Goal: Task Accomplishment & Management: Use online tool/utility

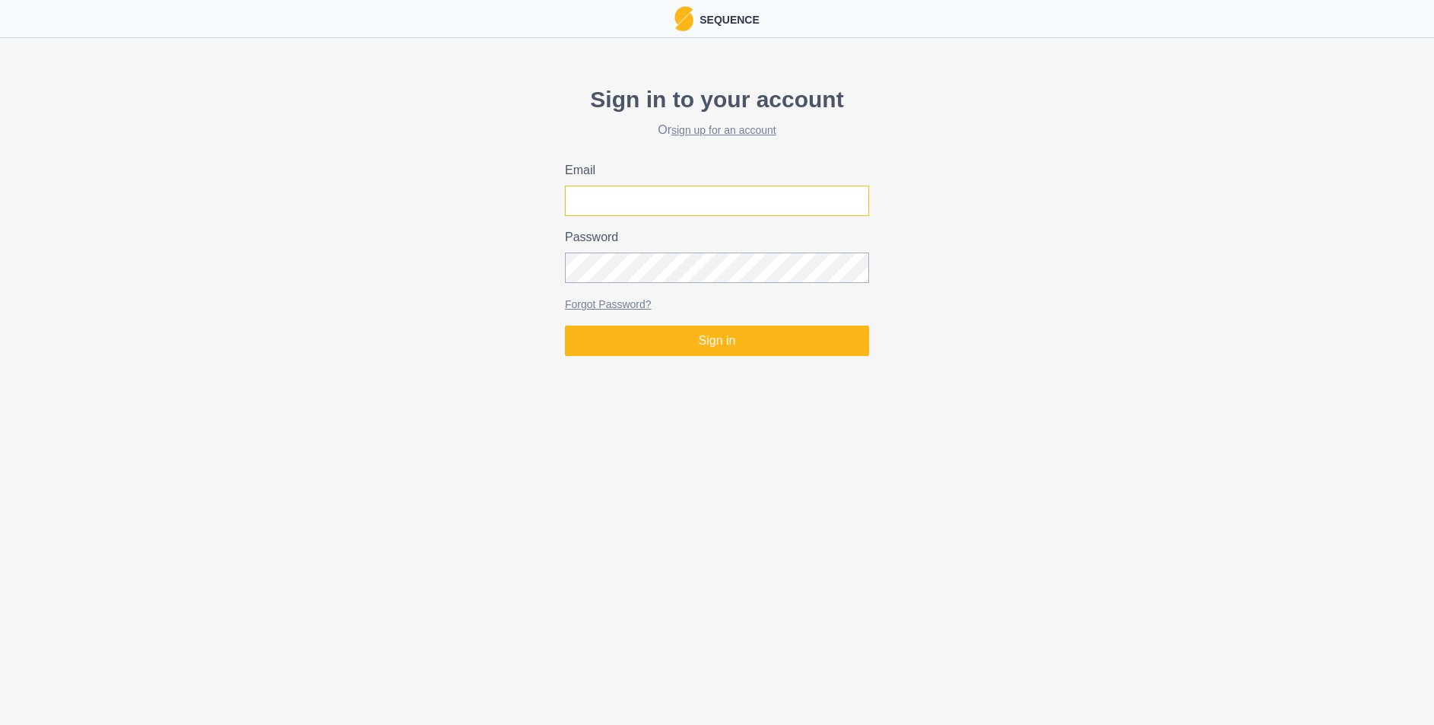
type input "[EMAIL_ADDRESS][DOMAIN_NAME]"
click at [678, 211] on input "[EMAIL_ADDRESS][DOMAIN_NAME]" at bounding box center [717, 201] width 304 height 30
click at [673, 345] on button "Sign in" at bounding box center [717, 340] width 304 height 30
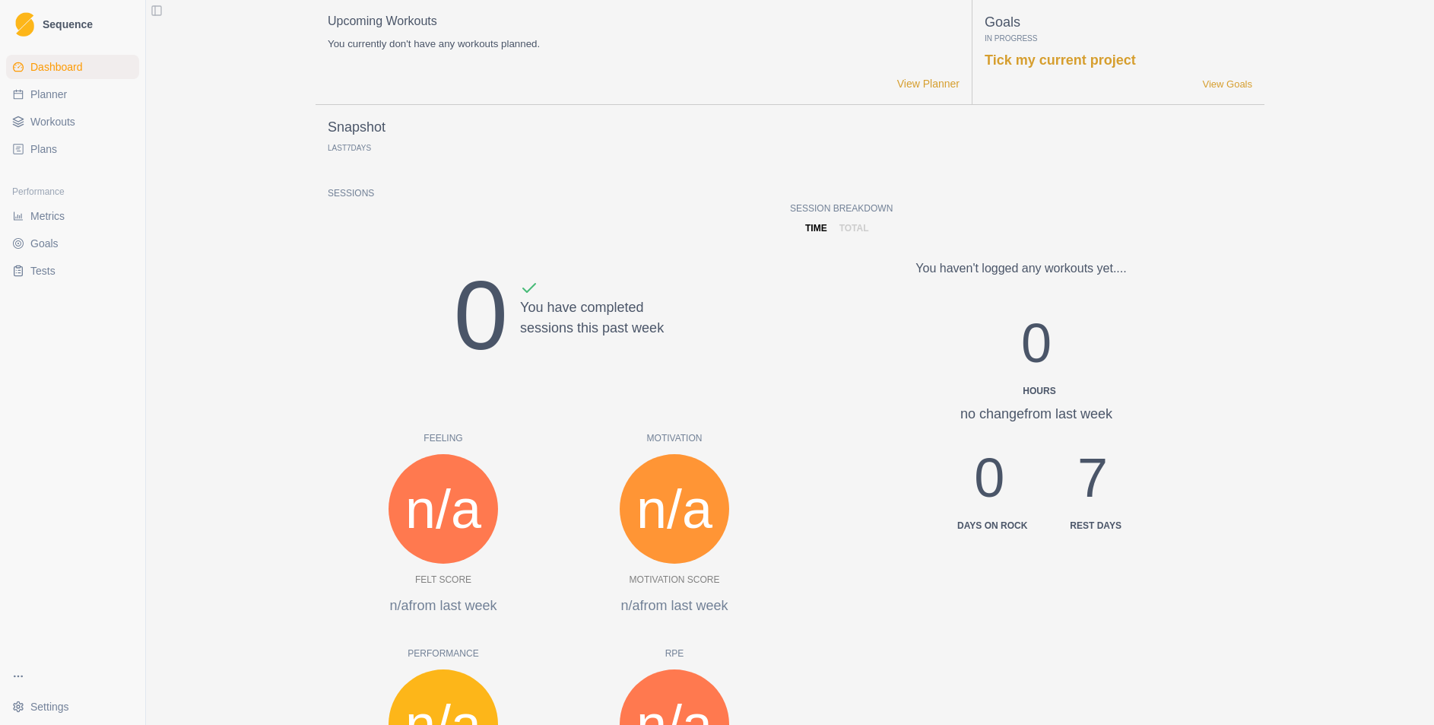
click at [69, 97] on link "Planner" at bounding box center [72, 94] width 133 height 24
select select "month"
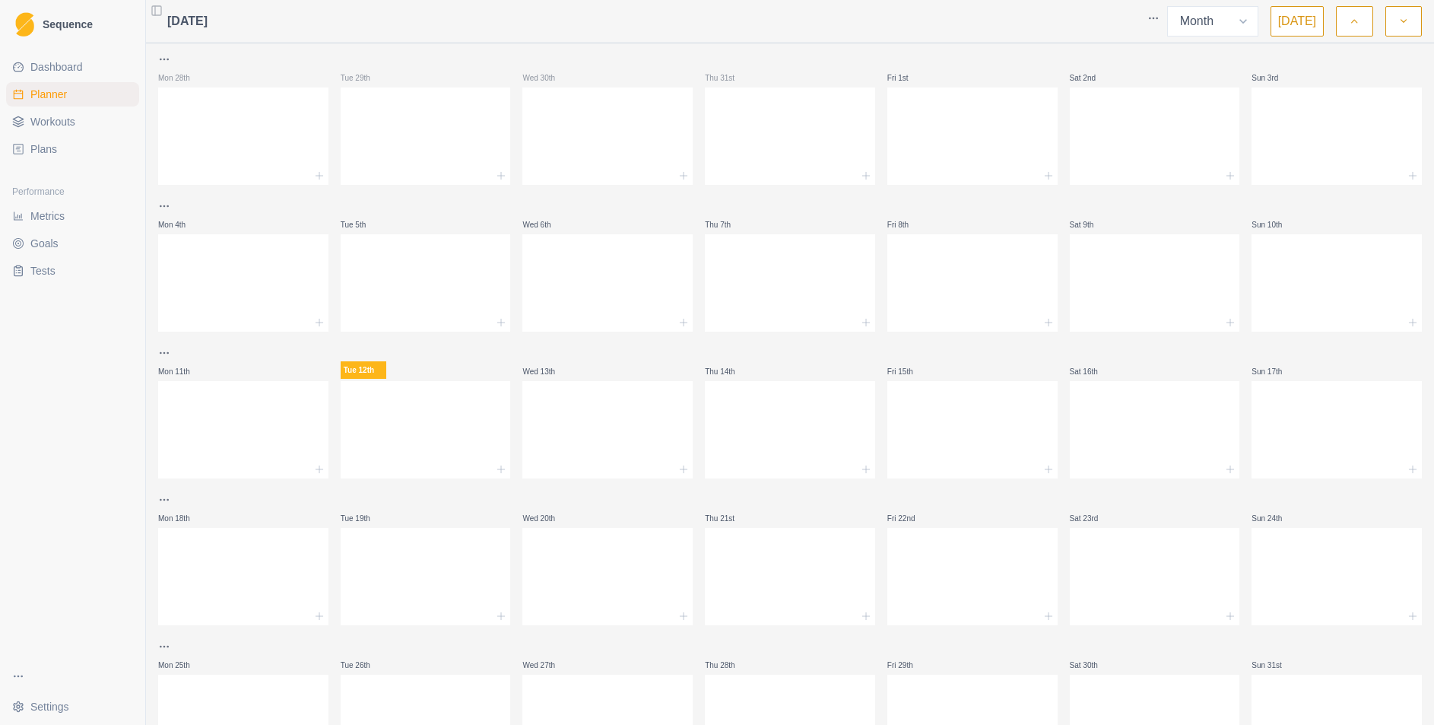
click at [1347, 21] on button "button" at bounding box center [1354, 21] width 37 height 30
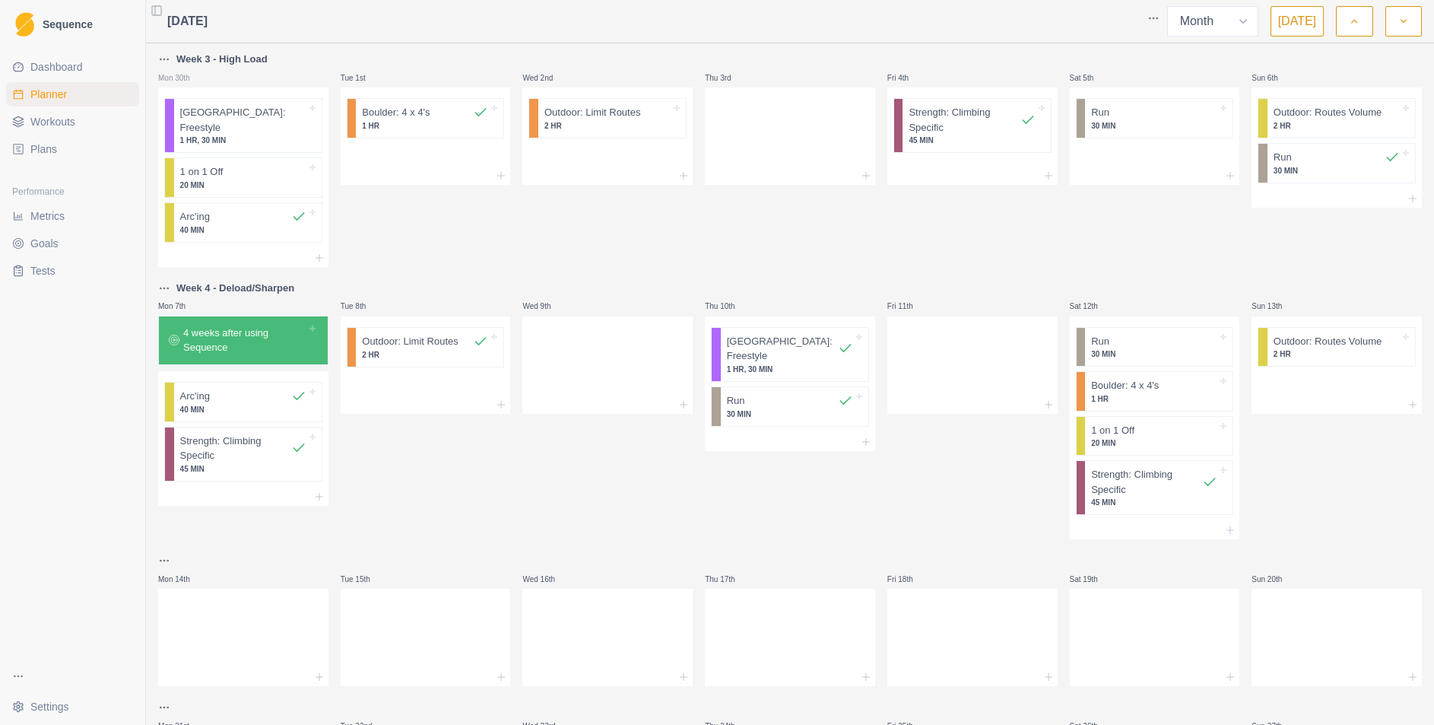
click at [159, 273] on html "Sequence Dashboard Planner Workouts Plans Performance Metrics Goals Tests Setti…" at bounding box center [717, 362] width 1434 height 725
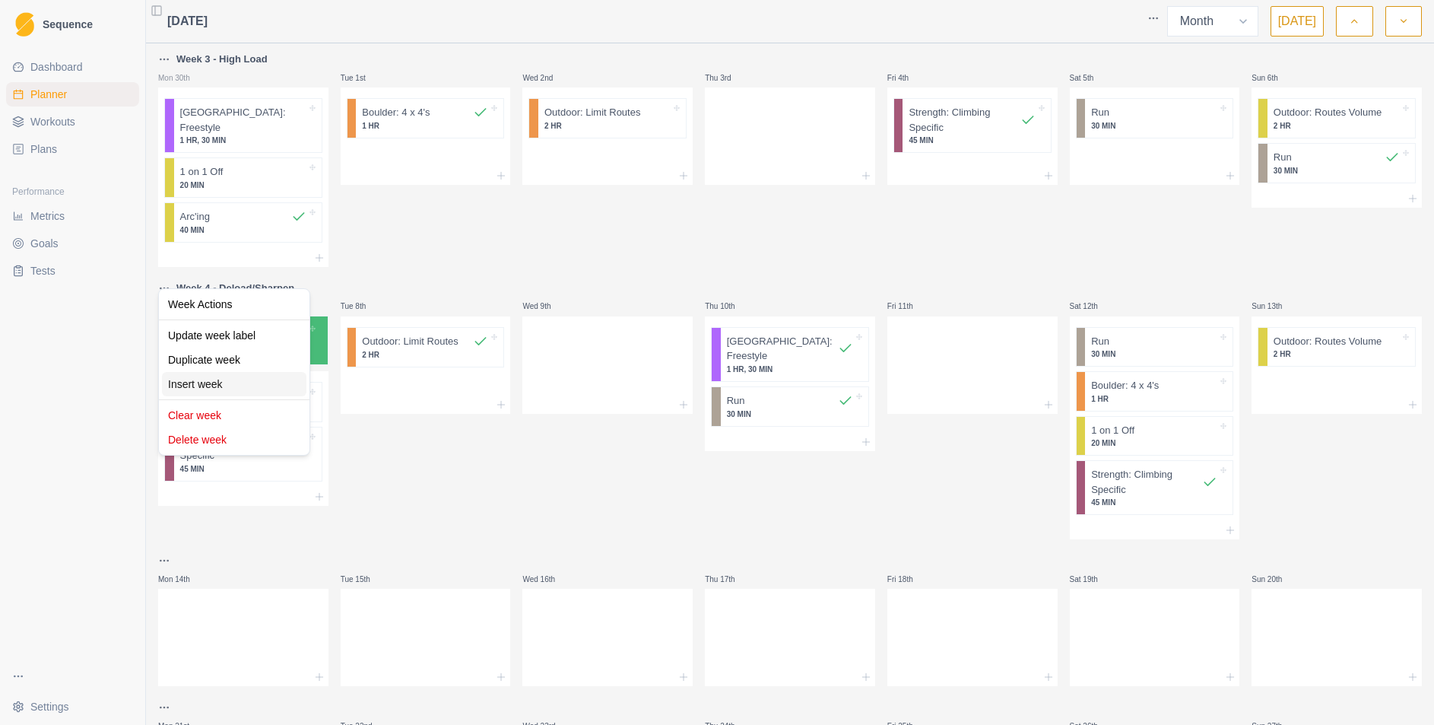
click at [208, 390] on div "Insert week" at bounding box center [234, 384] width 144 height 24
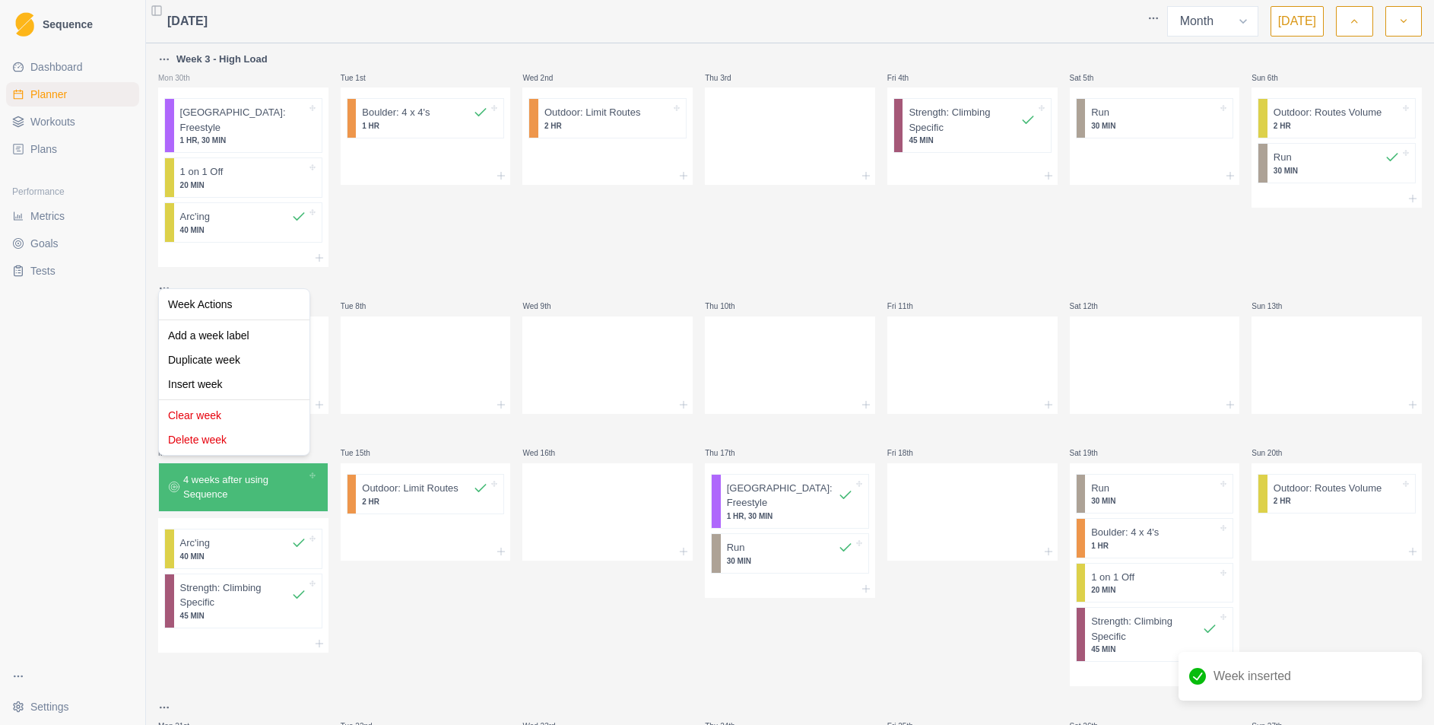
click at [160, 267] on html "Sequence Dashboard Planner Workouts Plans Performance Metrics Goals Tests Setti…" at bounding box center [717, 362] width 1434 height 725
click at [214, 417] on div "Clear week" at bounding box center [234, 415] width 144 height 24
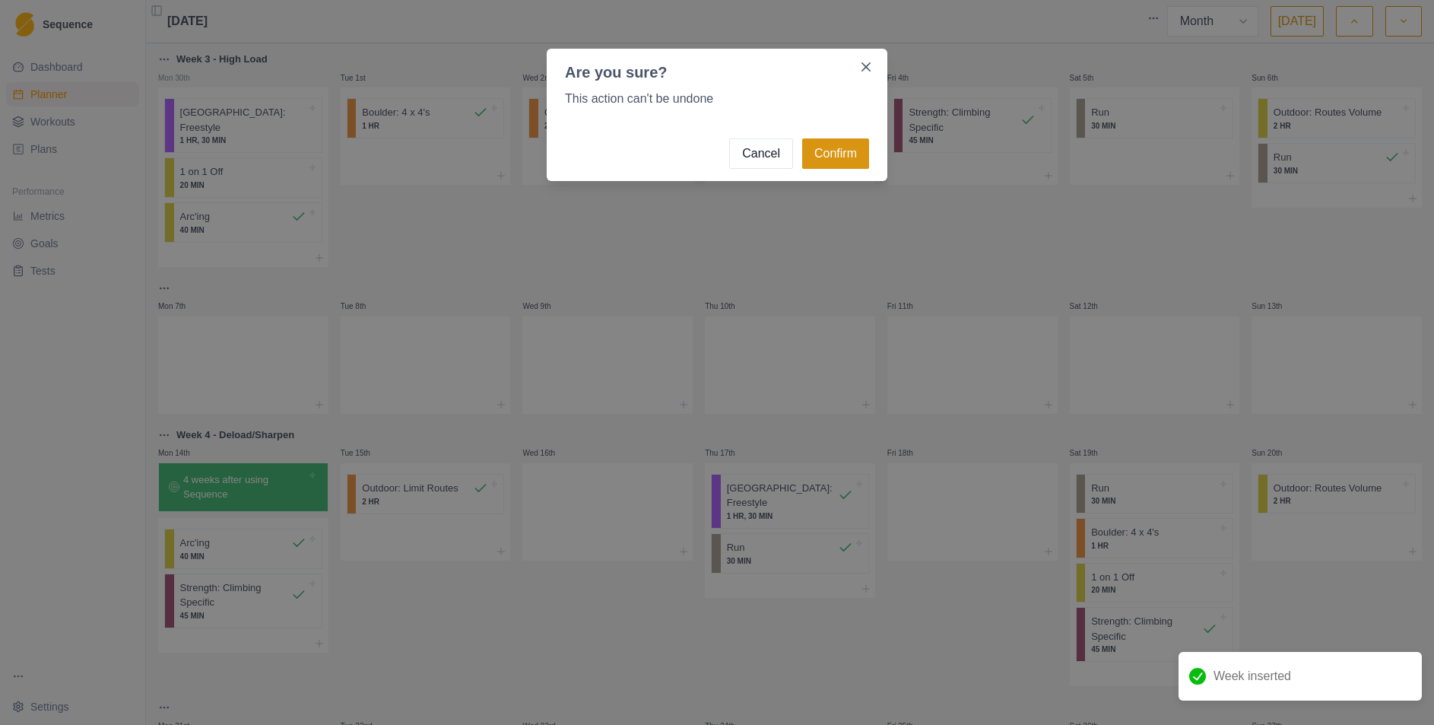
click at [833, 153] on button "Confirm" at bounding box center [835, 153] width 67 height 30
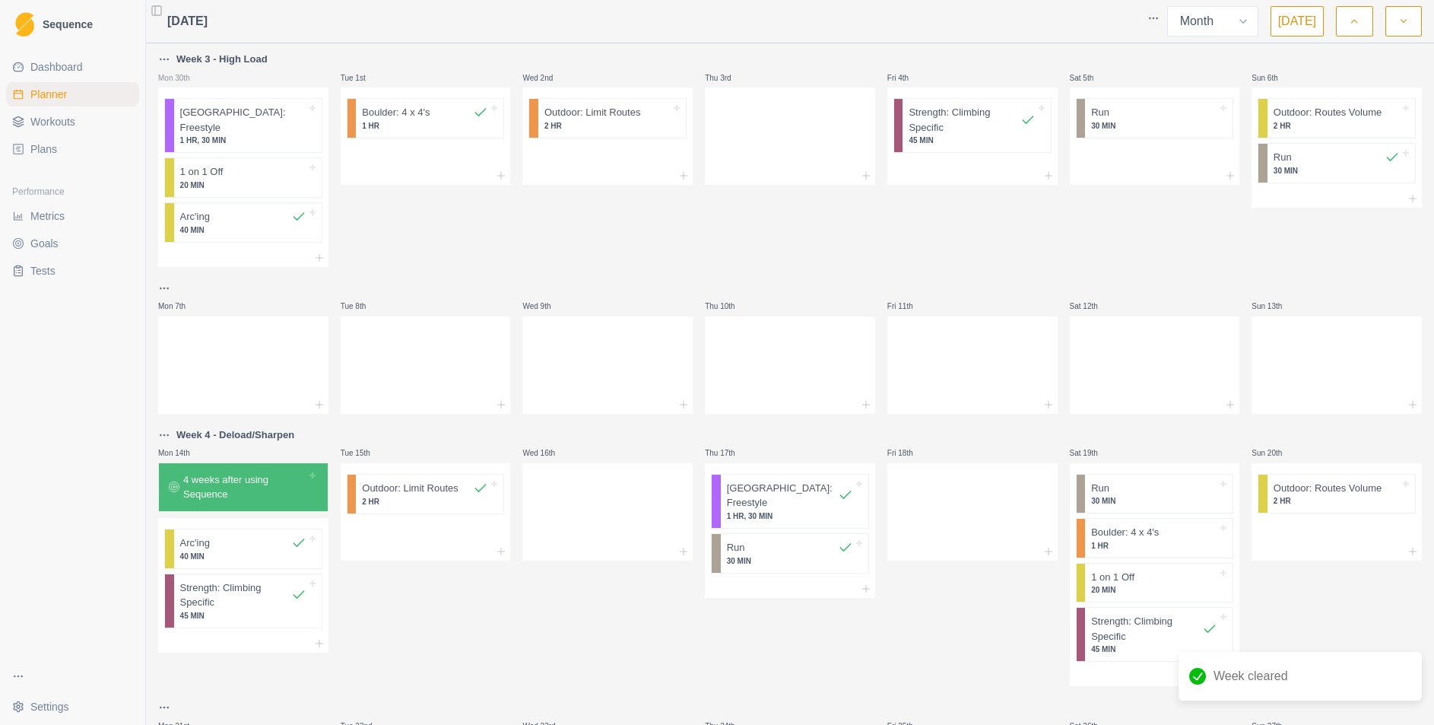
click at [169, 419] on html "Sequence Dashboard Planner Workouts Plans Performance Metrics Goals Tests Setti…" at bounding box center [717, 362] width 1434 height 725
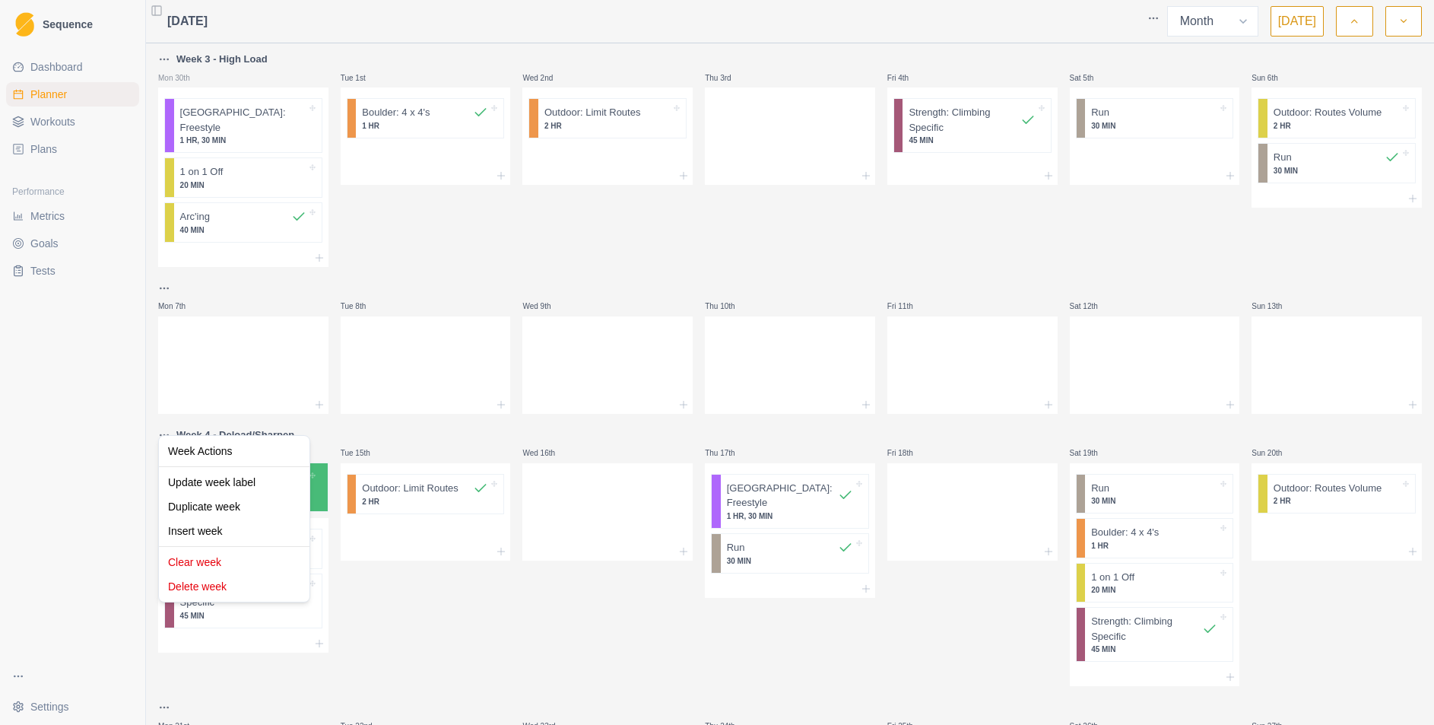
click at [160, 415] on html "Sequence Dashboard Planner Workouts Plans Performance Metrics Goals Tests Setti…" at bounding box center [717, 362] width 1434 height 725
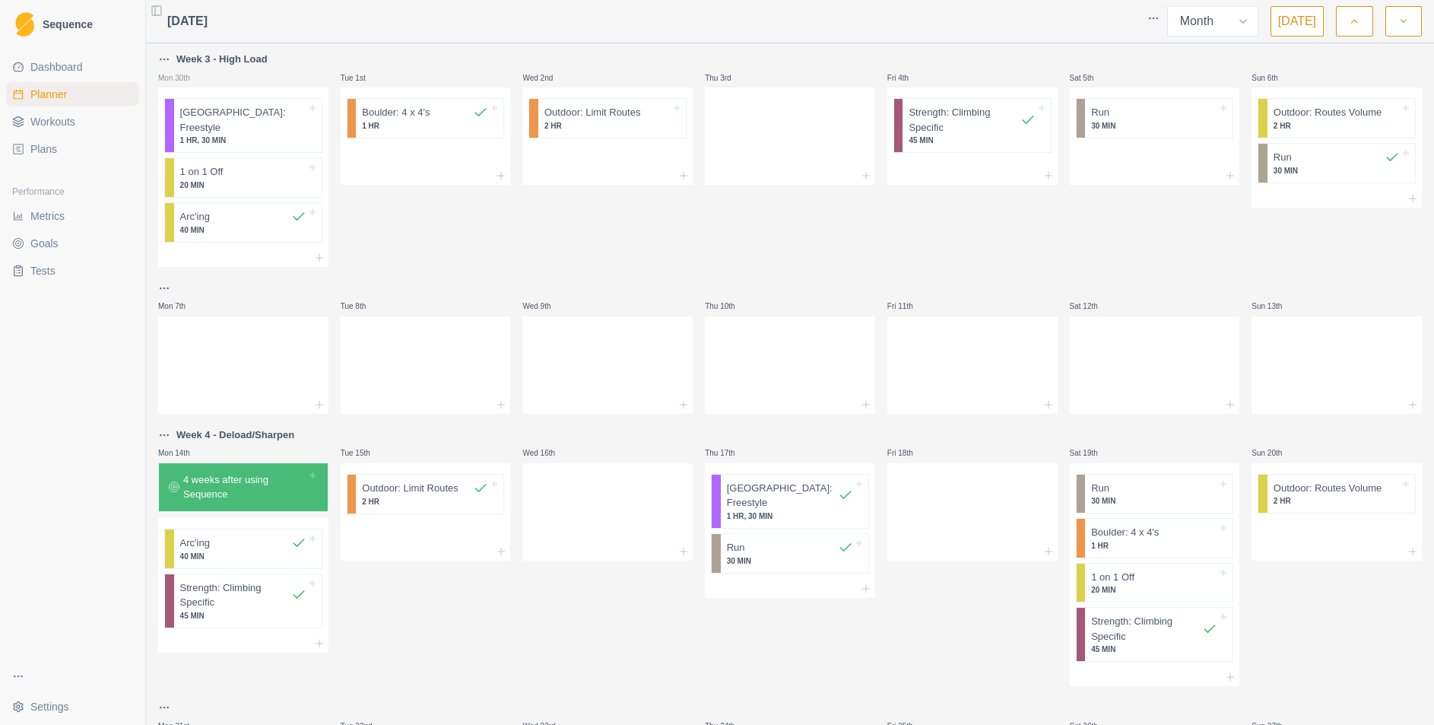
click at [167, 269] on html "Sequence Dashboard Planner Workouts Plans Performance Metrics Goals Tests Setti…" at bounding box center [717, 362] width 1434 height 725
click at [165, 281] on html "Sequence Dashboard Planner Workouts Plans Performance Metrics Goals Tests Setti…" at bounding box center [717, 362] width 1434 height 725
click at [1153, 13] on html "Sequence Dashboard Planner Workouts Plans Performance Metrics Goals Tests Setti…" at bounding box center [717, 362] width 1434 height 725
click at [169, 420] on html "Sequence Dashboard Planner Workouts Plans Performance Metrics Goals Tests Setti…" at bounding box center [717, 362] width 1434 height 725
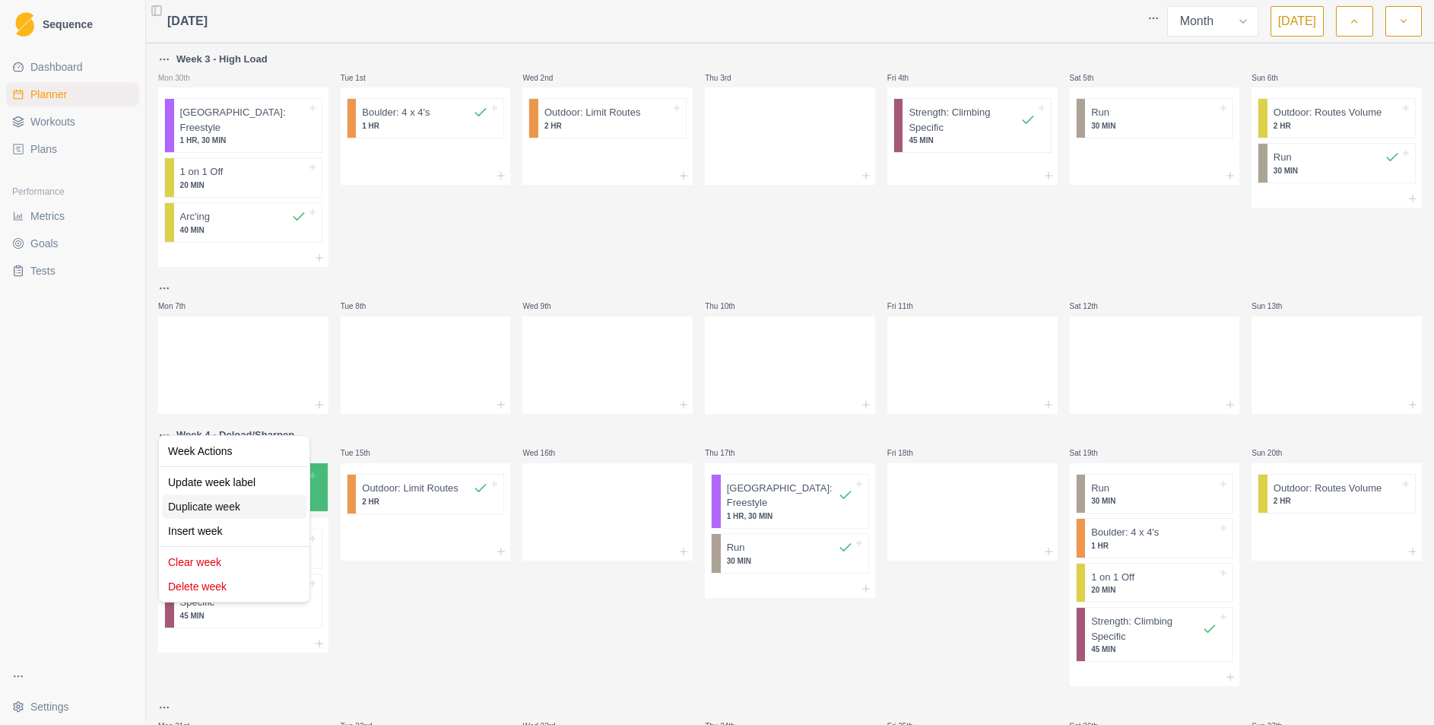
click at [205, 507] on div "Duplicate week" at bounding box center [234, 506] width 144 height 24
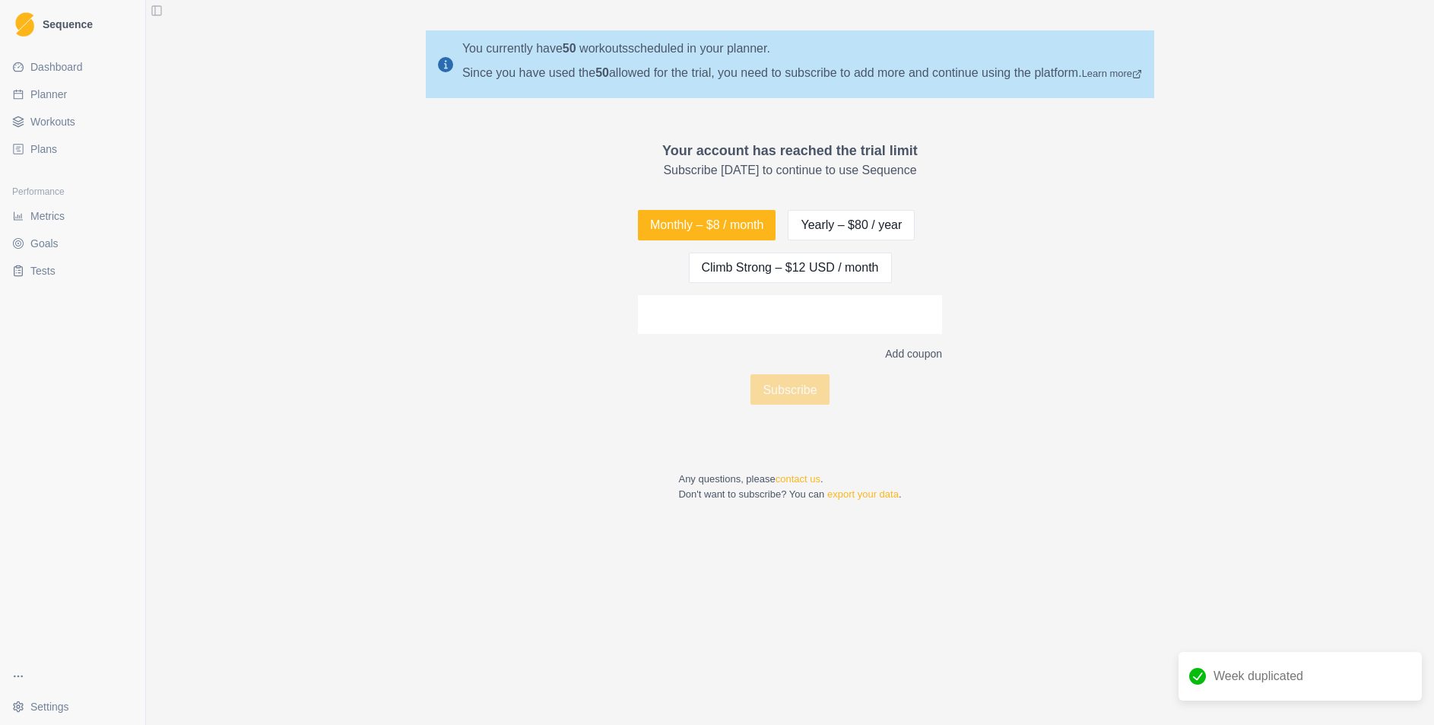
select select "month"
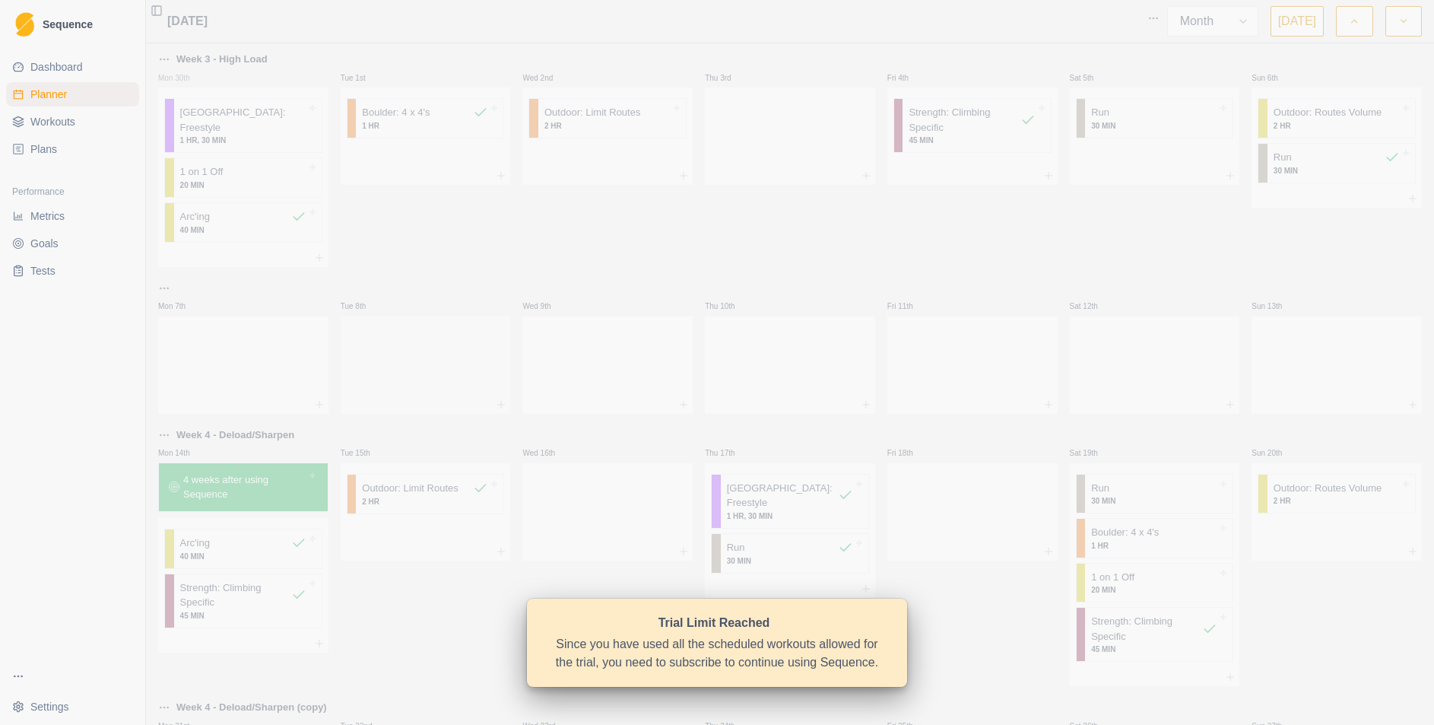
click at [453, 395] on div at bounding box center [426, 404] width 170 height 18
click at [448, 426] on div at bounding box center [426, 435] width 170 height 18
click at [659, 640] on div "Since you have used all the scheduled workouts allowed for the trial, you need …" at bounding box center [717, 653] width 335 height 37
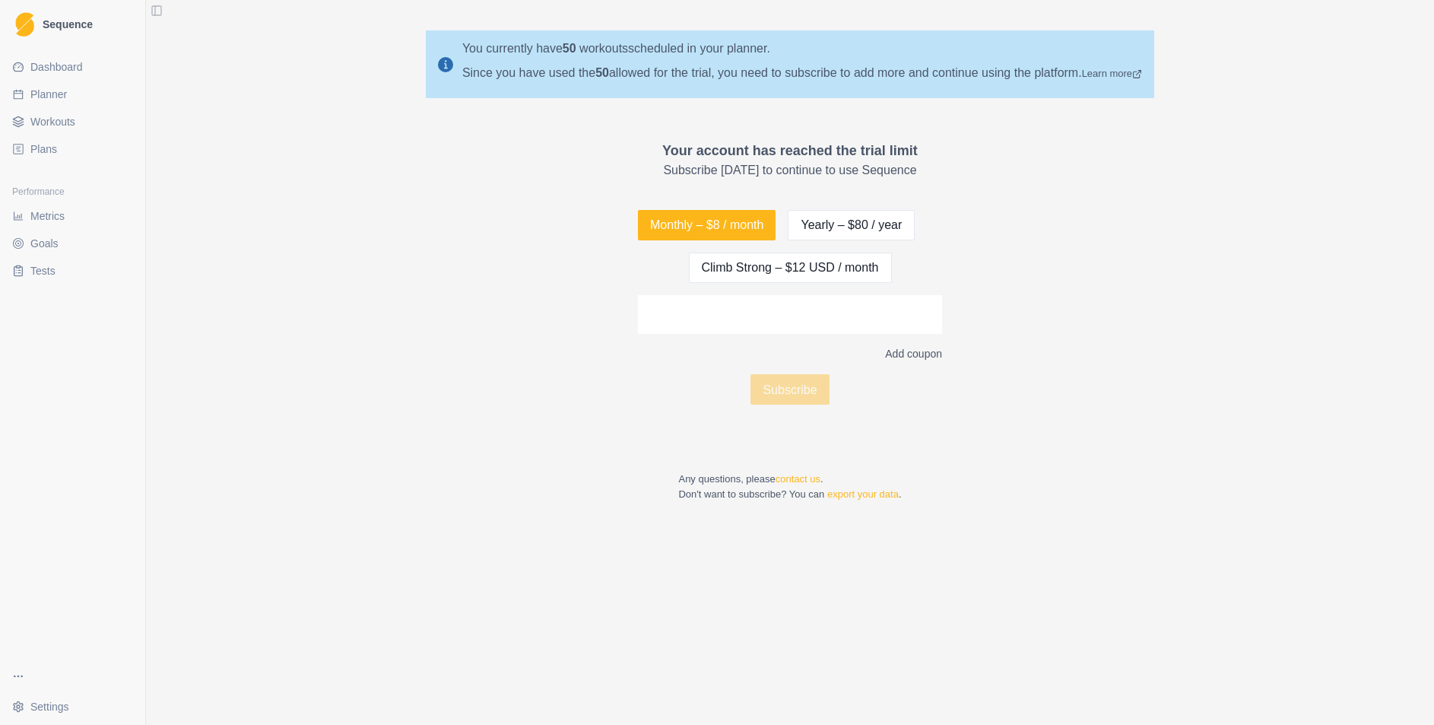
drag, startPoint x: 541, startPoint y: 294, endPoint x: 387, endPoint y: 169, distance: 198.4
click at [541, 292] on div "Your account has reached the trial limit Subscribe today to continue to use Seq…" at bounding box center [790, 321] width 1288 height 385
select select "month"
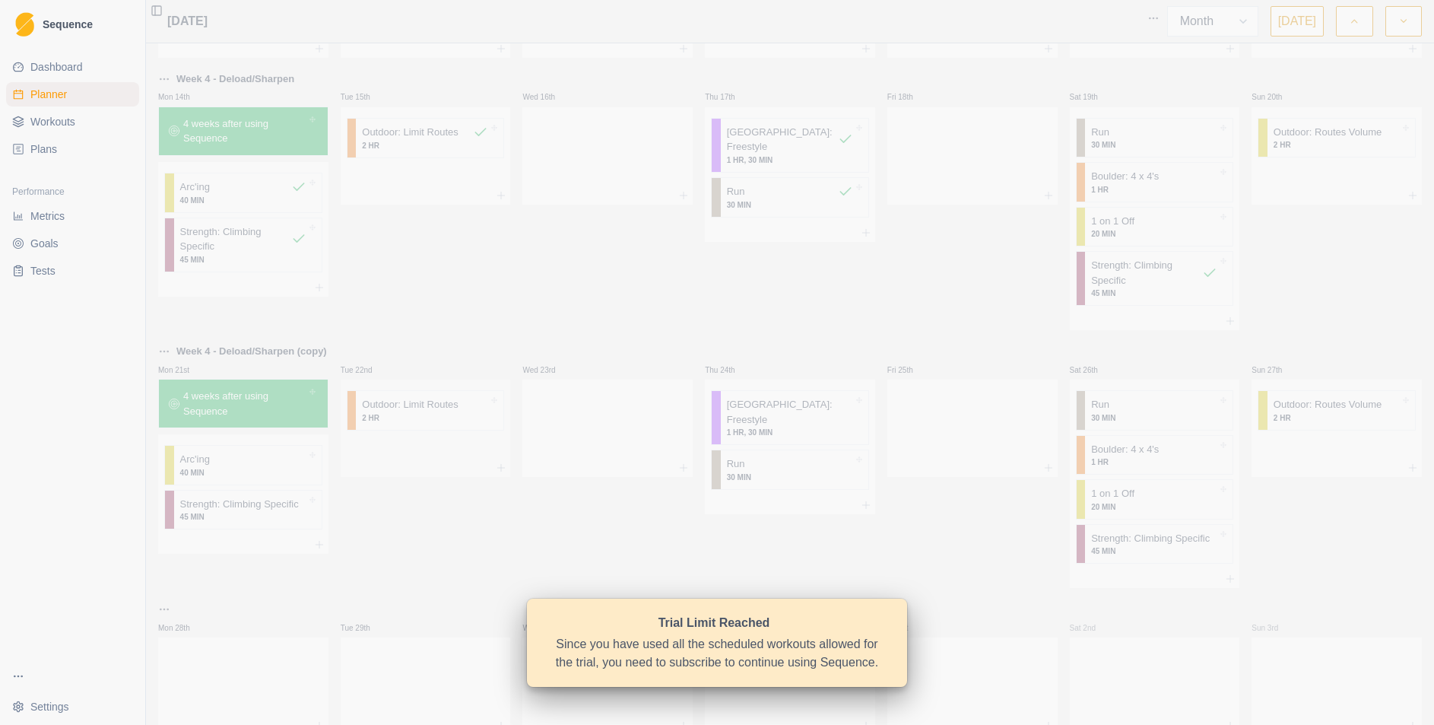
scroll to position [408, 0]
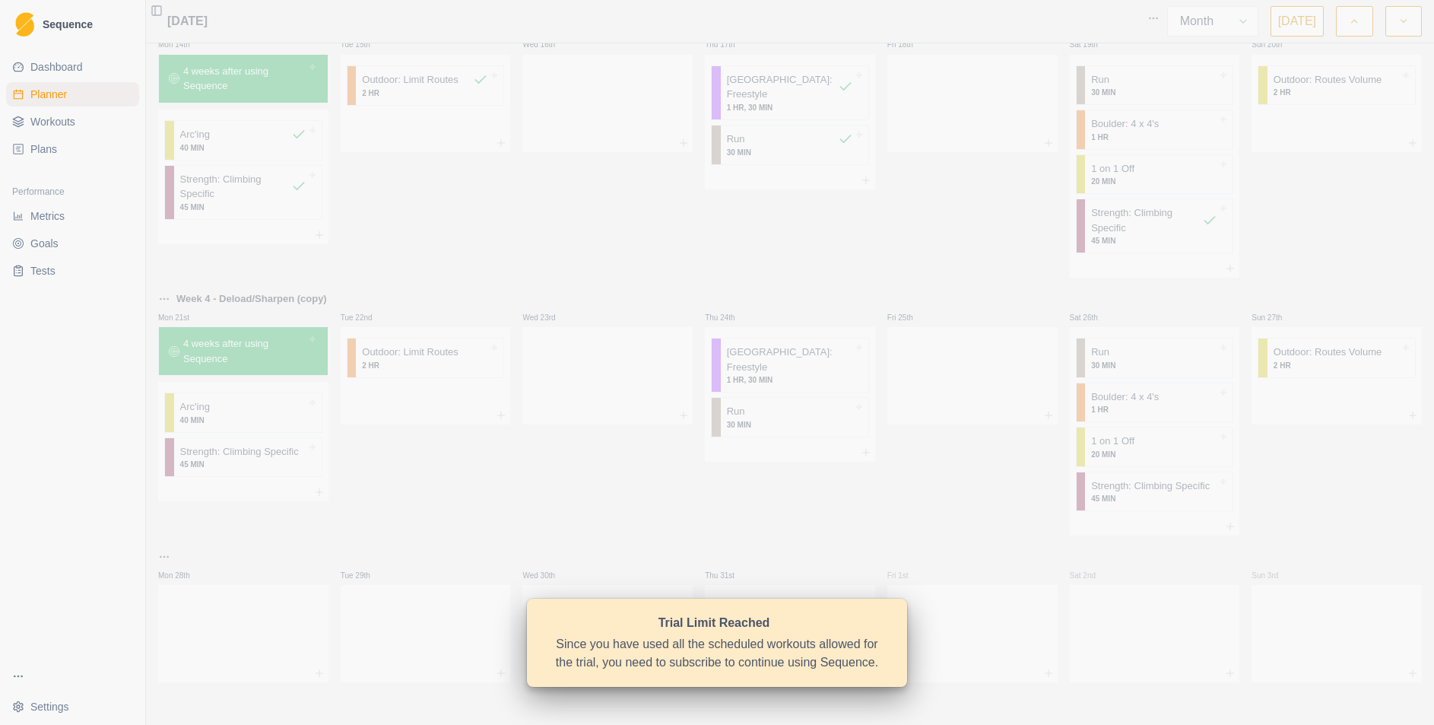
click at [315, 272] on div "Week 3 - High Load Mon 30th Boulder: Freestyle 1 HR, 30 MIN 1 on 1 Off 20 MIN A…" at bounding box center [790, 162] width 1264 height 1040
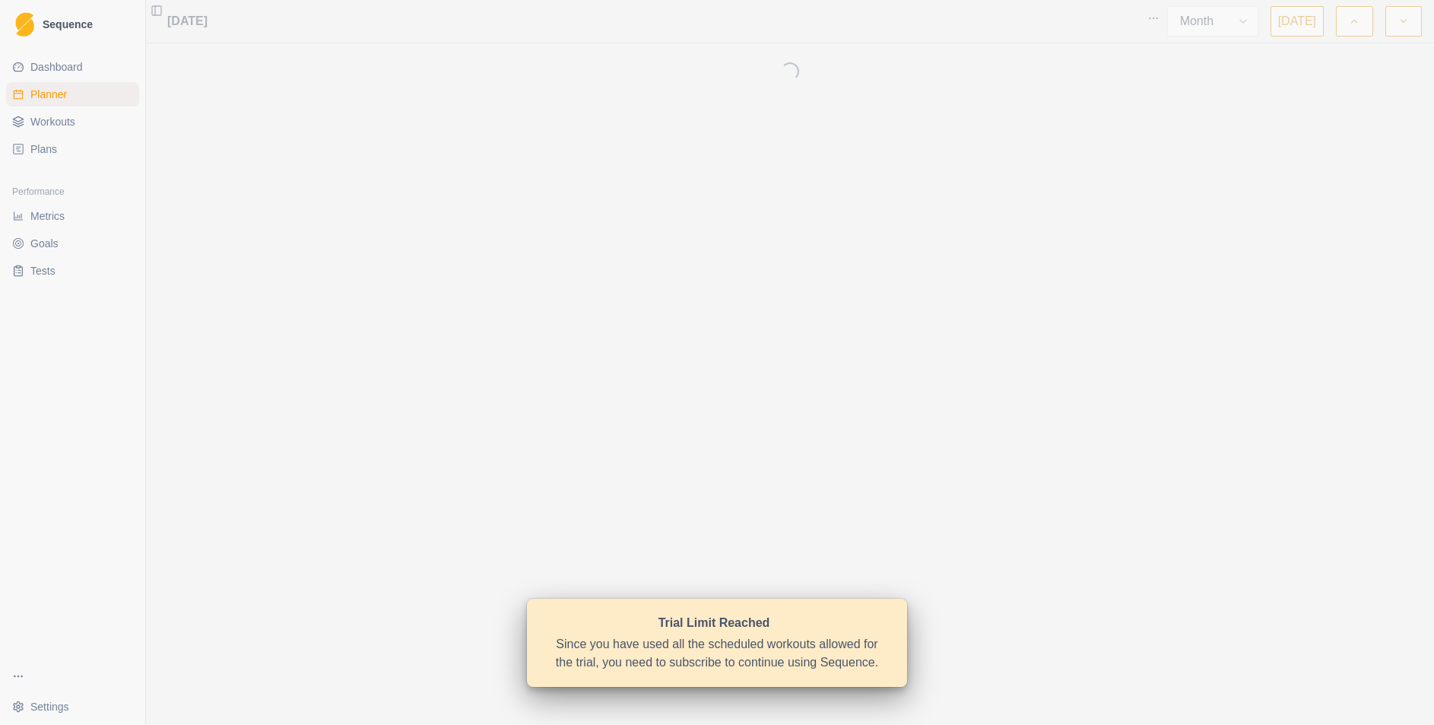
select select "month"
click at [377, 375] on p "Tue 12th" at bounding box center [355, 369] width 46 height 17
click at [1352, 30] on button "button" at bounding box center [1354, 21] width 37 height 30
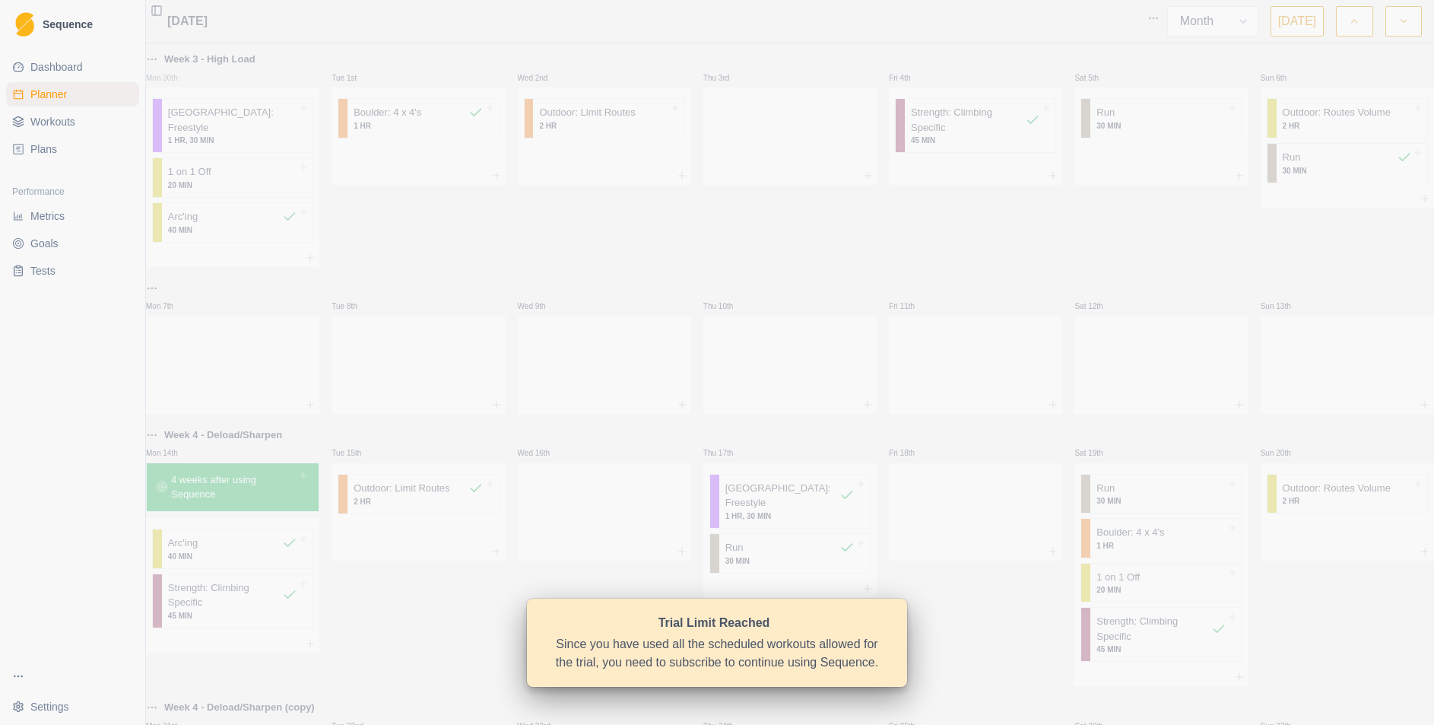
click at [169, 57] on html "Sequence Dashboard Planner Workouts Plans Performance Metrics Goals Tests Setti…" at bounding box center [717, 362] width 1434 height 725
click at [227, 229] on div "Delete week" at bounding box center [234, 226] width 144 height 24
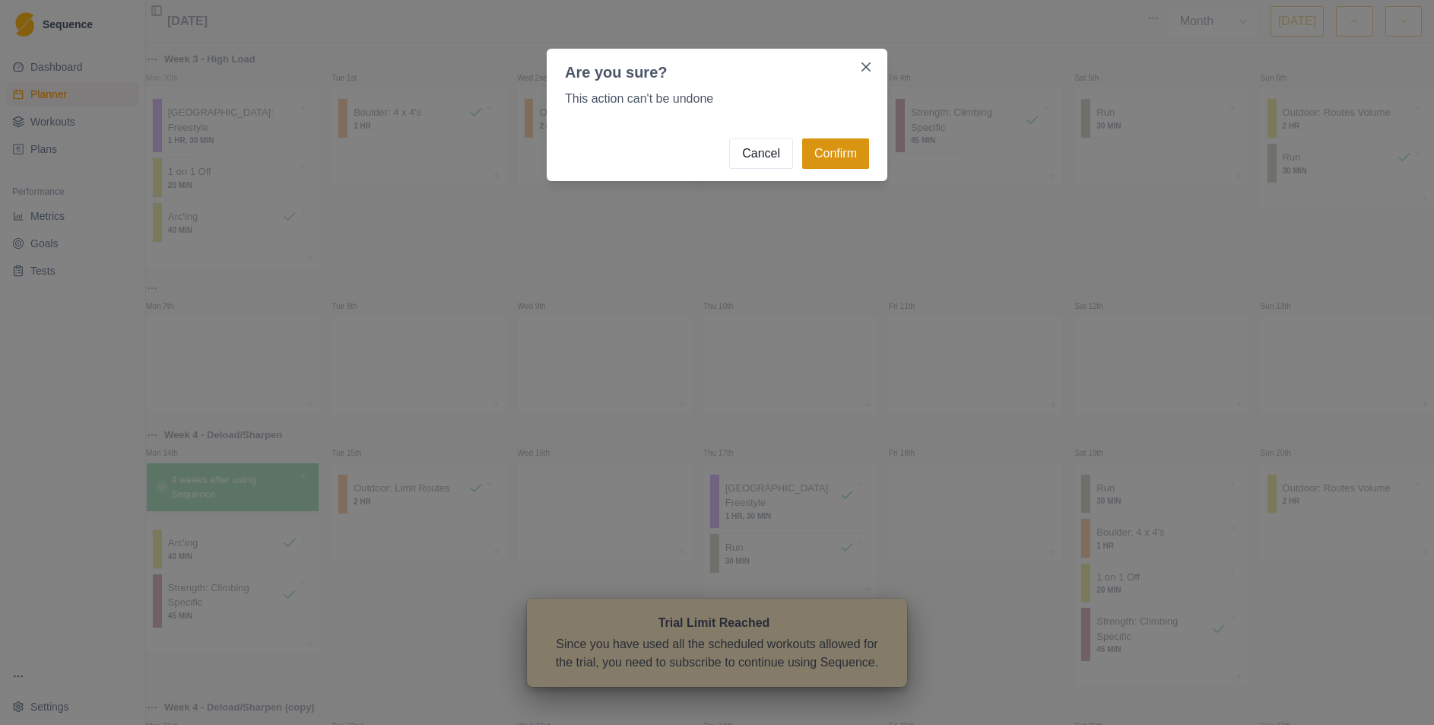
click at [831, 156] on button "Confirm" at bounding box center [835, 153] width 67 height 30
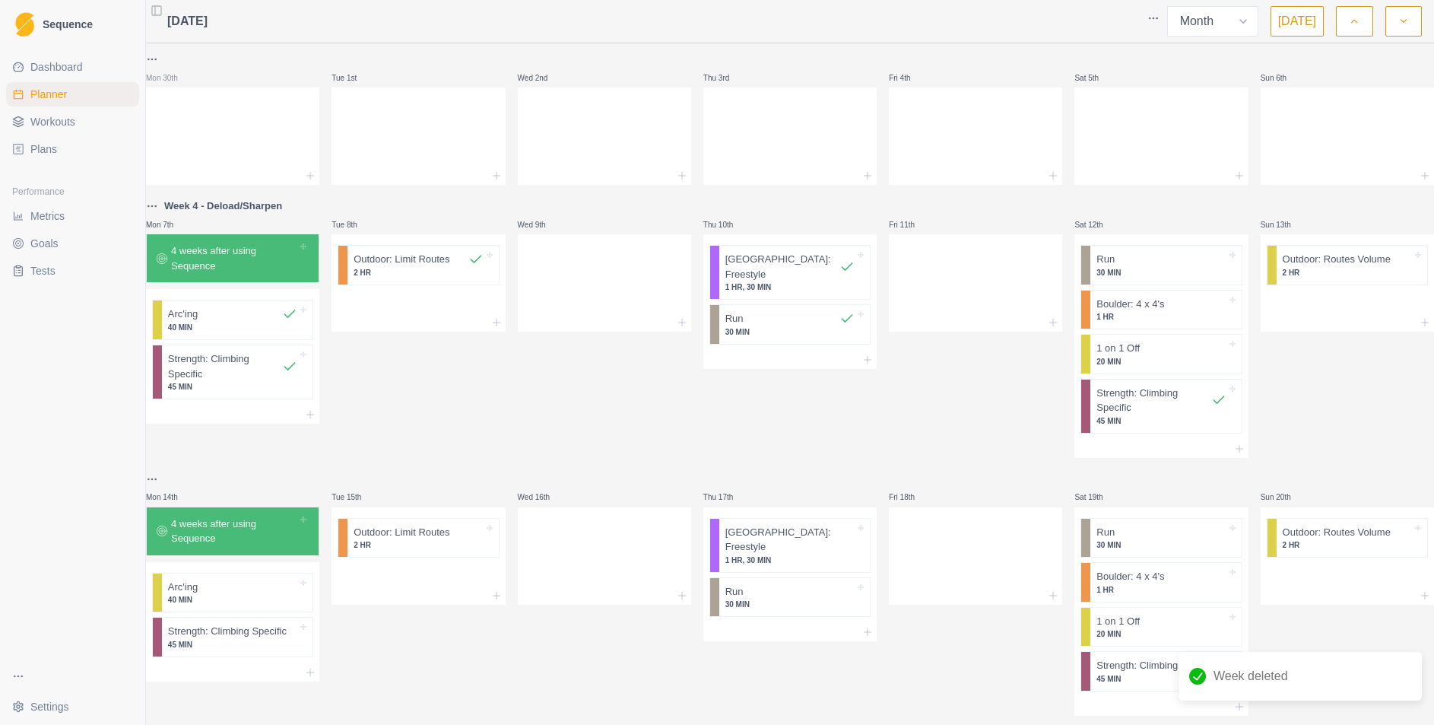
scroll to position [107, 0]
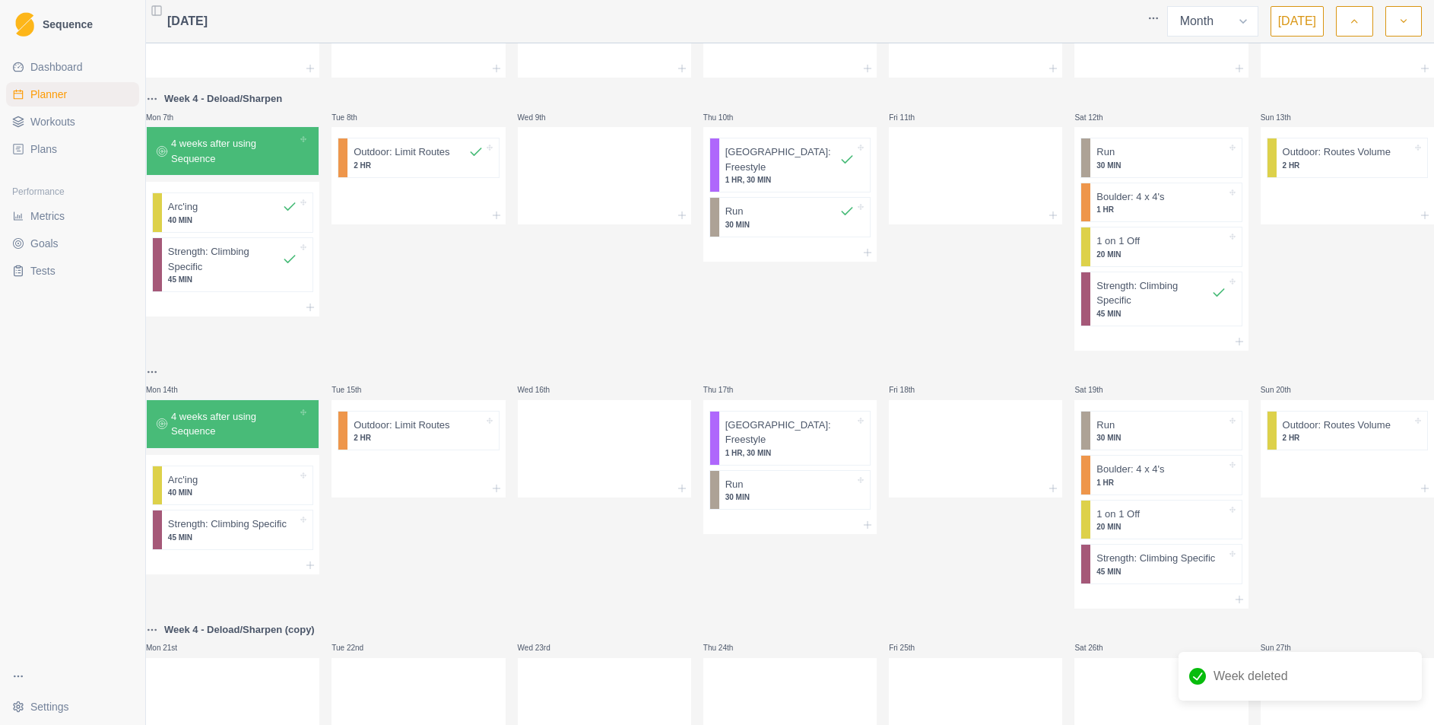
click at [170, 370] on html "Sequence Dashboard Planner Workouts Plans Performance Metrics Goals Tests Setti…" at bounding box center [717, 362] width 1434 height 725
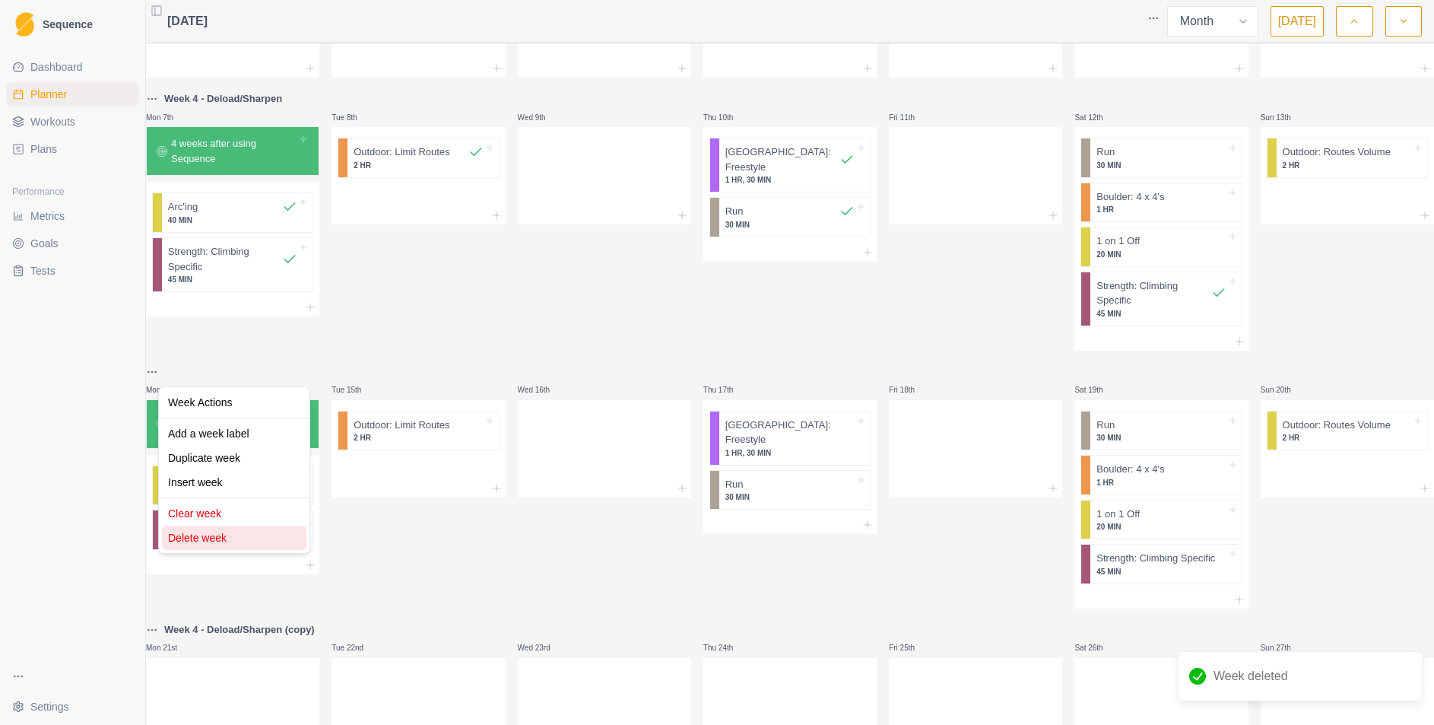
click at [217, 546] on div "Delete week" at bounding box center [234, 537] width 144 height 24
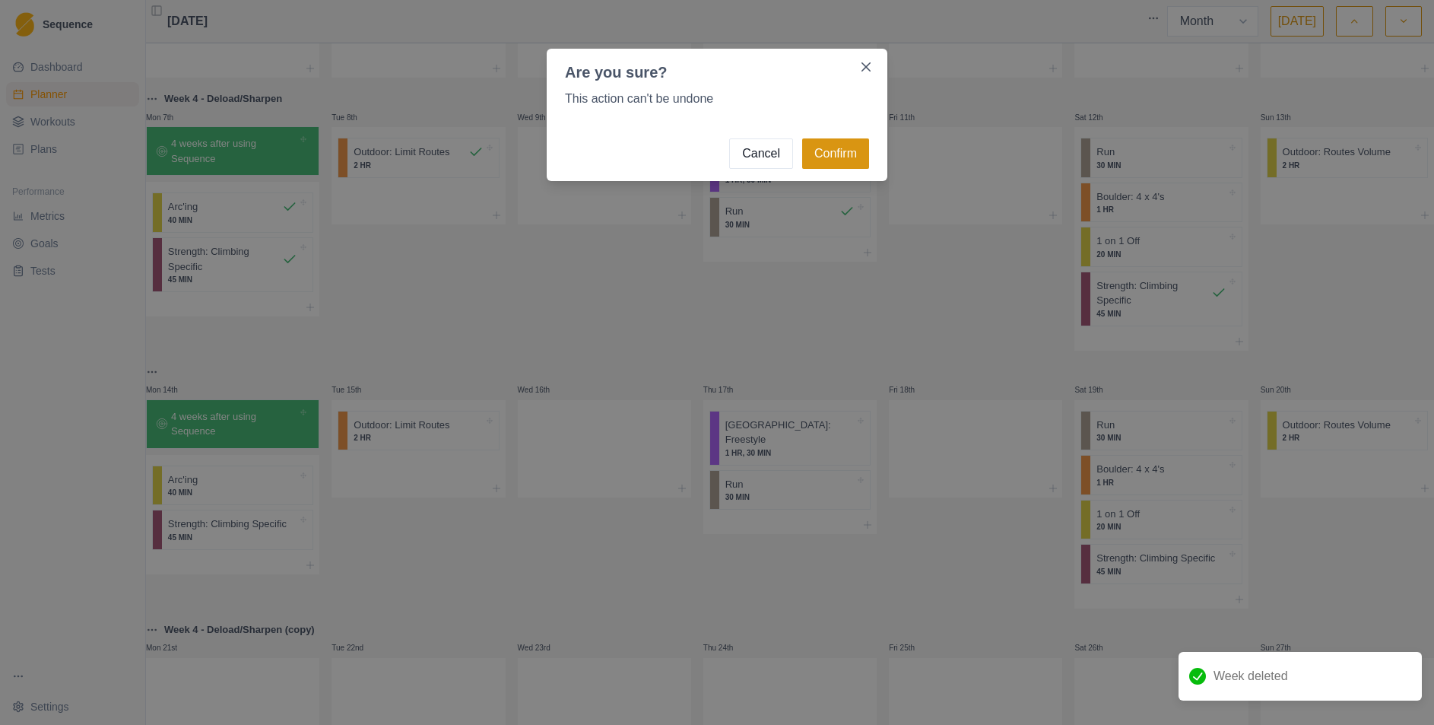
click at [827, 144] on button "Confirm" at bounding box center [835, 153] width 67 height 30
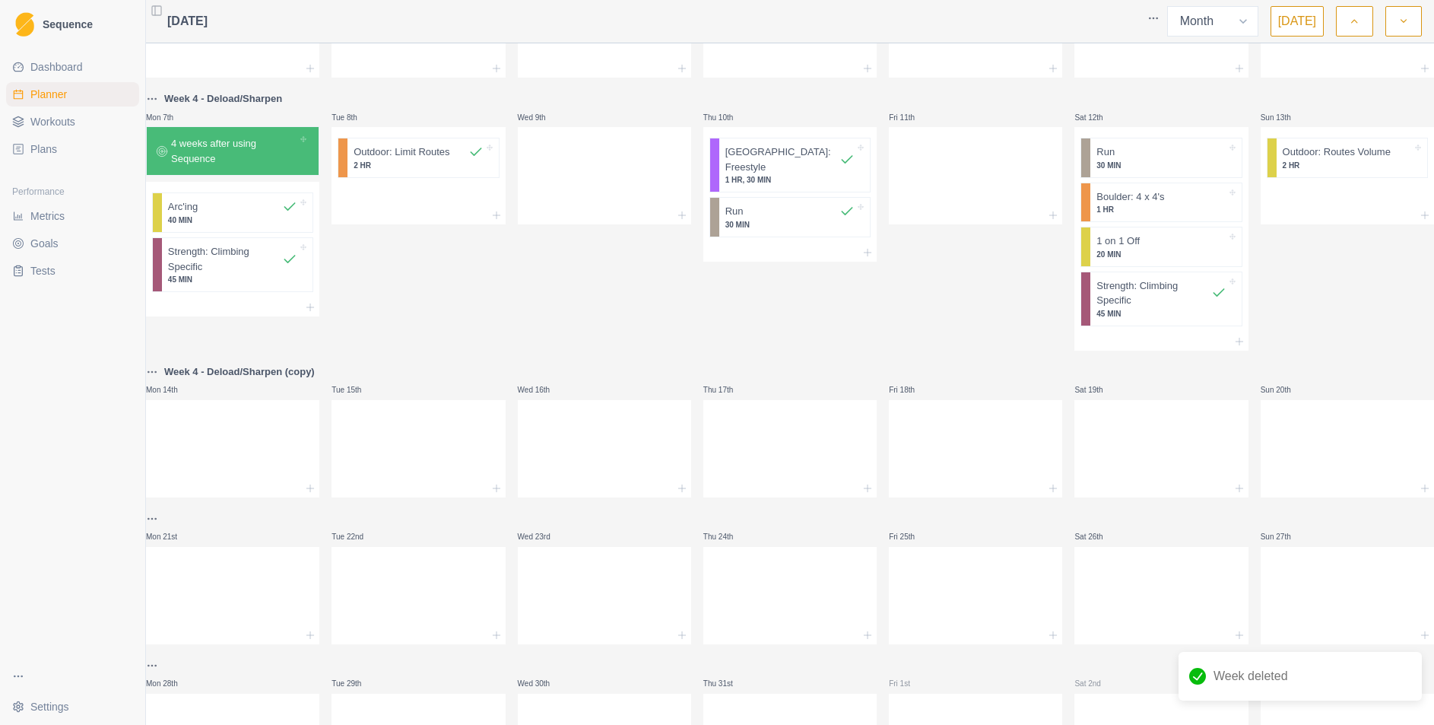
click at [167, 368] on html "Sequence Dashboard Planner Workouts Plans Performance Metrics Goals Tests Setti…" at bounding box center [717, 362] width 1434 height 725
click at [235, 532] on div "Delete week" at bounding box center [234, 537] width 144 height 24
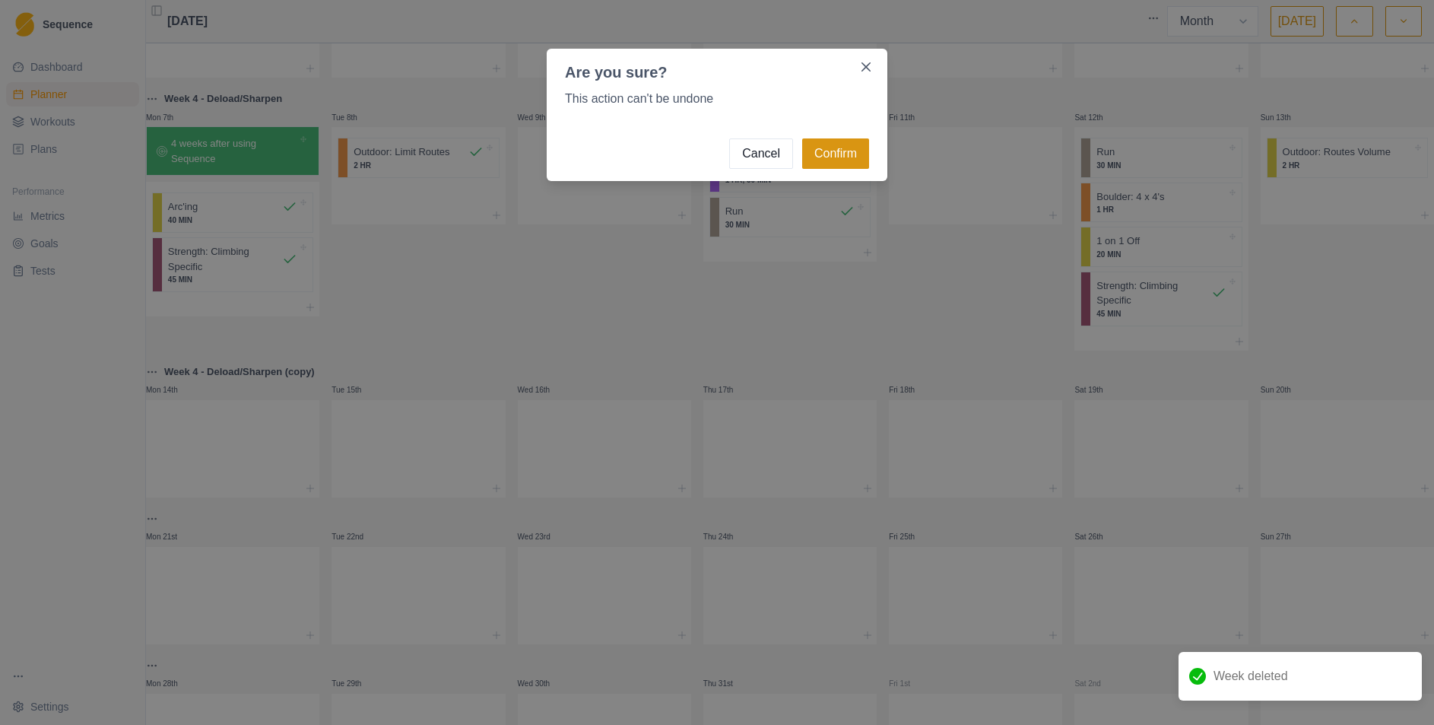
click at [826, 148] on button "Confirm" at bounding box center [835, 153] width 67 height 30
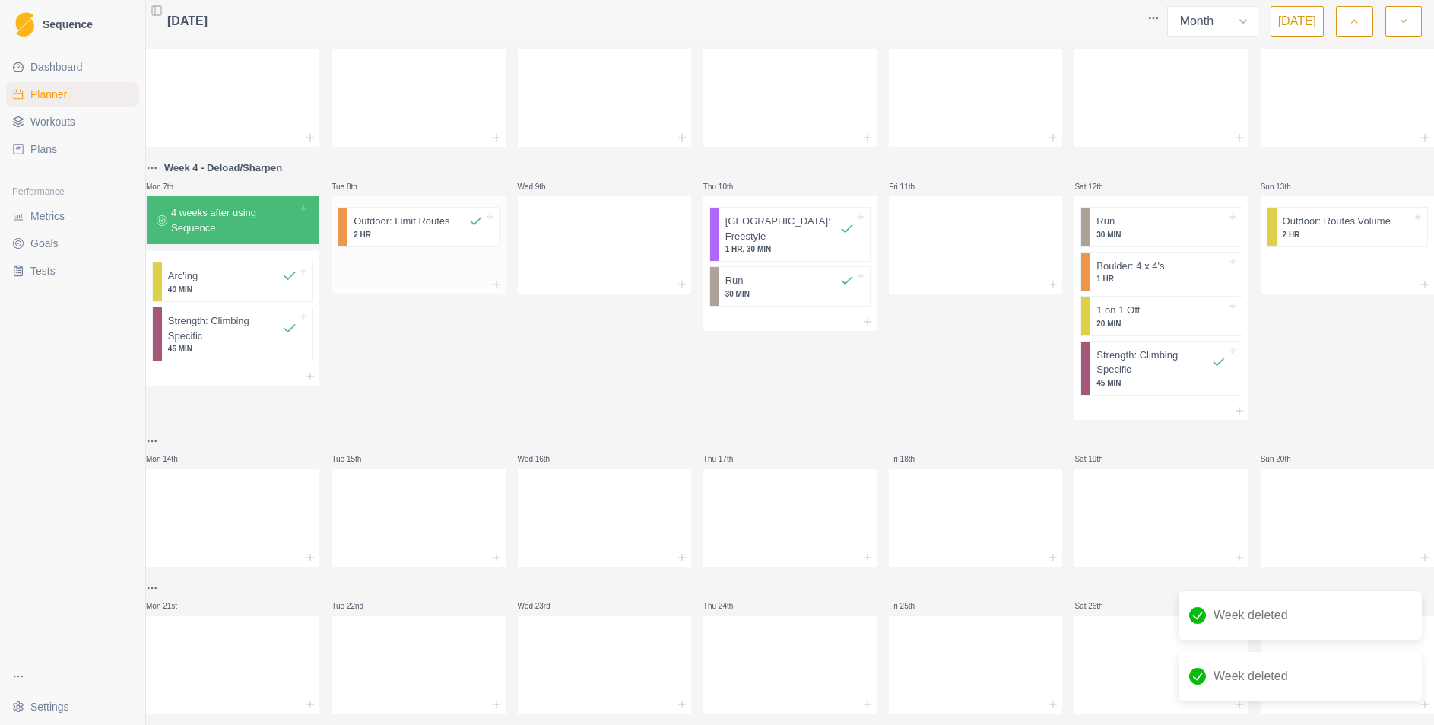
scroll to position [0, 0]
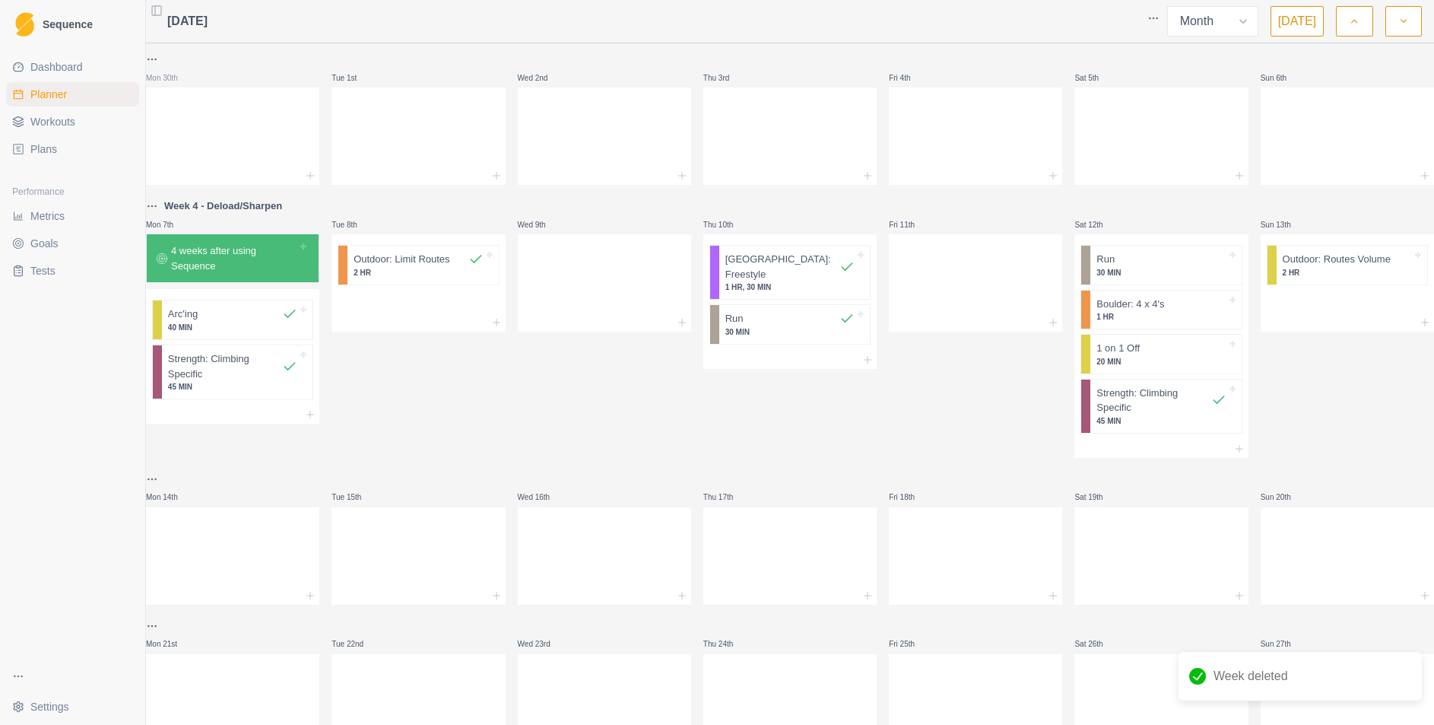
click at [1349, 17] on icon "button" at bounding box center [1354, 21] width 11 height 15
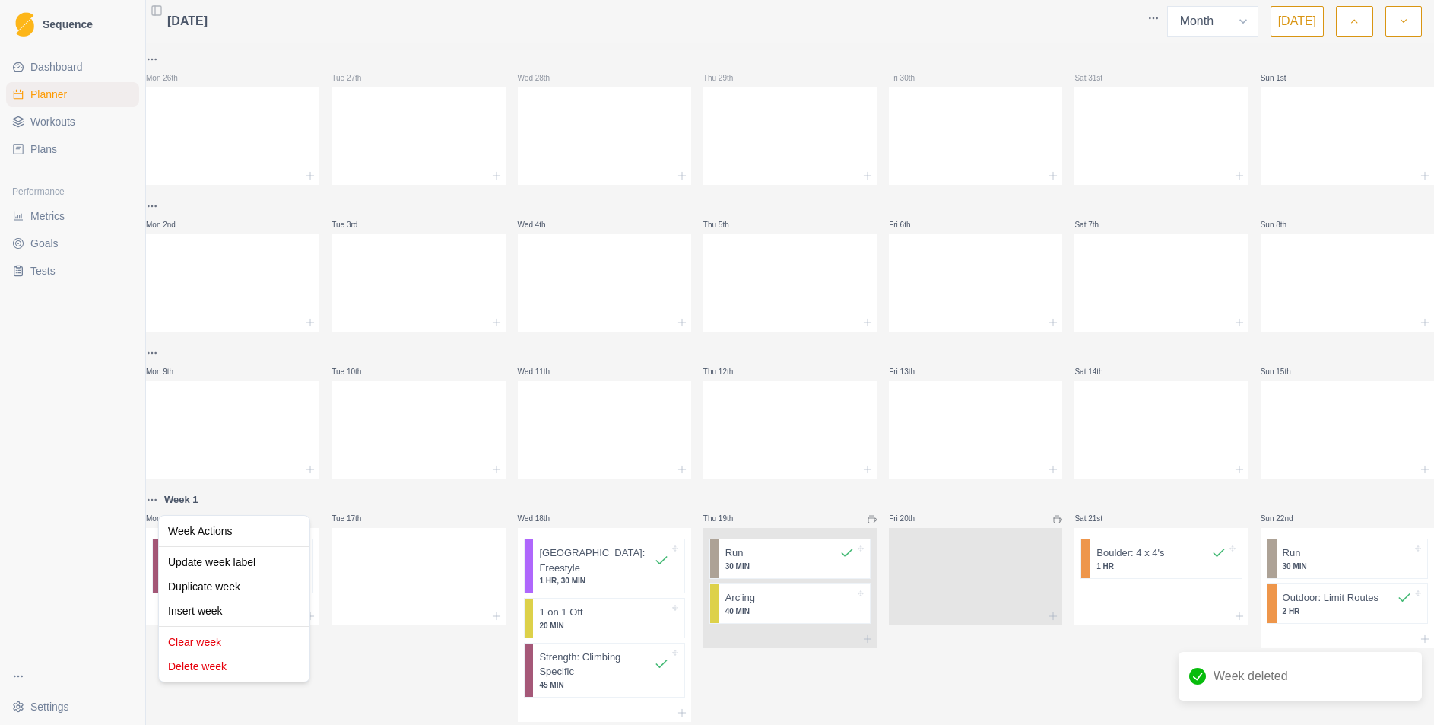
click at [161, 500] on html "Sequence Dashboard Planner Workouts Plans Performance Metrics Goals Tests Setti…" at bounding box center [717, 362] width 1434 height 725
click at [214, 674] on div "Delete week" at bounding box center [234, 666] width 144 height 24
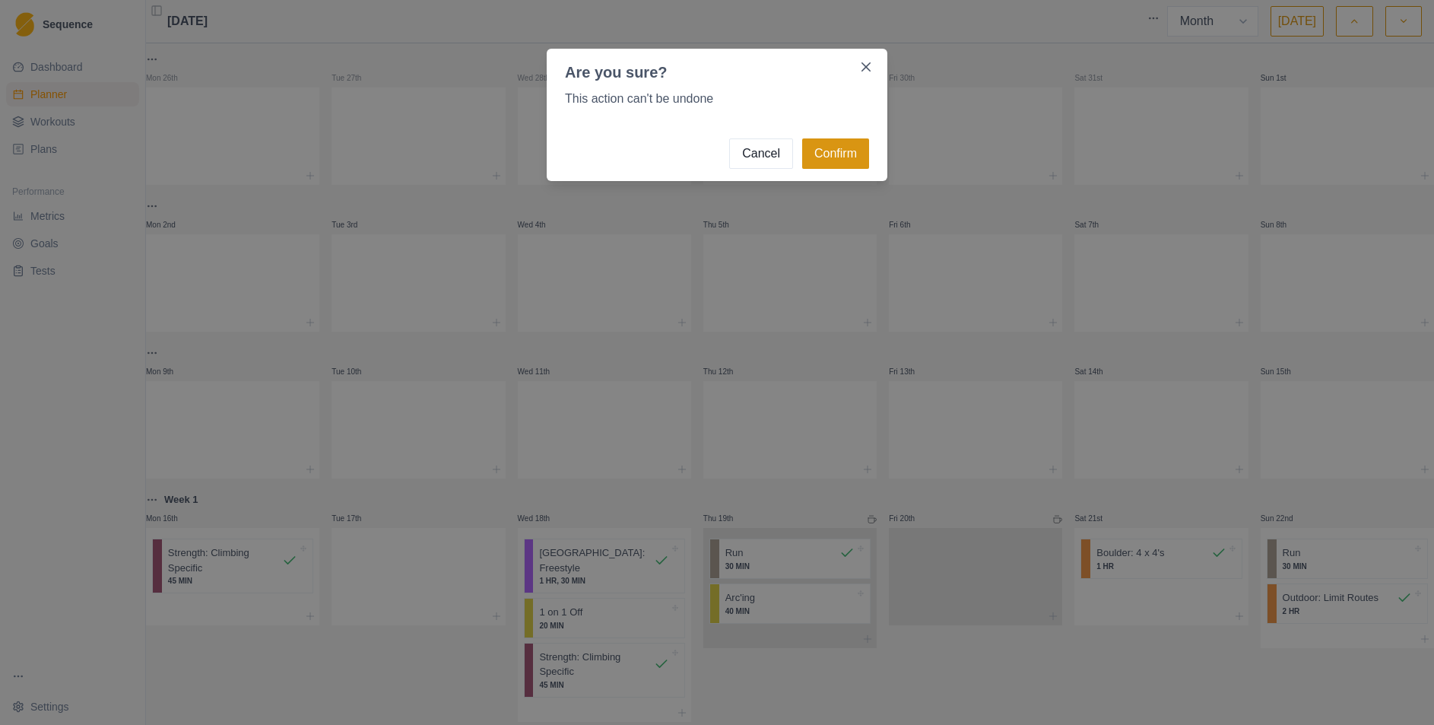
click at [854, 155] on button "Confirm" at bounding box center [835, 153] width 67 height 30
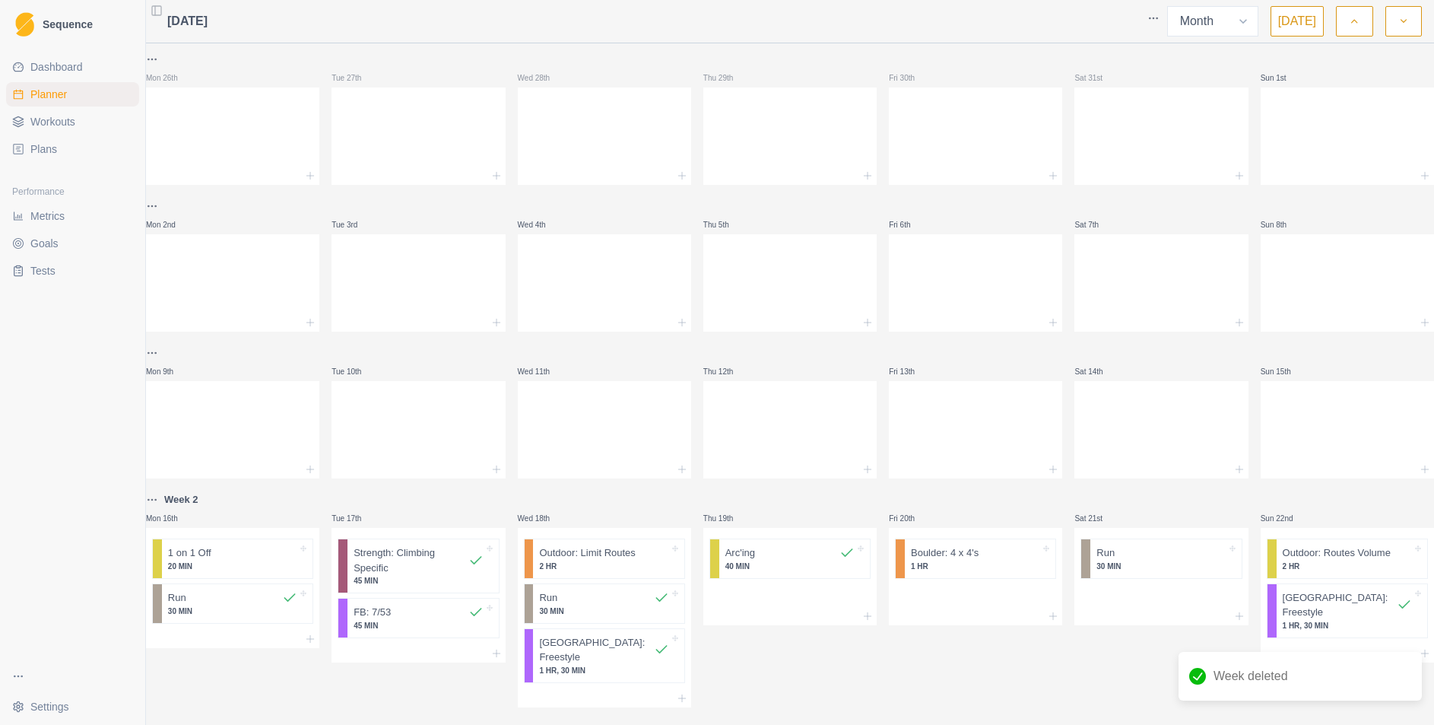
click at [1382, 16] on div "Week Month [DATE]" at bounding box center [1294, 21] width 255 height 30
click at [1386, 17] on button "button" at bounding box center [1403, 21] width 37 height 30
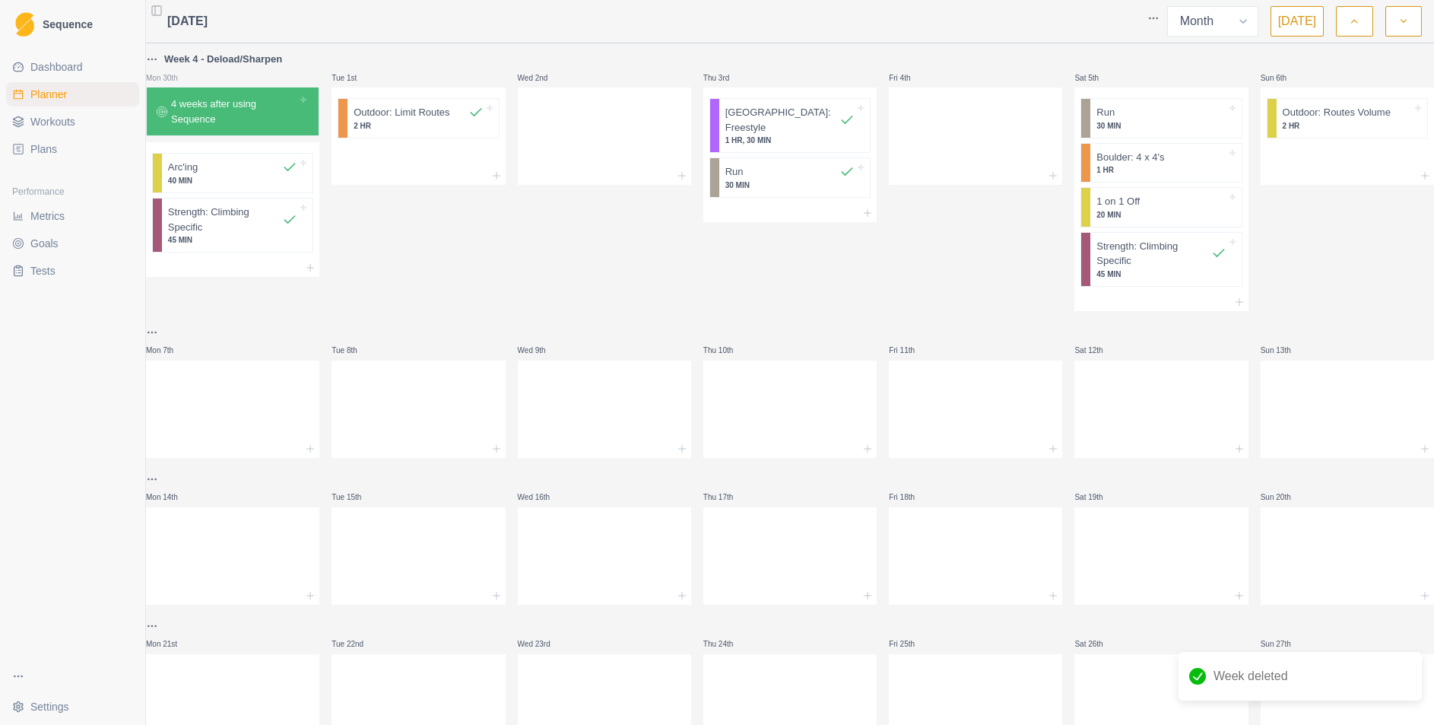
click at [1367, 19] on button "button" at bounding box center [1354, 21] width 37 height 30
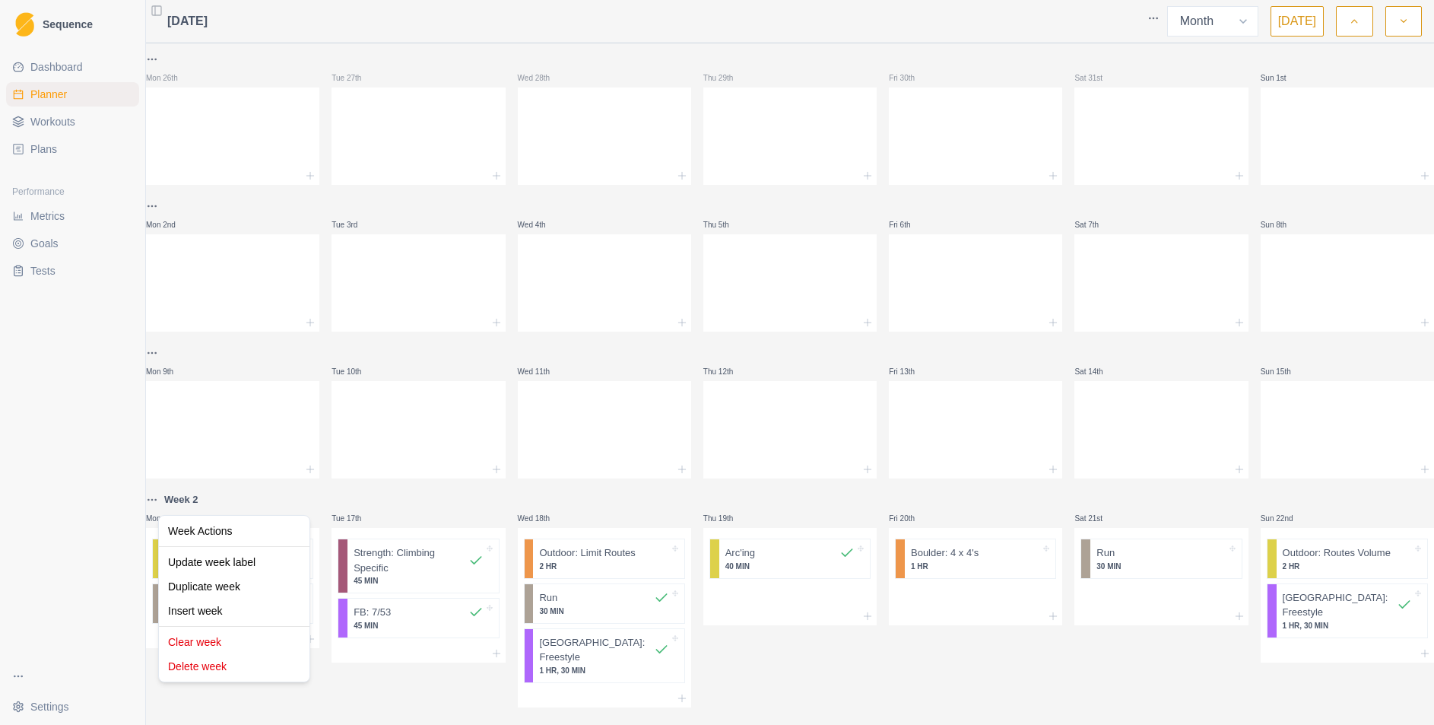
click at [163, 496] on html "Sequence Dashboard Planner Workouts Plans Performance Metrics Goals Tests Setti…" at bounding box center [717, 362] width 1434 height 725
click at [220, 666] on div "Delete week" at bounding box center [234, 666] width 144 height 24
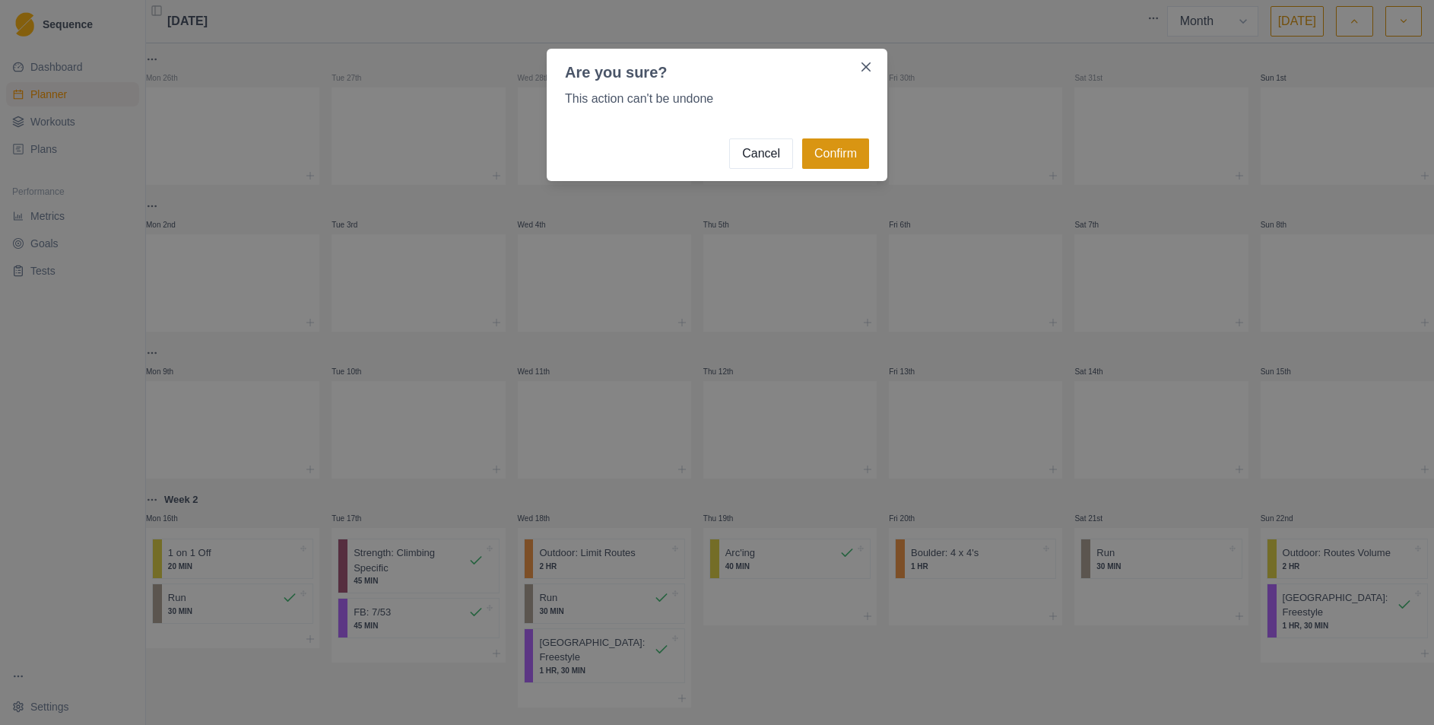
click at [847, 157] on button "Confirm" at bounding box center [835, 153] width 67 height 30
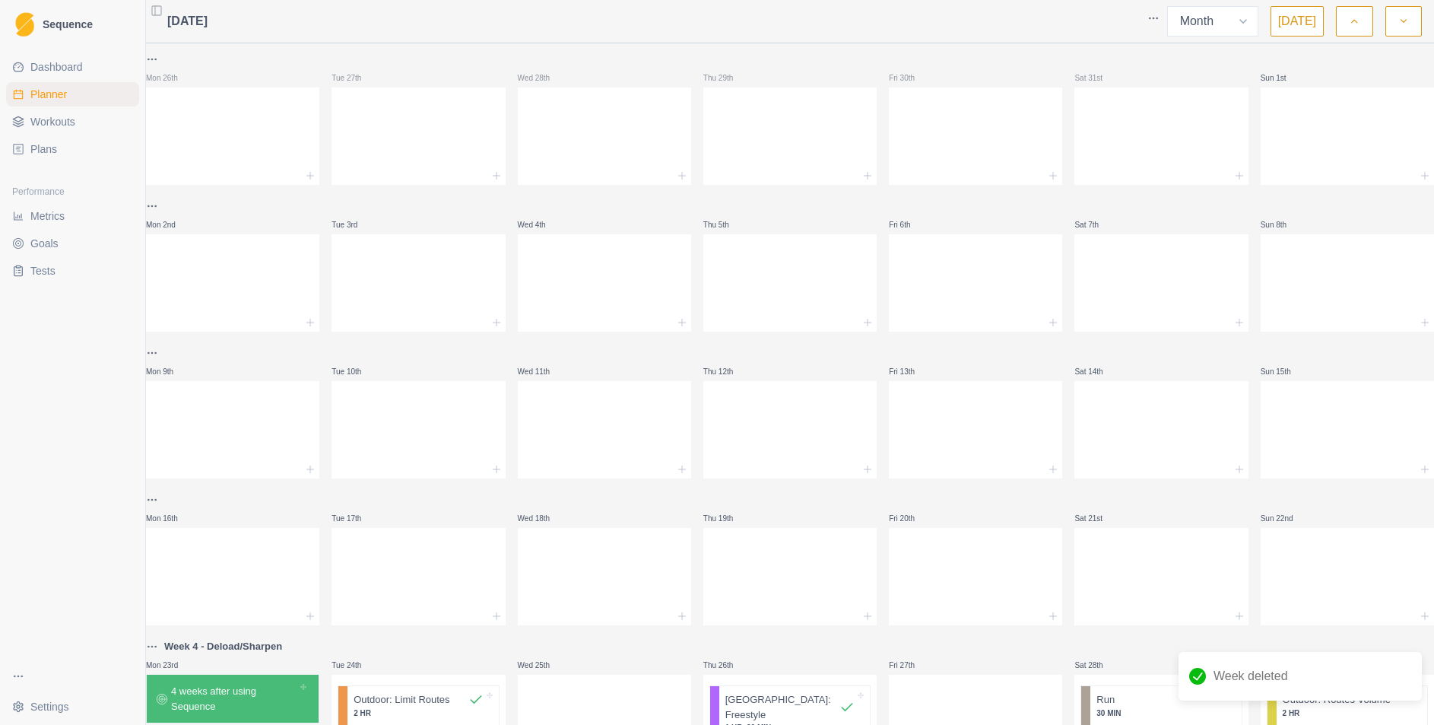
click at [1389, 29] on button "button" at bounding box center [1403, 21] width 37 height 30
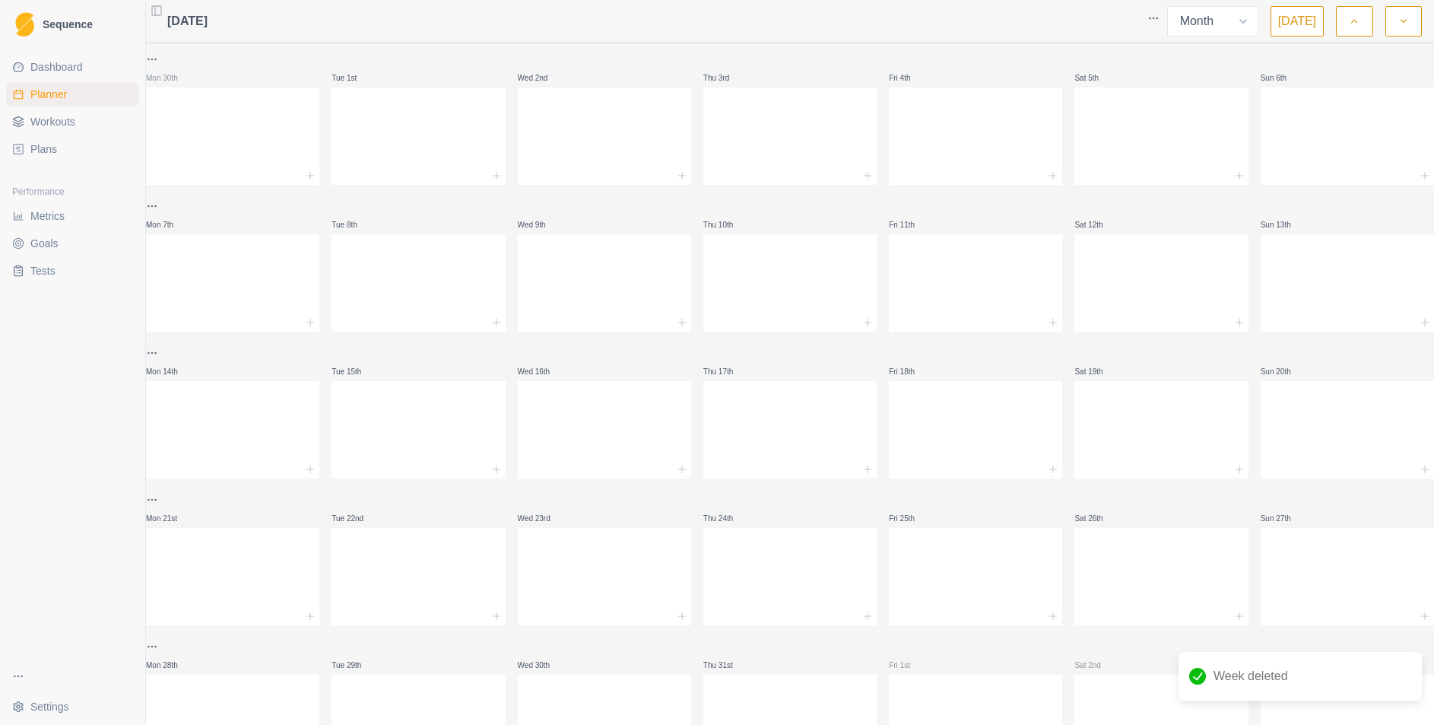
click at [1355, 28] on icon "button" at bounding box center [1354, 21] width 11 height 15
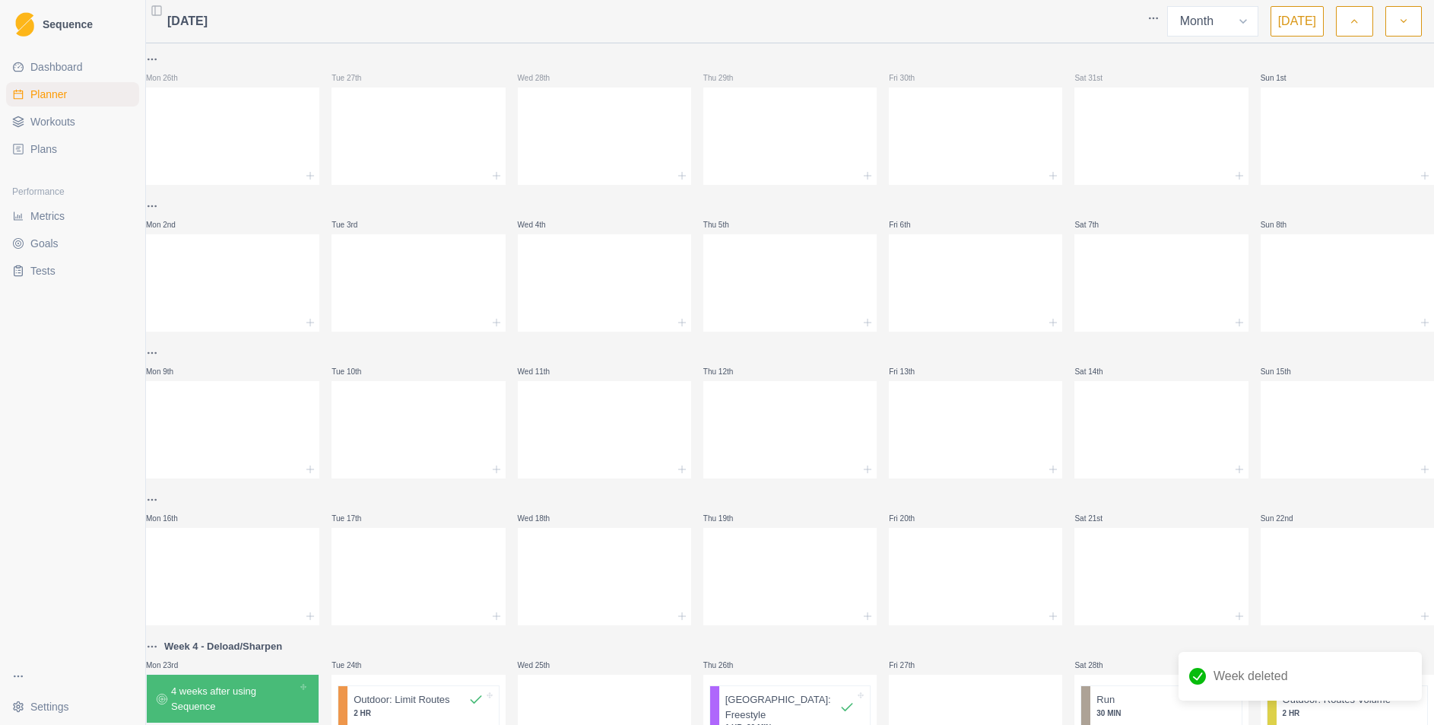
click at [1355, 28] on icon "button" at bounding box center [1354, 21] width 11 height 15
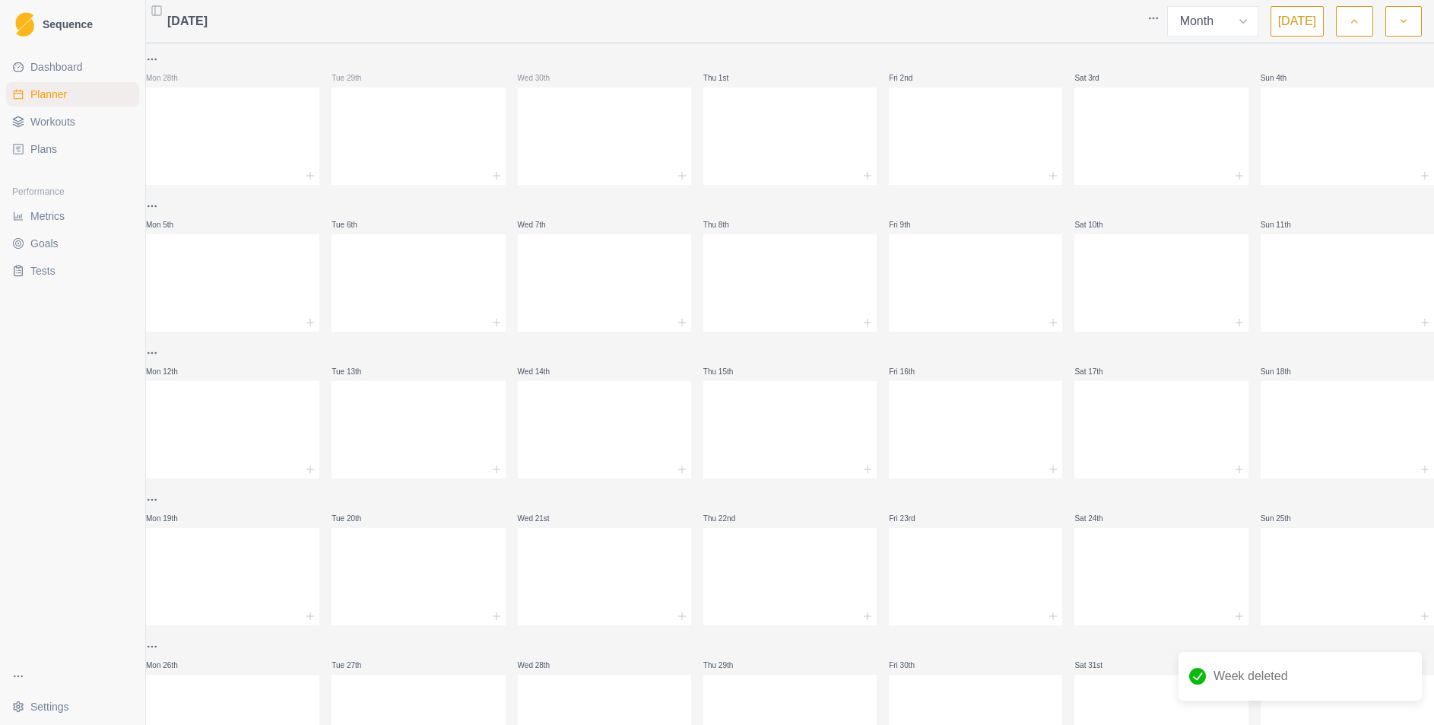
click at [1355, 28] on icon "button" at bounding box center [1354, 21] width 11 height 15
click at [1356, 27] on icon "button" at bounding box center [1354, 21] width 11 height 15
click at [1369, 27] on button "button" at bounding box center [1354, 21] width 37 height 30
click at [1398, 22] on icon "button" at bounding box center [1403, 21] width 11 height 15
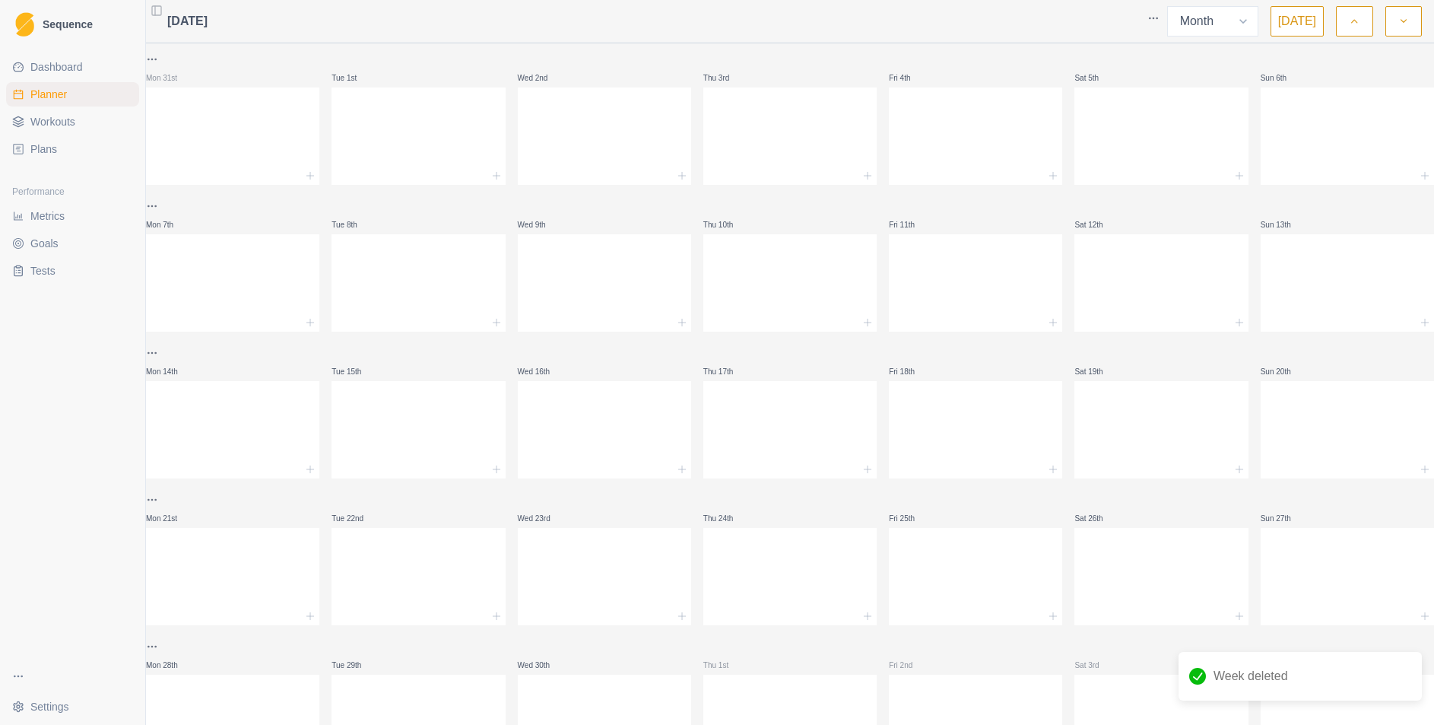
click at [1399, 23] on icon "button" at bounding box center [1403, 21] width 11 height 15
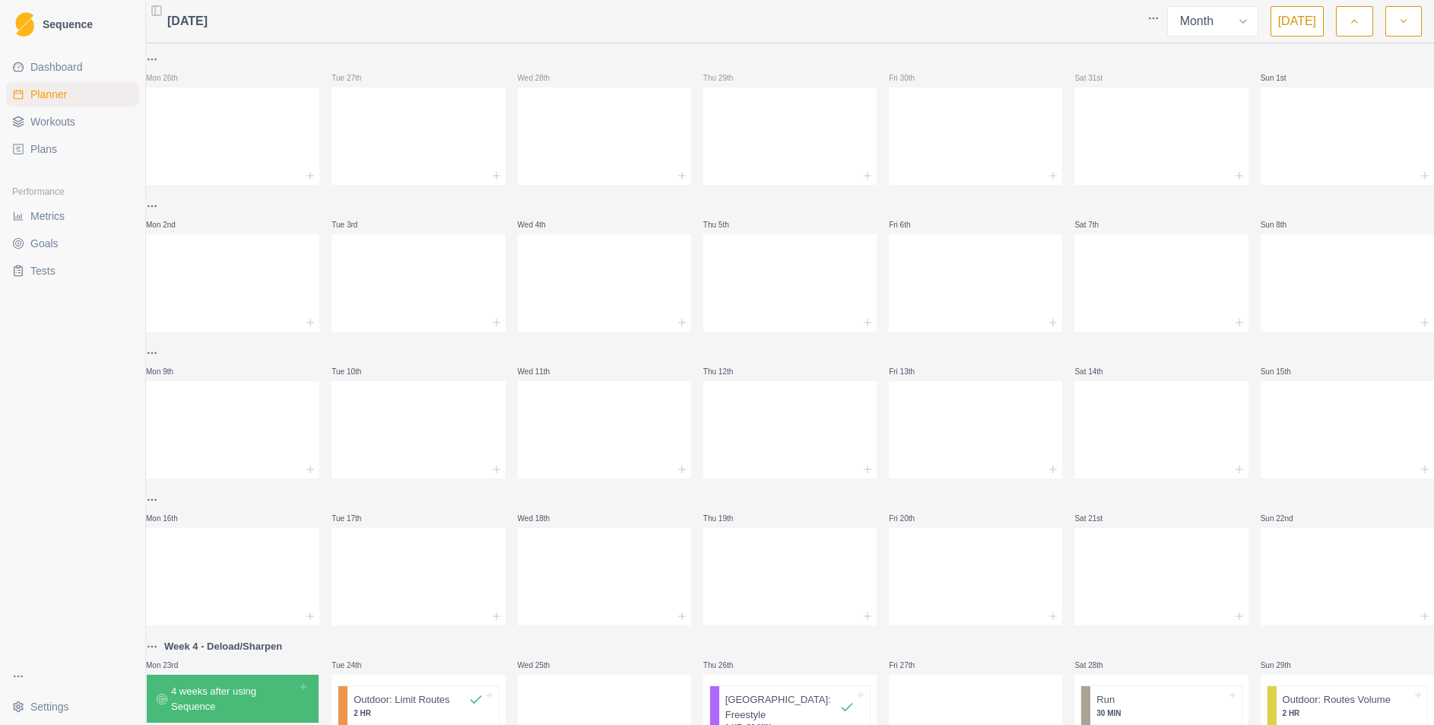
click at [1399, 23] on icon "button" at bounding box center [1403, 21] width 11 height 15
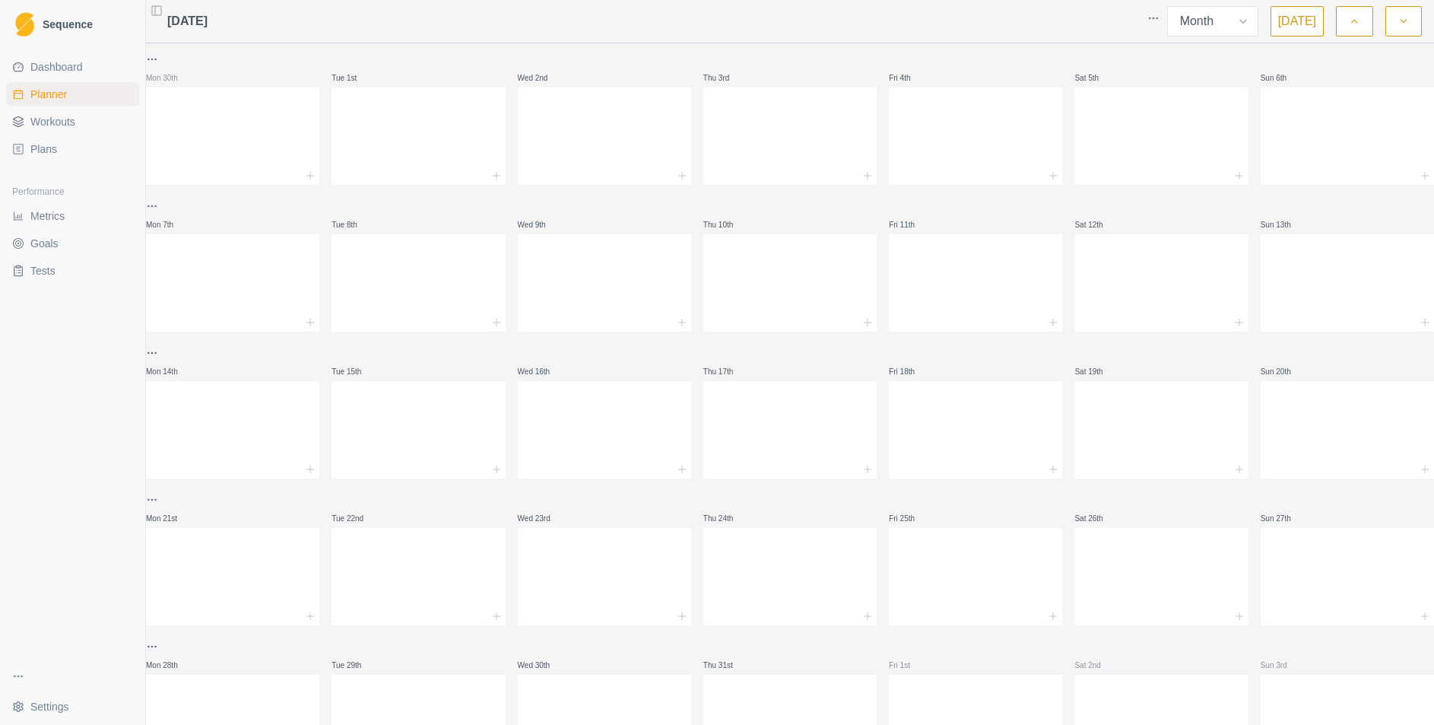
click at [1361, 24] on button "button" at bounding box center [1354, 21] width 37 height 30
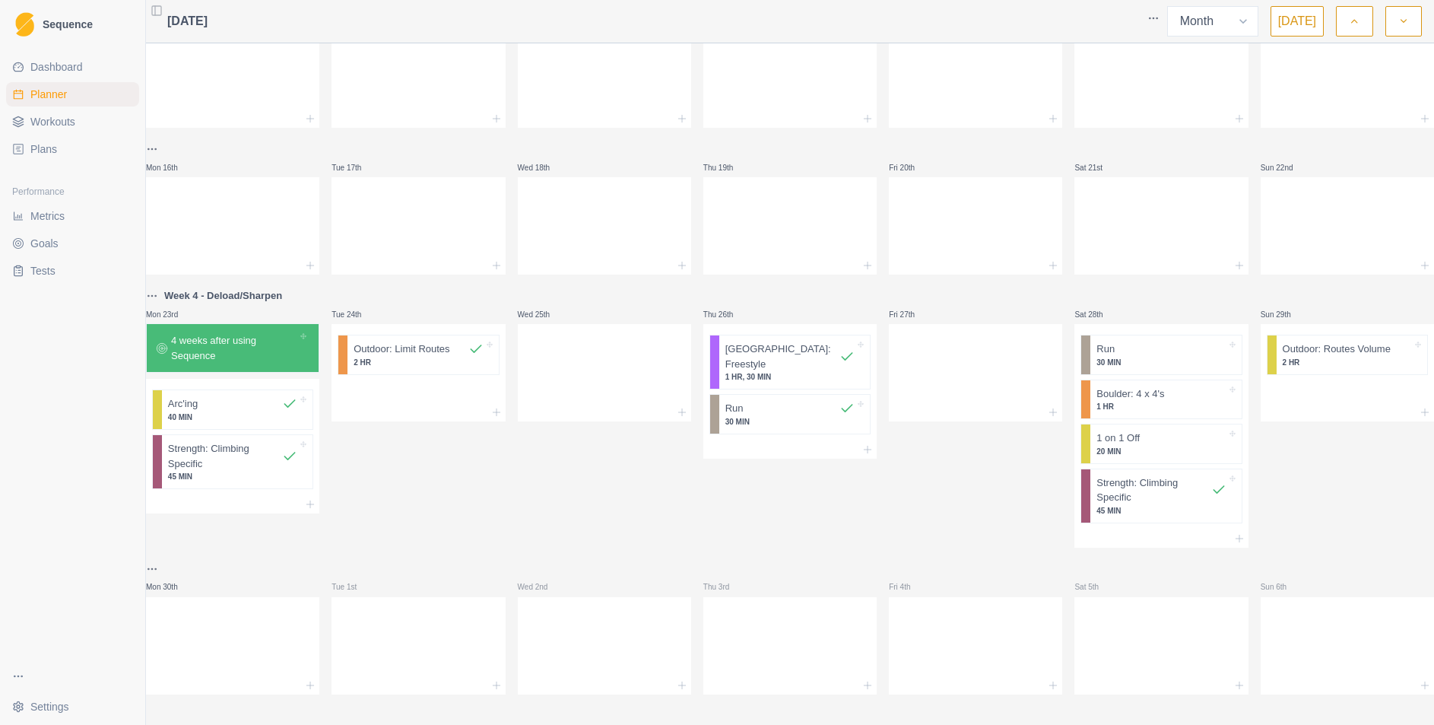
scroll to position [362, 0]
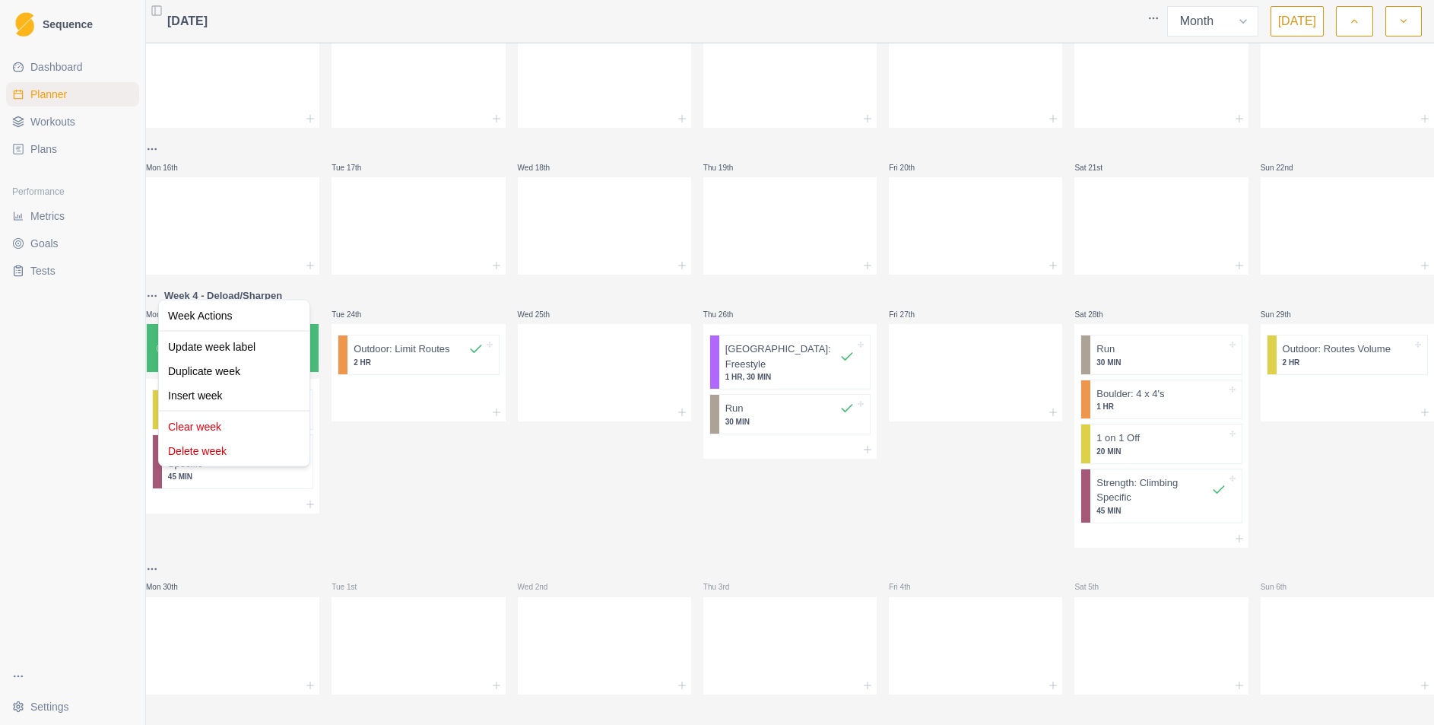
click at [168, 285] on html "Sequence Dashboard Planner Workouts Plans Performance Metrics Goals Tests Setti…" at bounding box center [717, 362] width 1434 height 725
click at [170, 284] on html "Sequence Dashboard Planner Workouts Plans Performance Metrics Goals Tests Setti…" at bounding box center [717, 362] width 1434 height 725
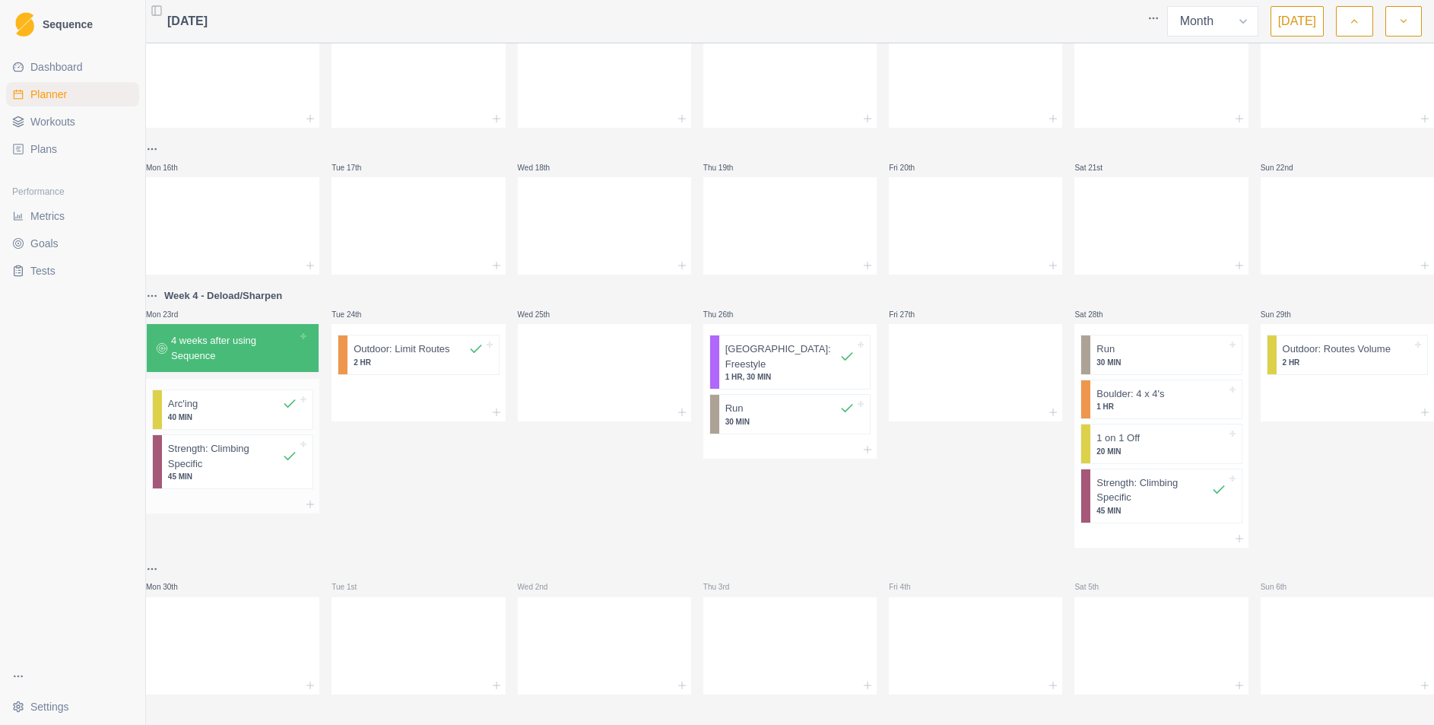
click at [287, 411] on p "40 MIN" at bounding box center [232, 416] width 129 height 11
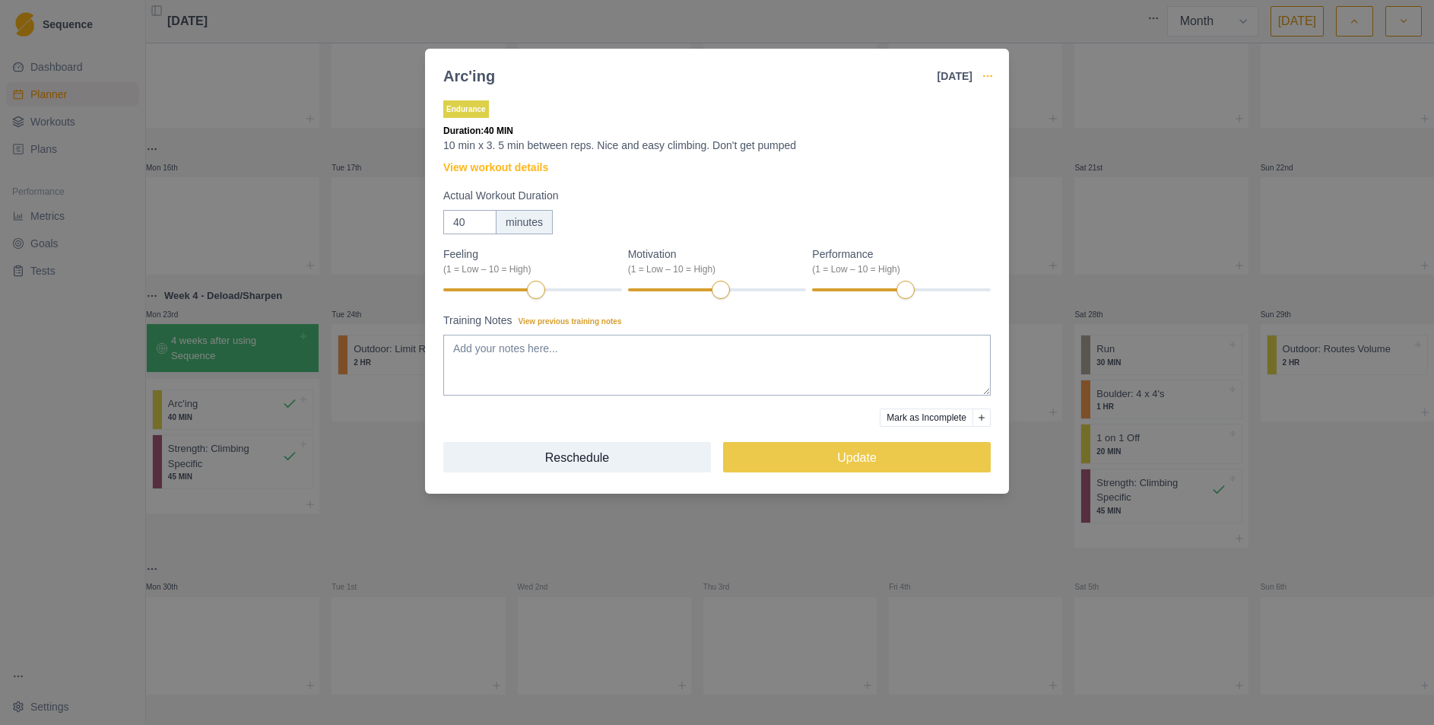
click at [992, 71] on icon "button" at bounding box center [988, 76] width 12 height 12
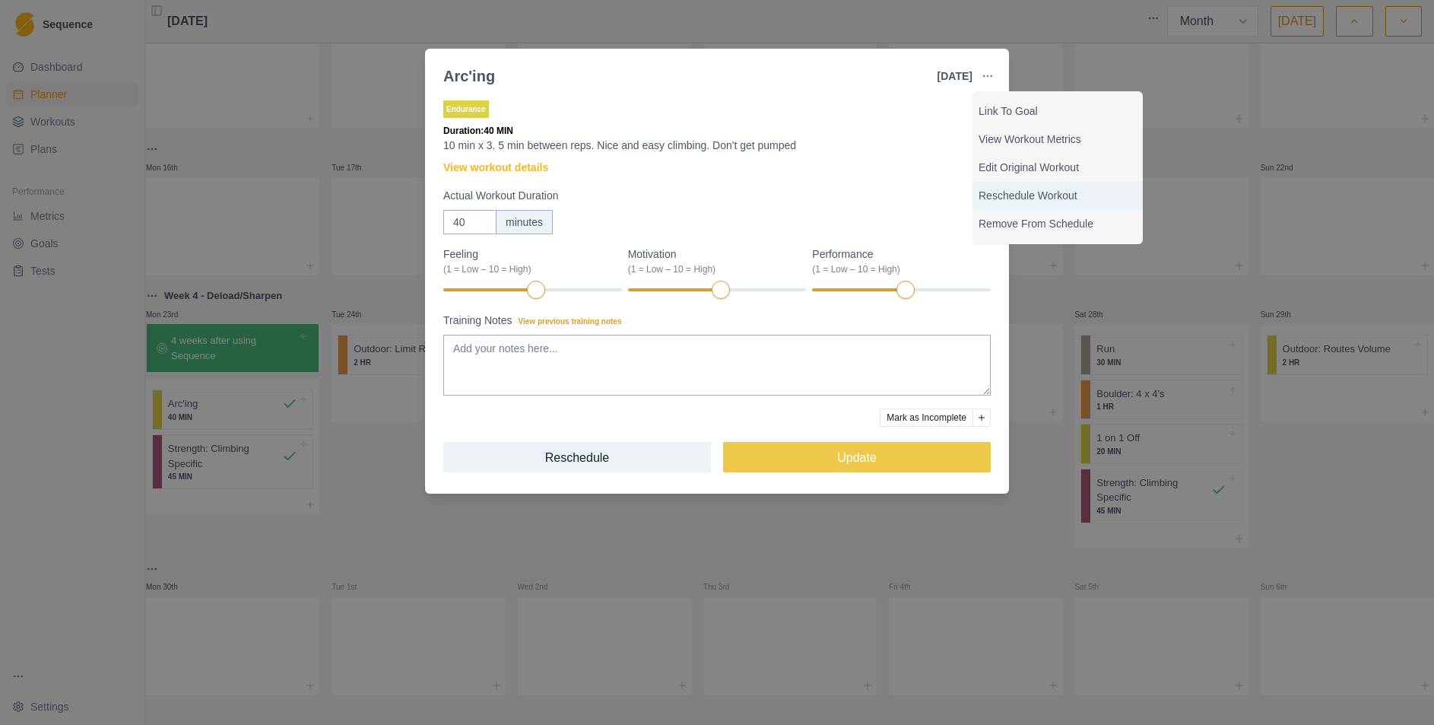
click at [1010, 197] on p "Reschedule Workout" at bounding box center [1058, 196] width 158 height 16
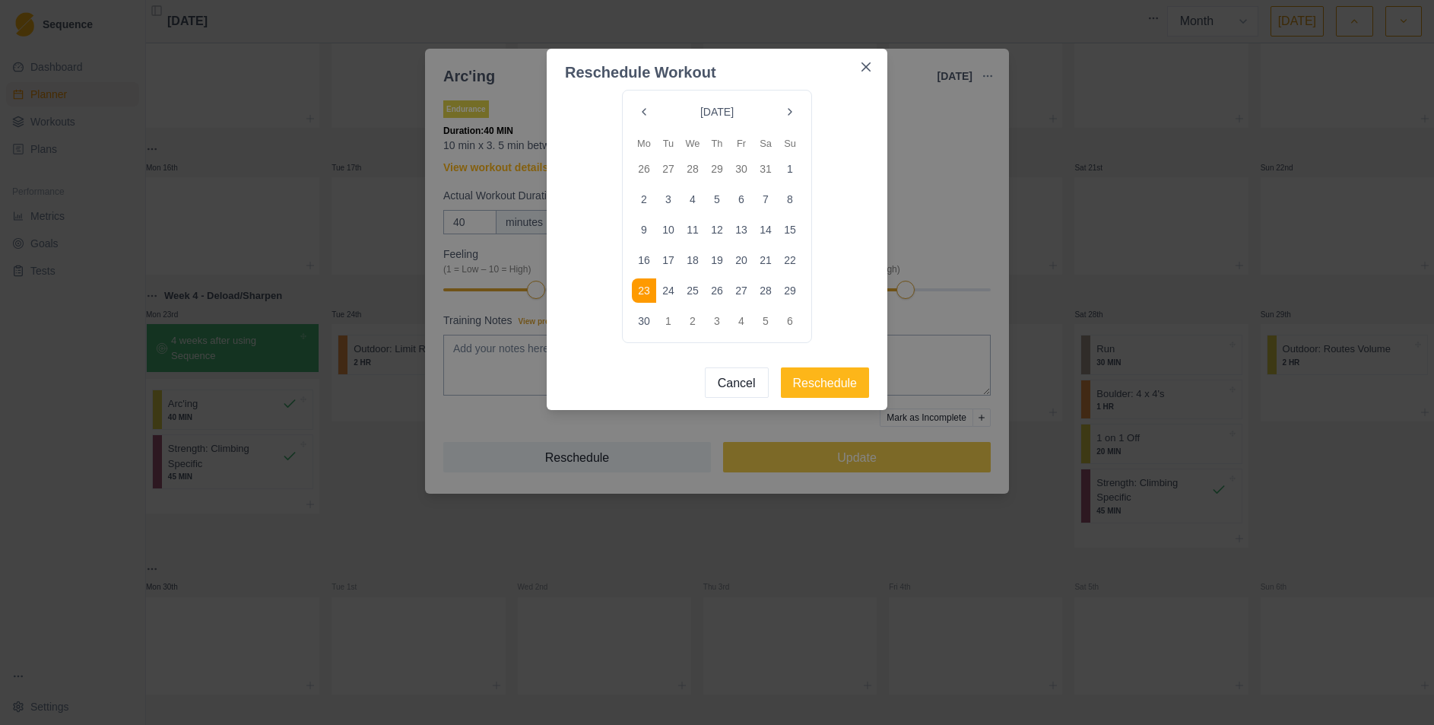
click at [792, 119] on button "Go to the Next Month" at bounding box center [790, 112] width 24 height 24
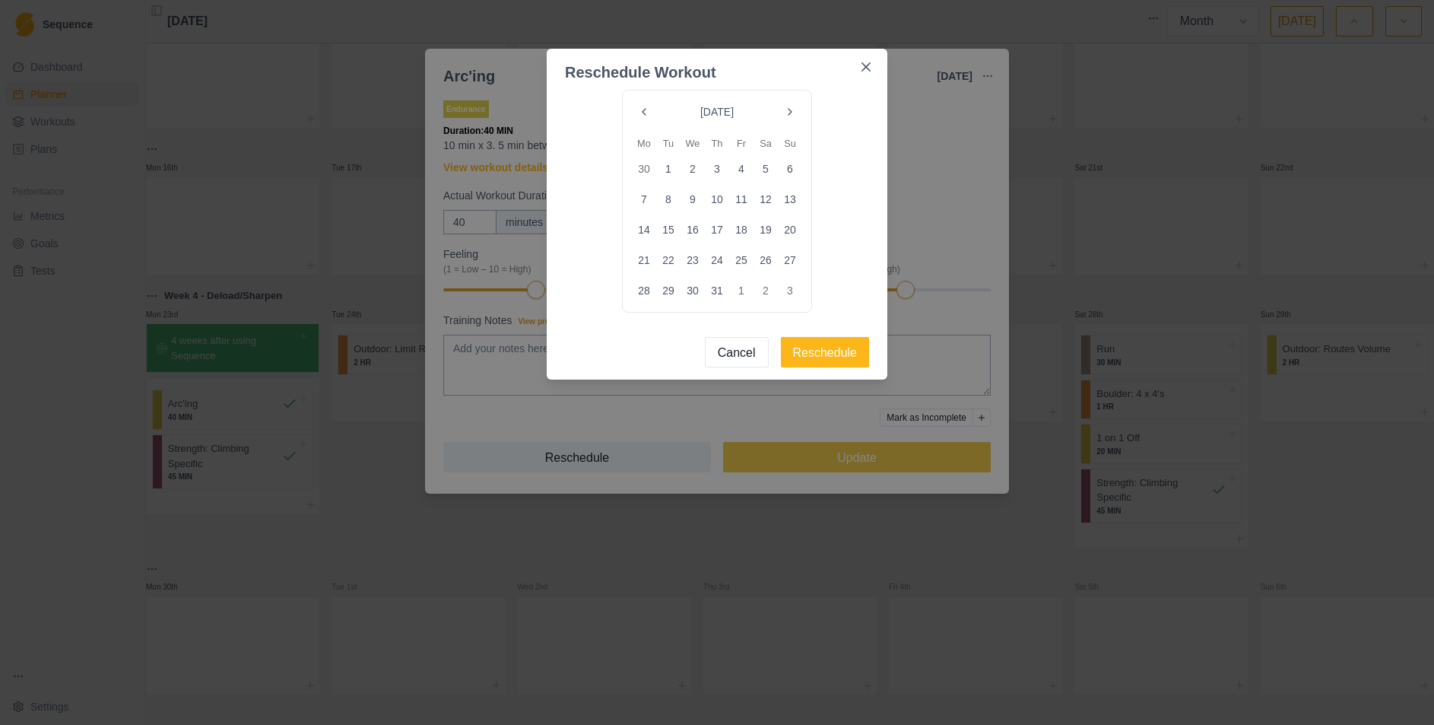
click at [792, 118] on button "Go to the Next Month" at bounding box center [790, 112] width 24 height 24
click at [875, 65] on button "Close" at bounding box center [866, 67] width 24 height 24
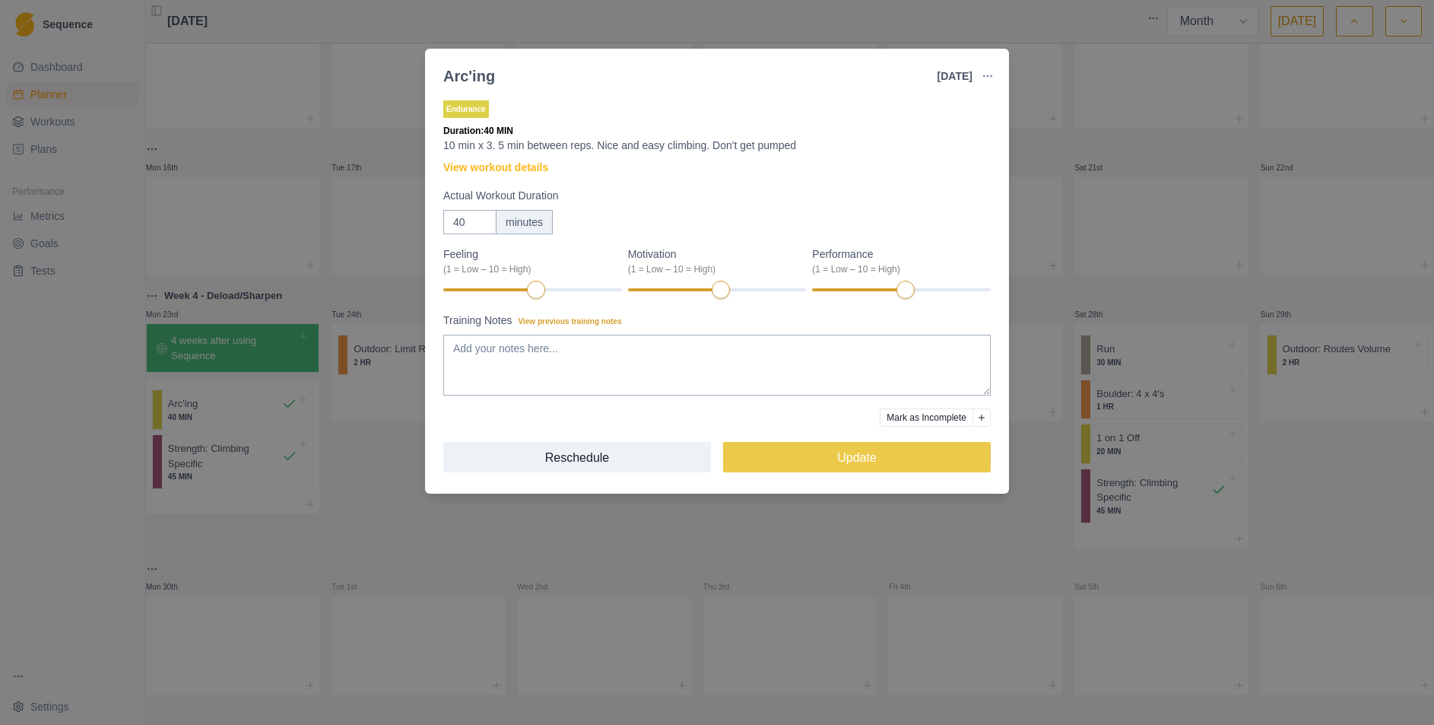
click at [1036, 49] on div "Arc'ing [DATE] Link To Goal View Workout Metrics Edit Original Workout Reschedu…" at bounding box center [717, 362] width 1434 height 725
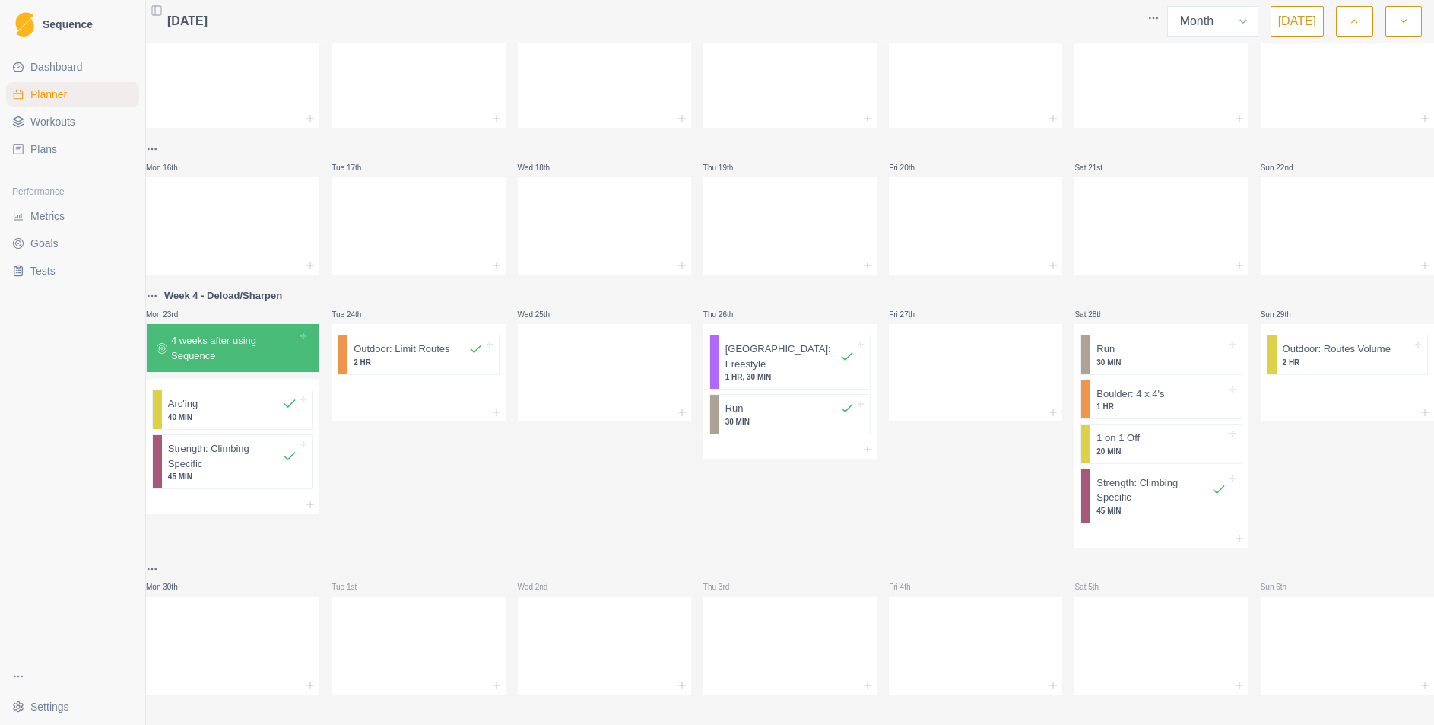
click at [1401, 25] on icon "button" at bounding box center [1403, 21] width 11 height 15
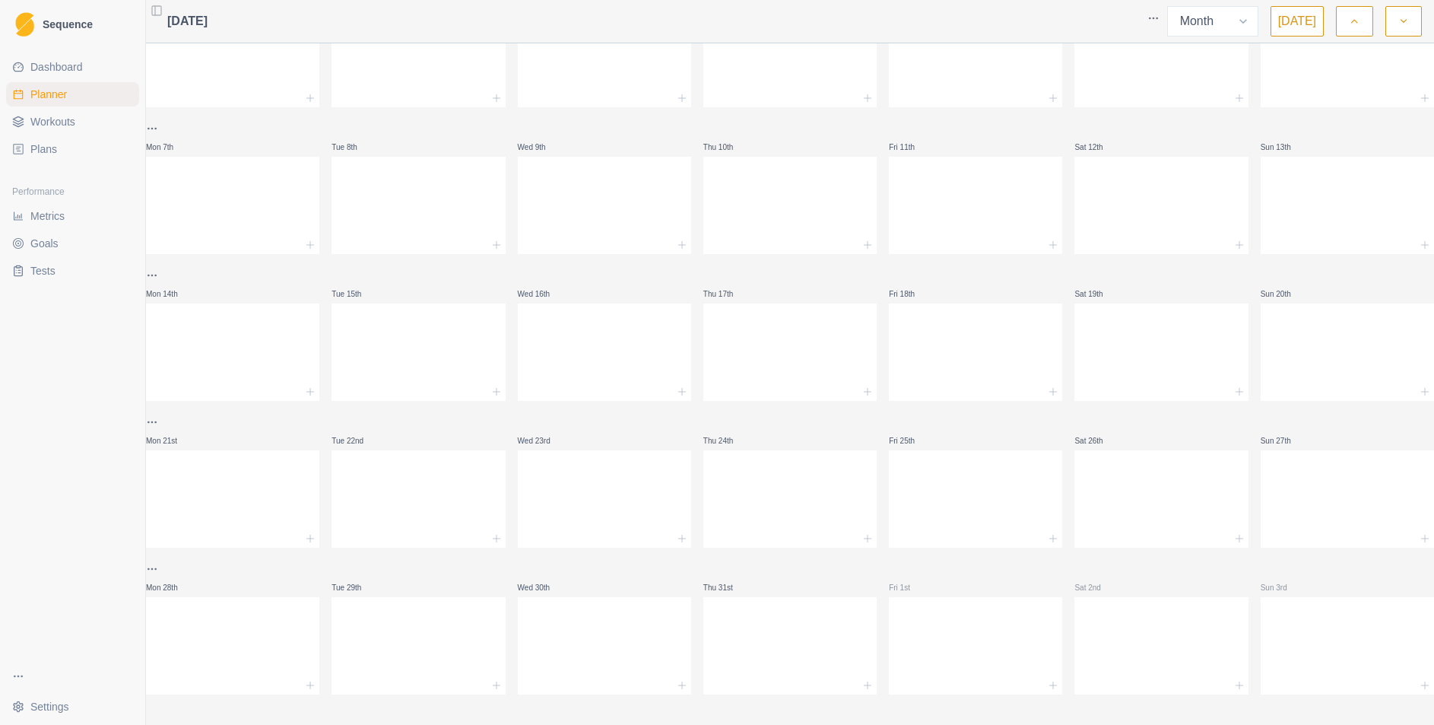
scroll to position [0, 0]
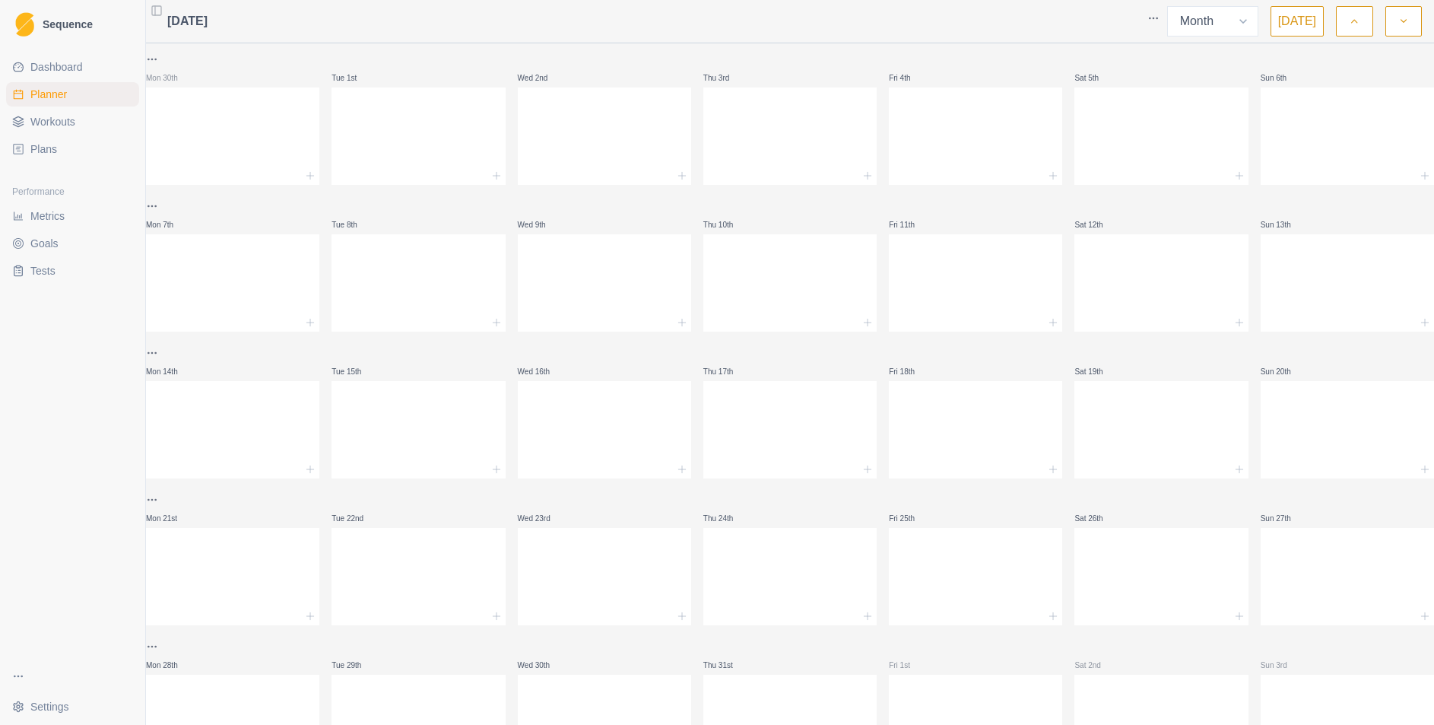
click at [1402, 24] on icon "button" at bounding box center [1403, 21] width 11 height 15
click at [497, 469] on icon at bounding box center [496, 469] width 12 height 12
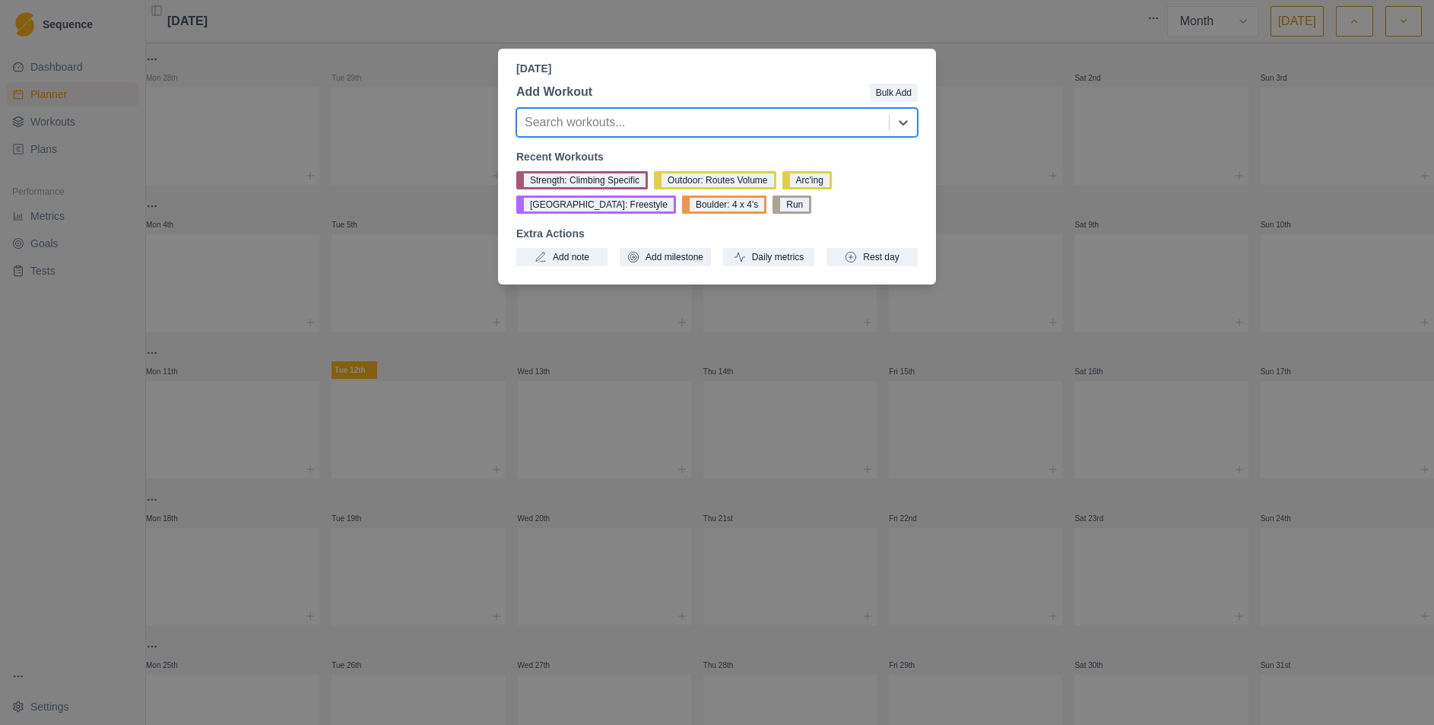
click at [687, 125] on div at bounding box center [703, 122] width 357 height 21
click at [1085, 56] on div "[DATE] Add Workout Bulk Add Search workouts... Recent Workouts Strength: Climbi…" at bounding box center [717, 362] width 1434 height 725
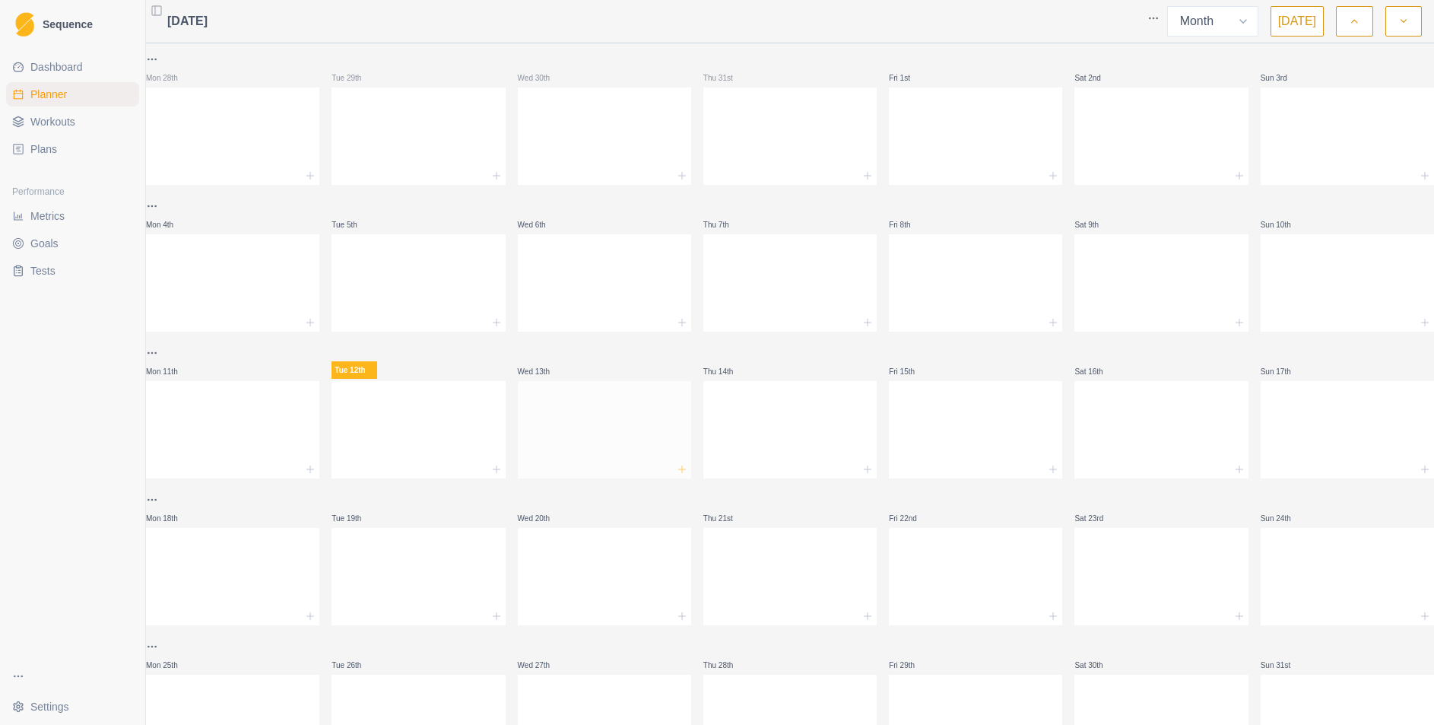
click at [682, 468] on icon at bounding box center [682, 469] width 12 height 12
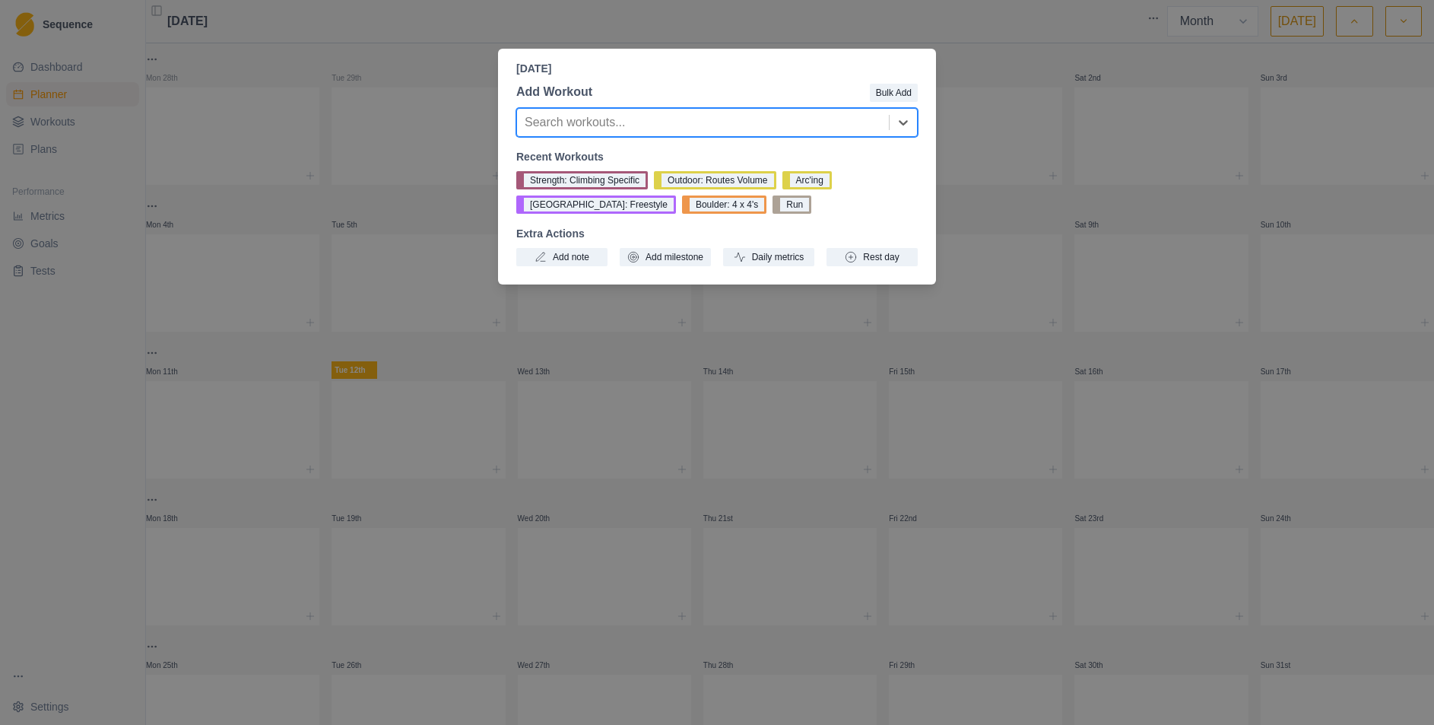
click at [659, 131] on div at bounding box center [703, 122] width 357 height 21
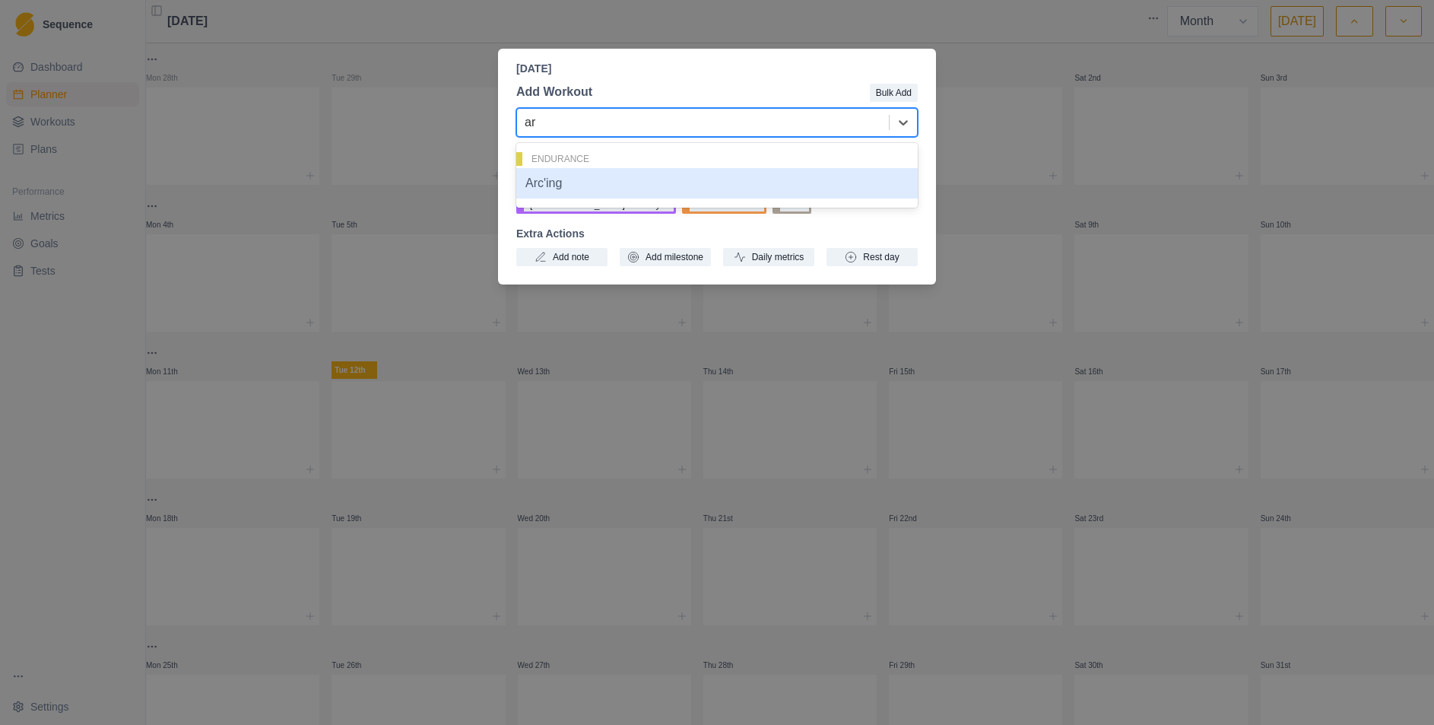
type input "arc"
click at [646, 182] on div "Arc'ing" at bounding box center [717, 183] width 402 height 30
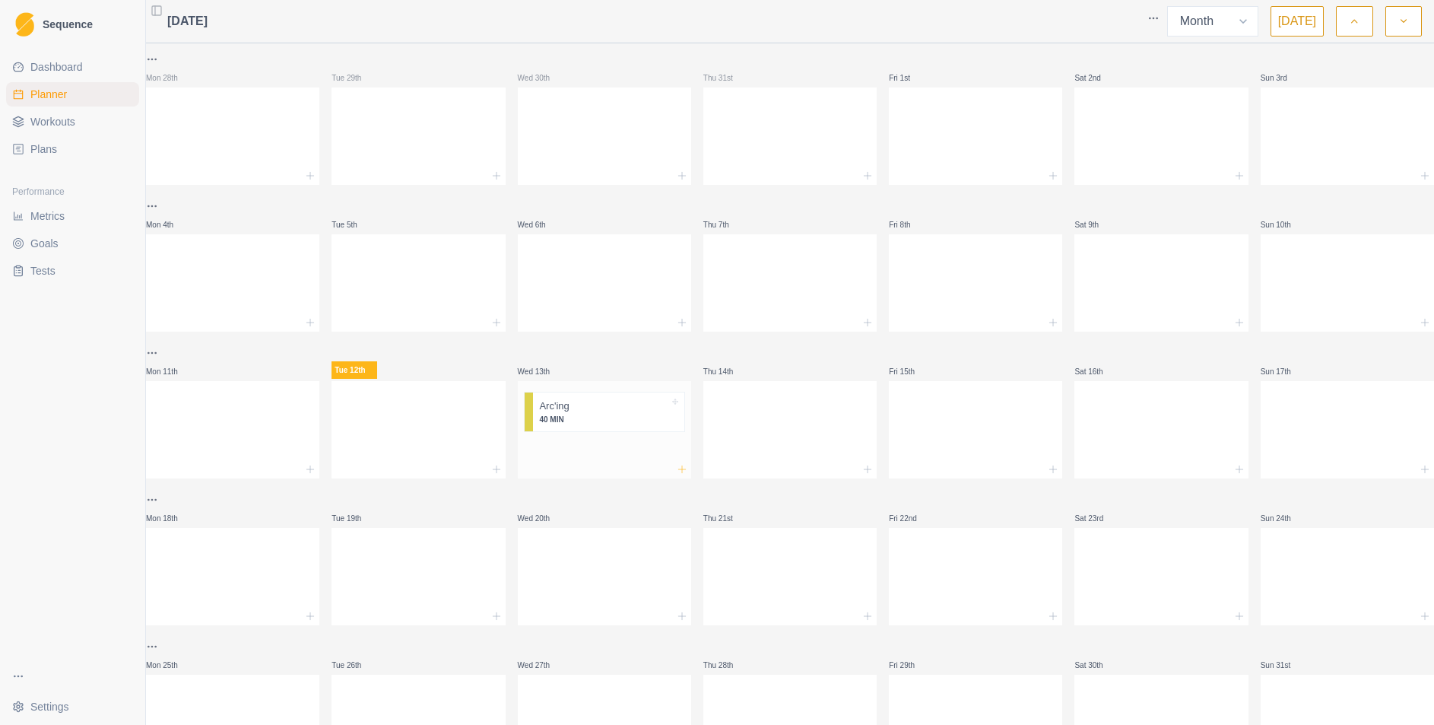
click at [683, 469] on icon at bounding box center [682, 469] width 12 height 12
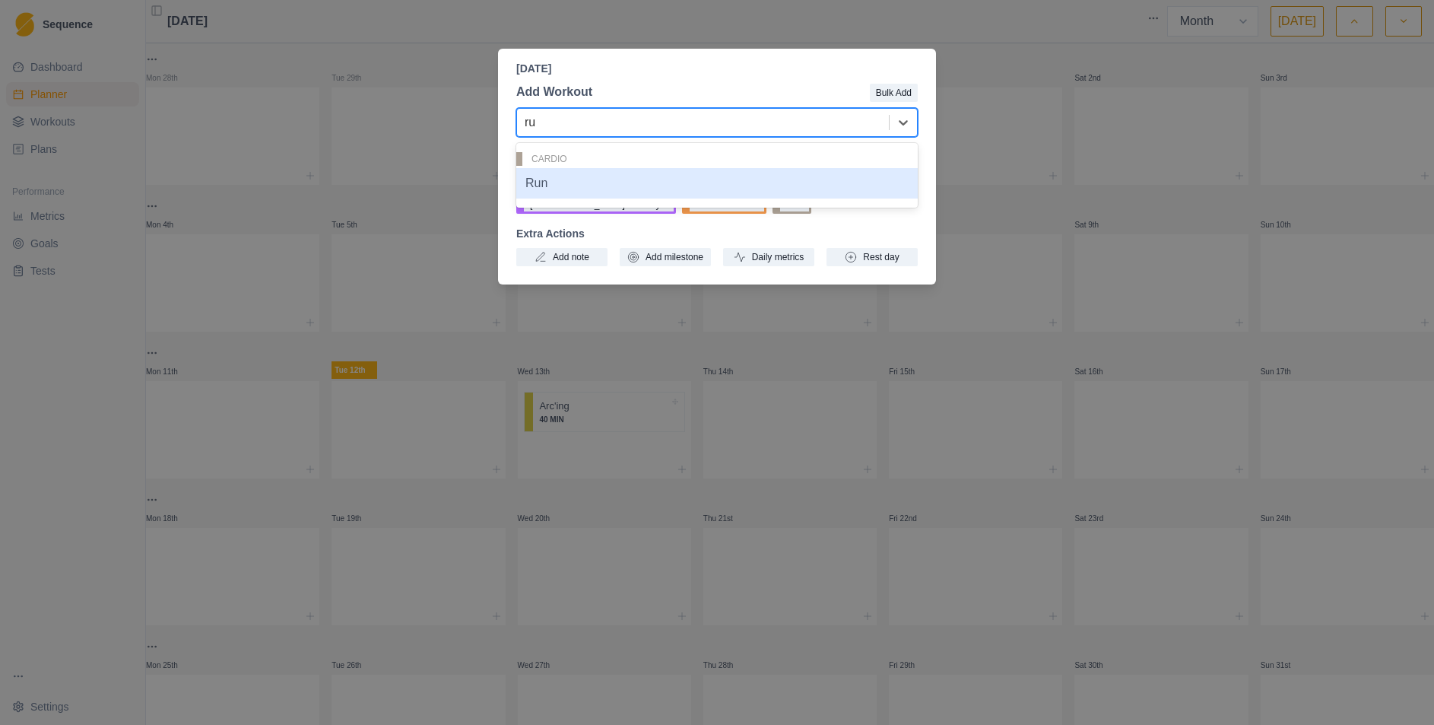
type input "run"
click at [642, 187] on div "Run" at bounding box center [717, 183] width 402 height 30
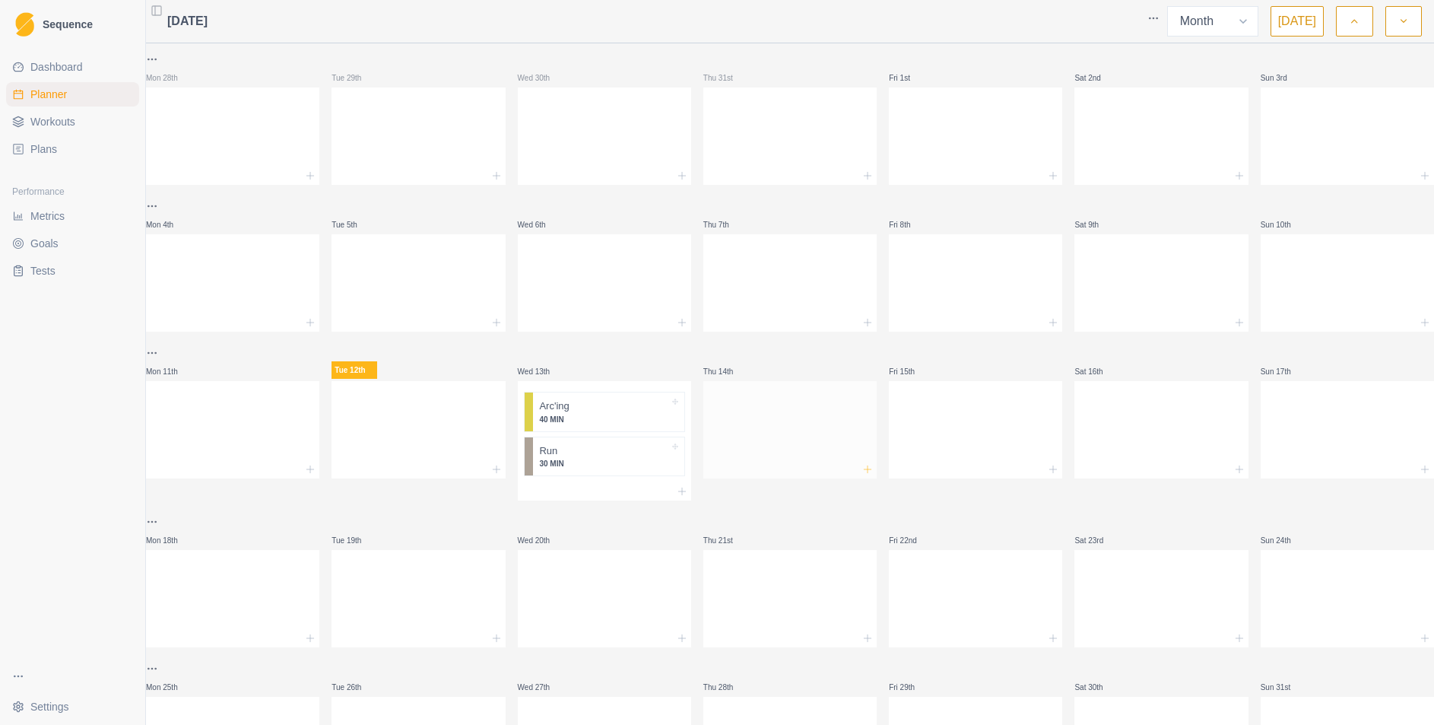
click at [863, 471] on icon at bounding box center [868, 469] width 12 height 12
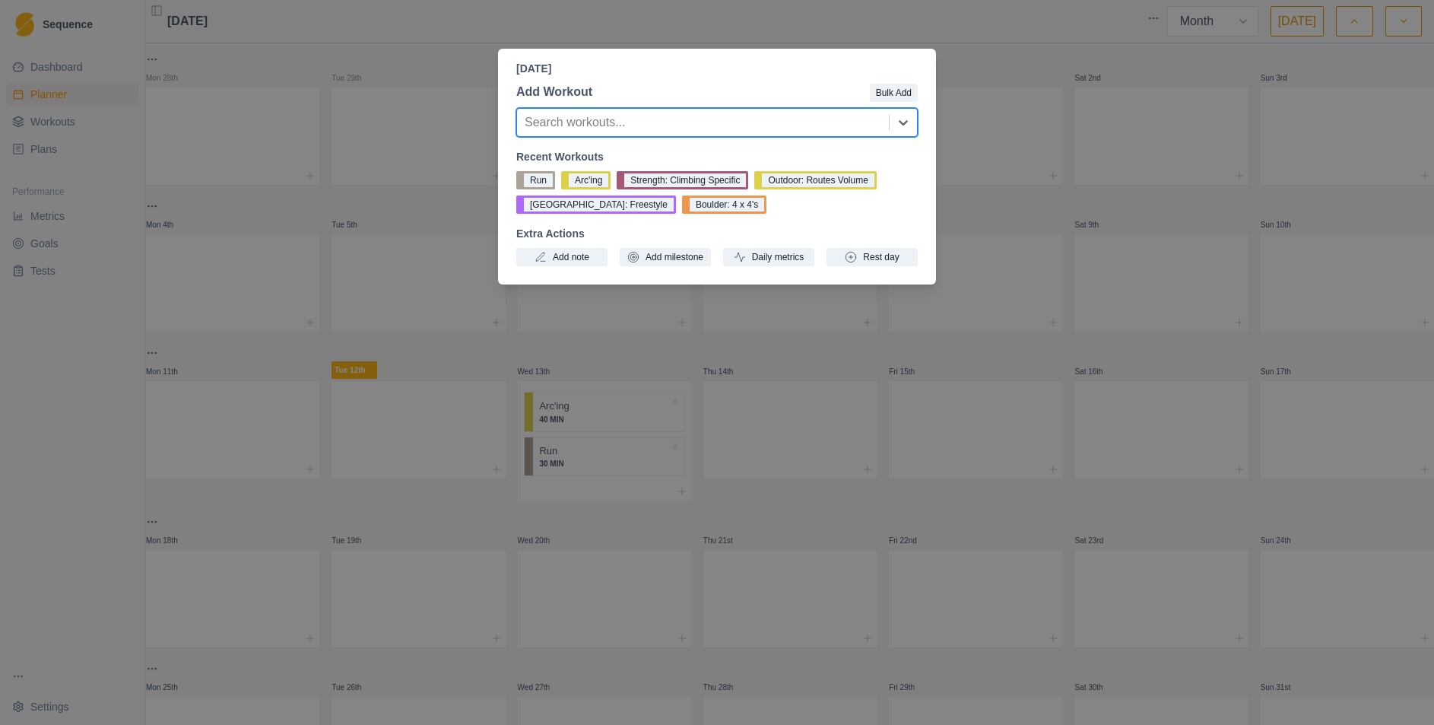
click at [690, 121] on div at bounding box center [703, 122] width 357 height 21
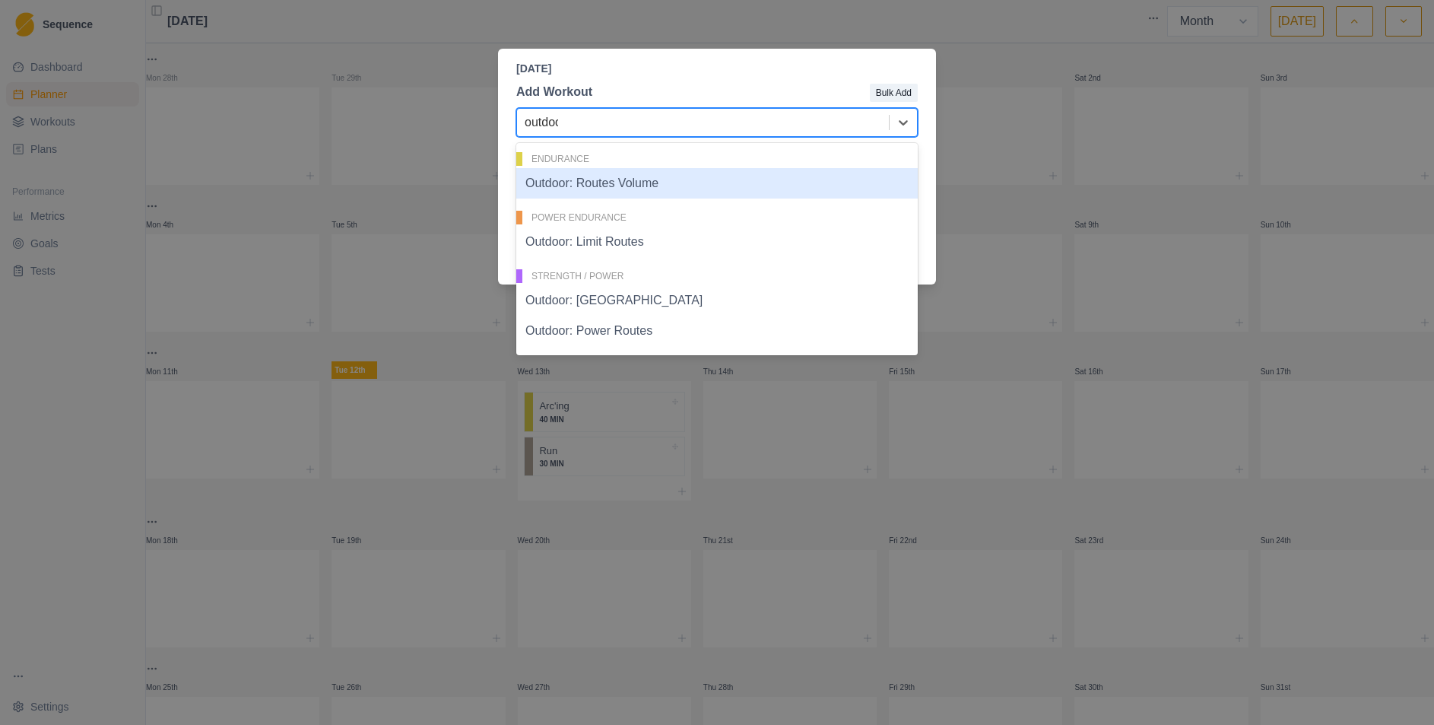
type input "outdoor"
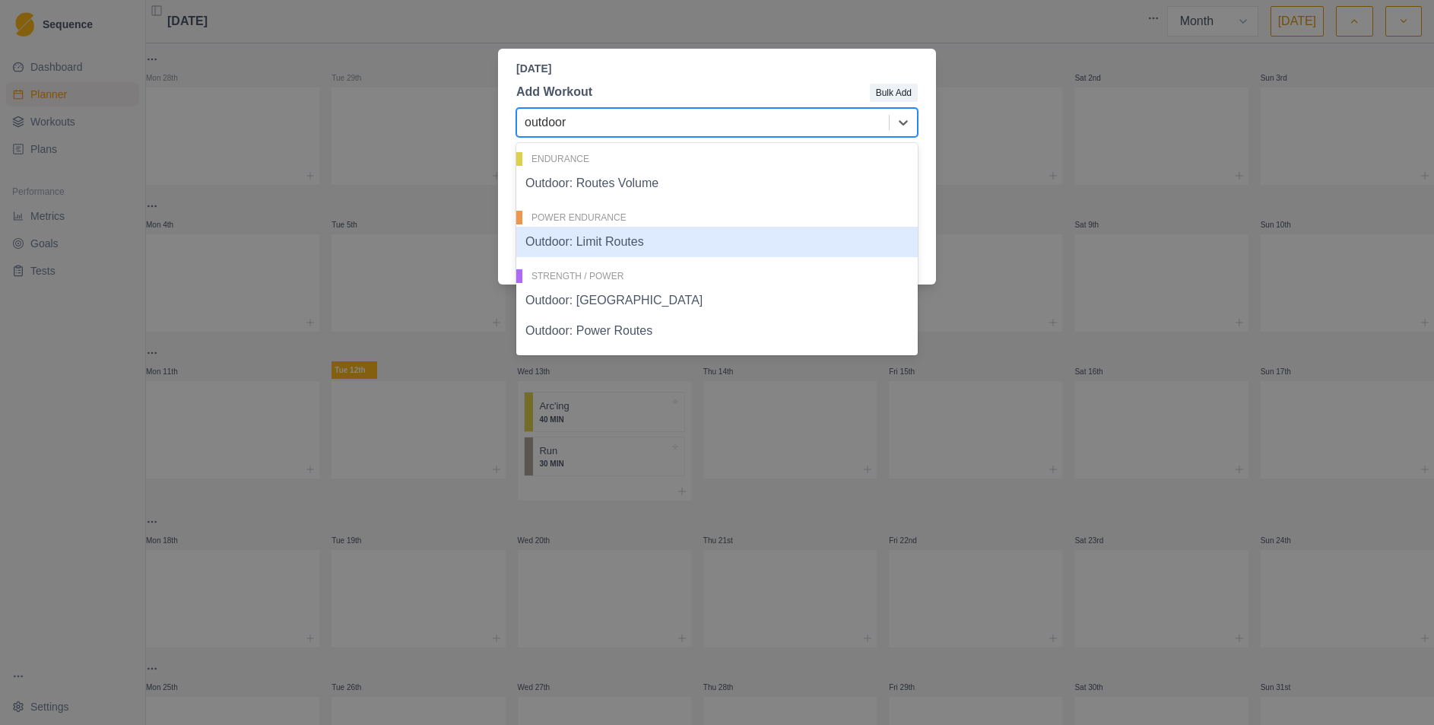
click at [678, 241] on div "Outdoor: Limit Routes" at bounding box center [717, 242] width 402 height 30
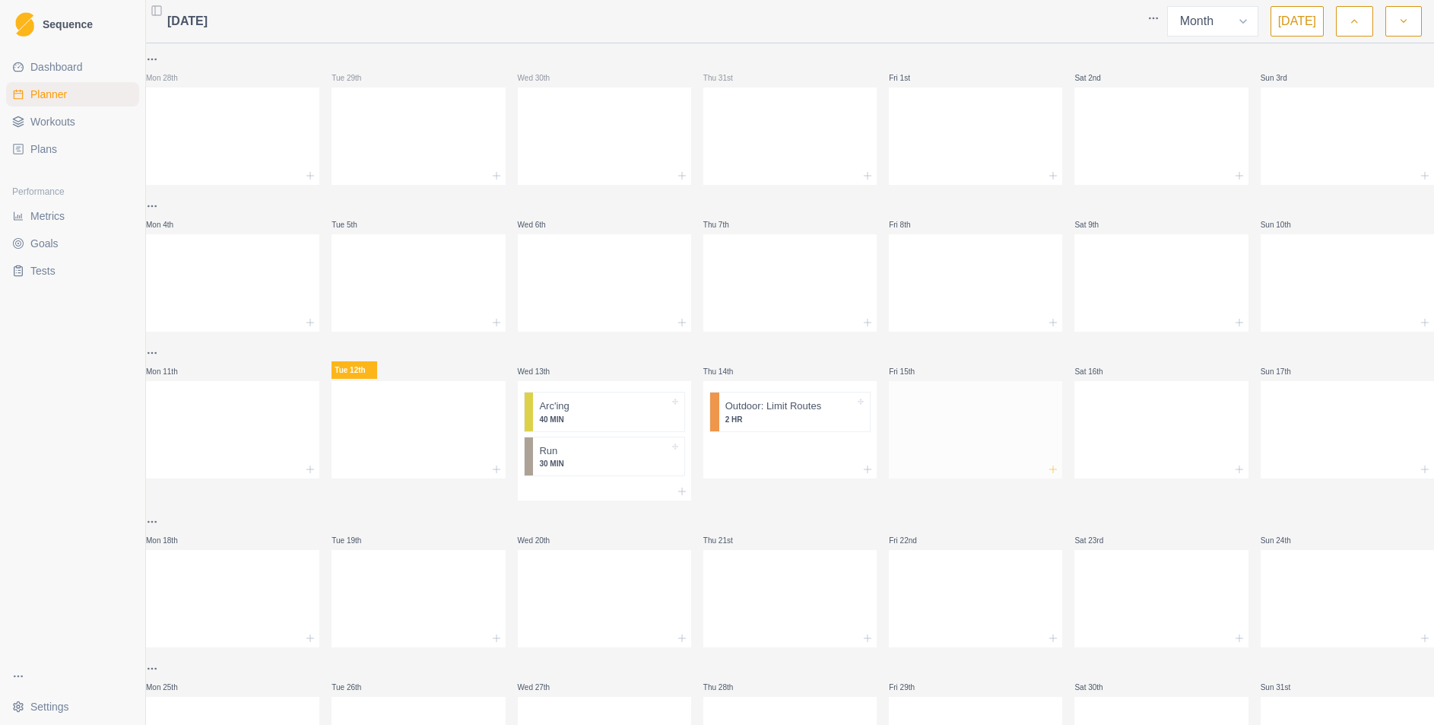
click at [1050, 469] on line at bounding box center [1053, 469] width 7 height 0
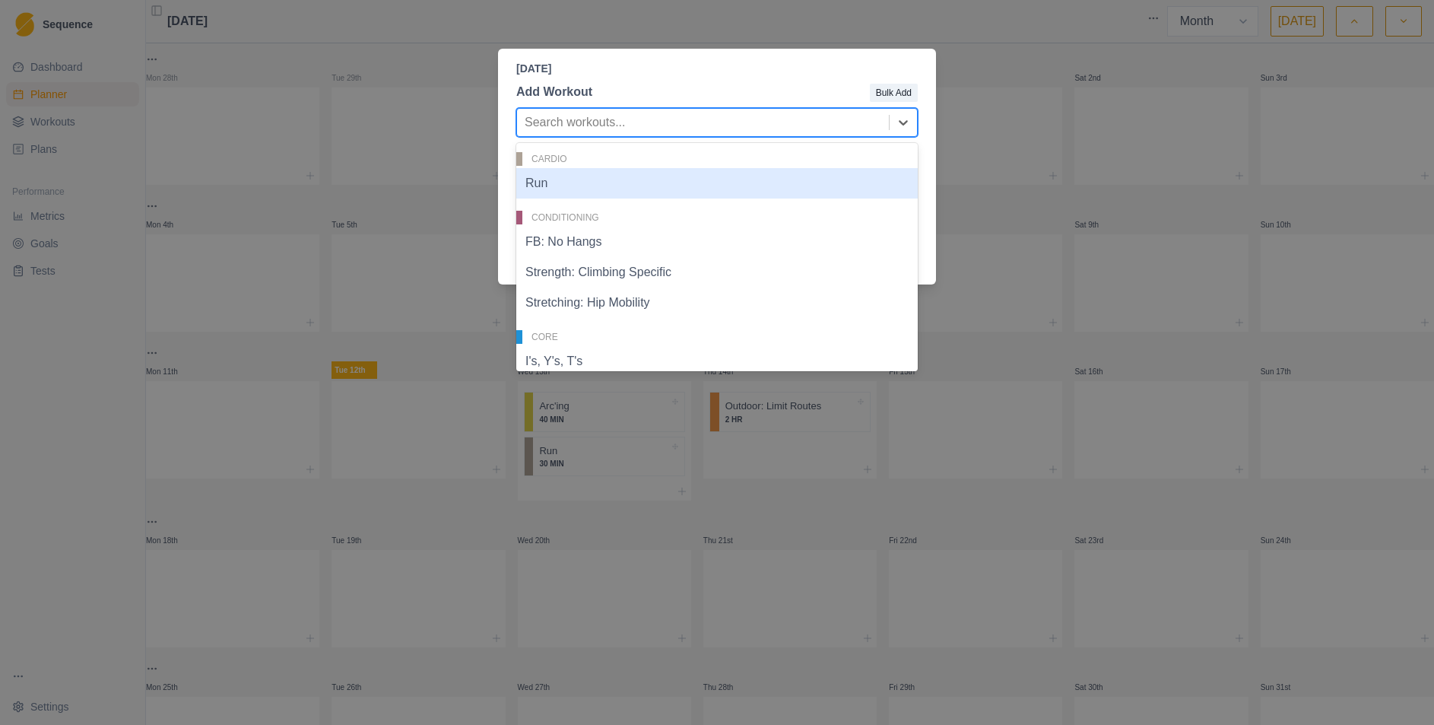
click at [698, 120] on div at bounding box center [703, 122] width 357 height 21
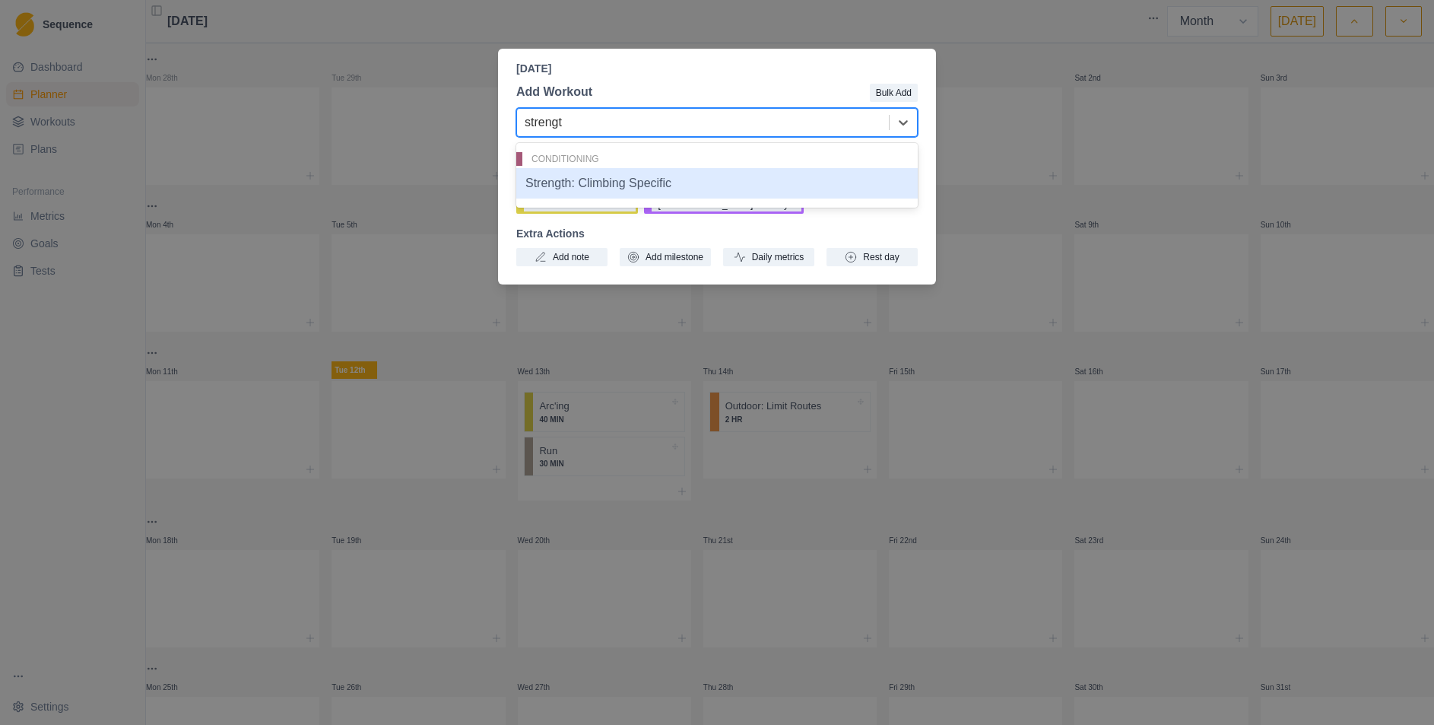
type input "strength"
click at [697, 182] on div "Strength: Climbing Specific" at bounding box center [717, 183] width 402 height 30
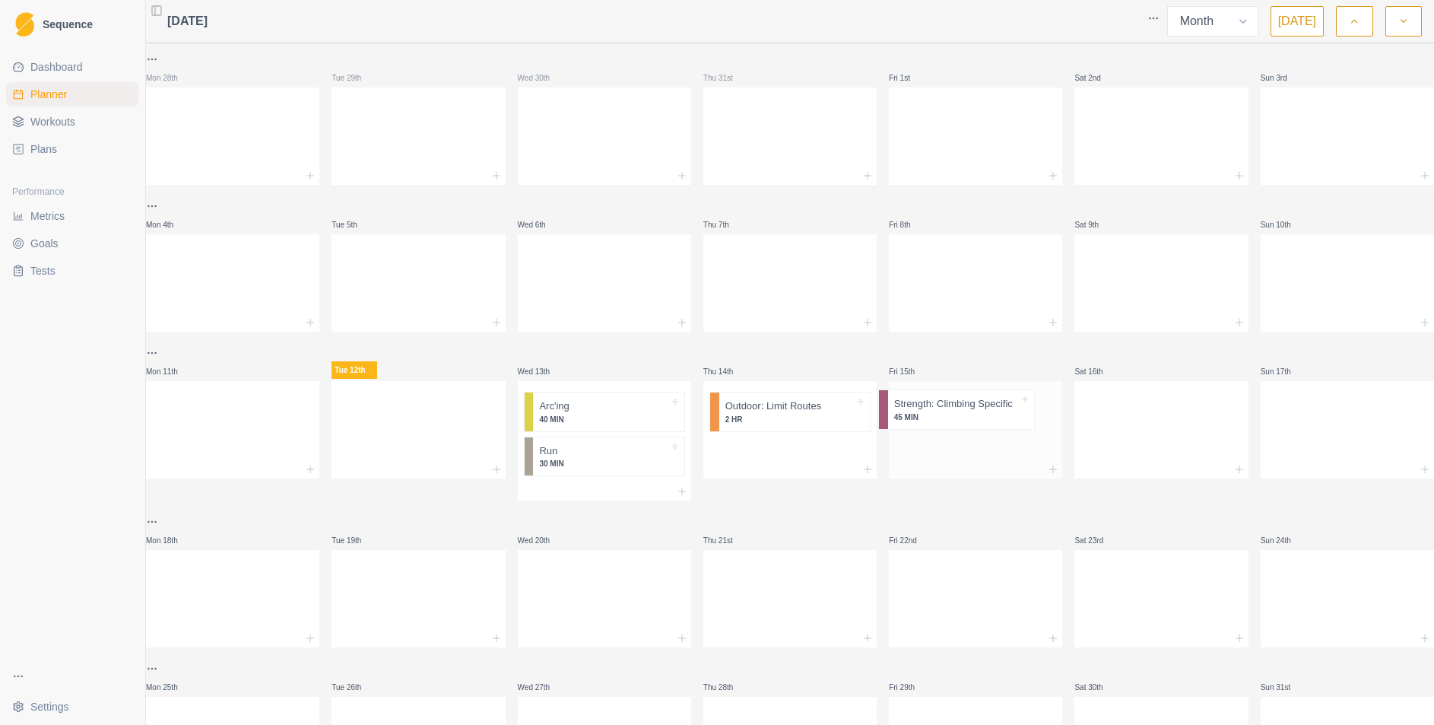
drag, startPoint x: 960, startPoint y: 415, endPoint x: 947, endPoint y: 411, distance: 12.7
click at [947, 411] on div "Strength: Climbing Specific 45 MIN" at bounding box center [975, 416] width 173 height 71
click at [1233, 471] on icon at bounding box center [1239, 469] width 12 height 12
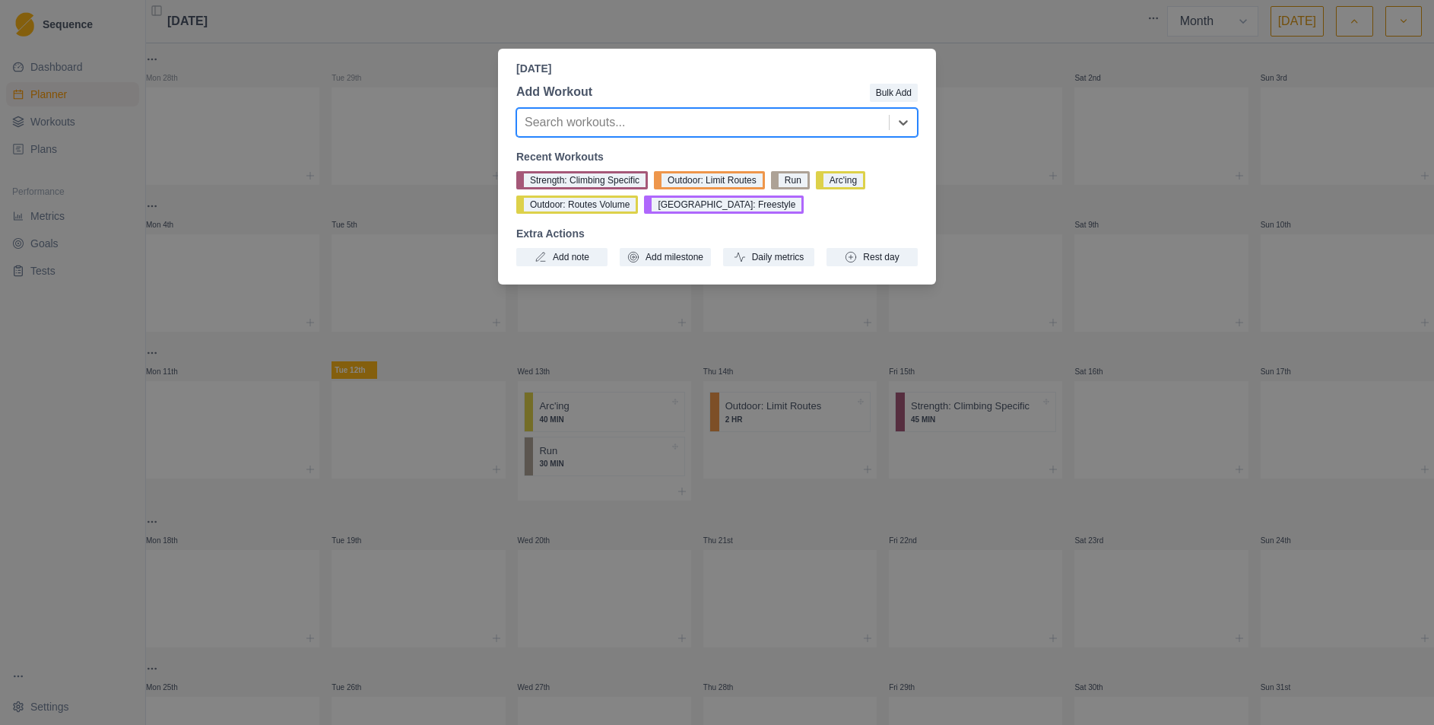
click at [712, 123] on div at bounding box center [703, 122] width 357 height 21
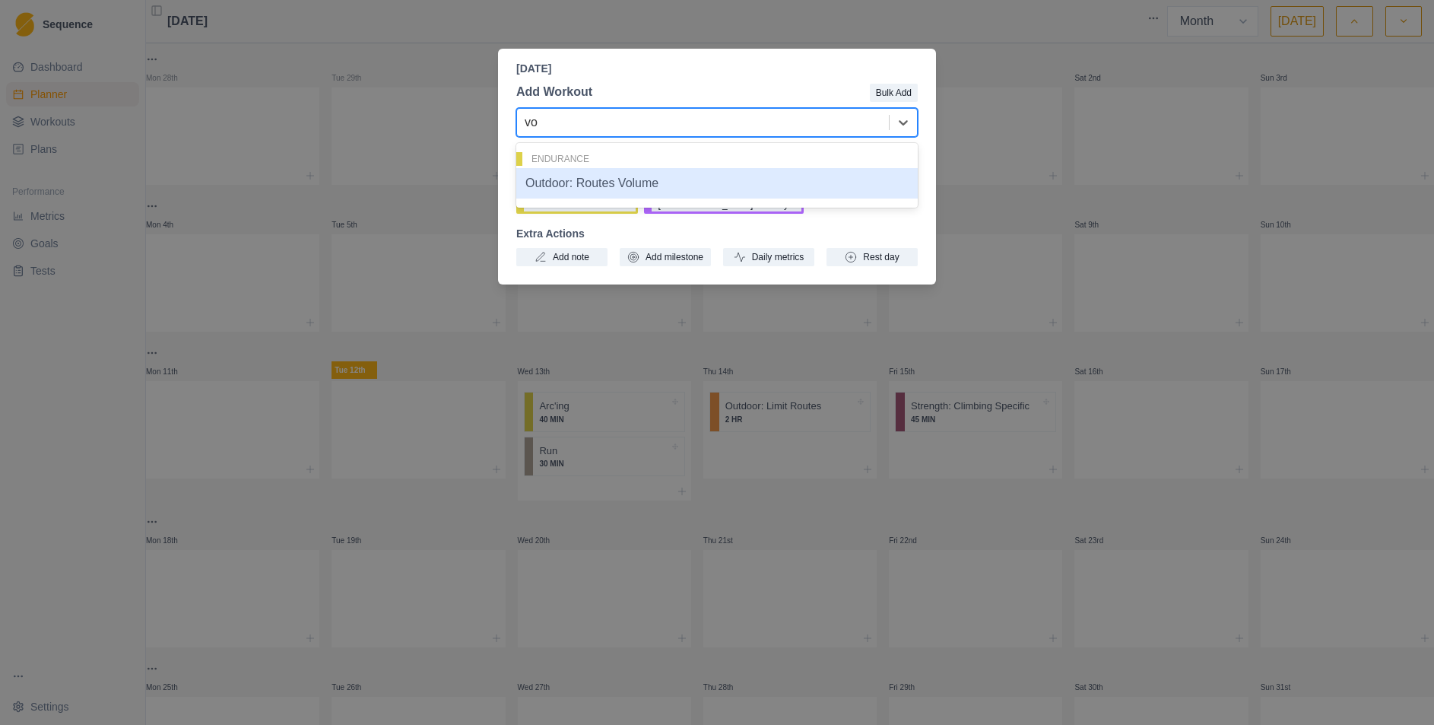
type input "v"
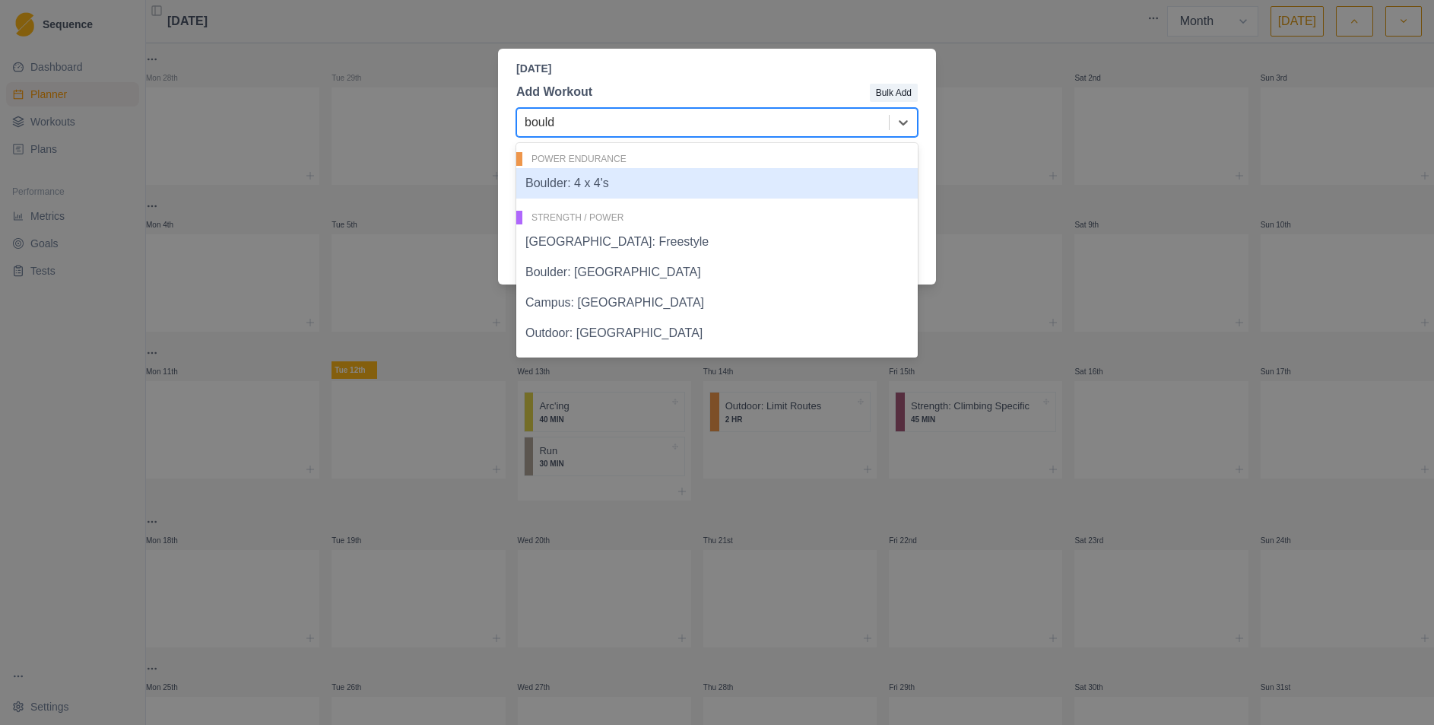
type input "boulde"
click at [635, 181] on div "Boulder: 4 x 4's" at bounding box center [717, 183] width 402 height 30
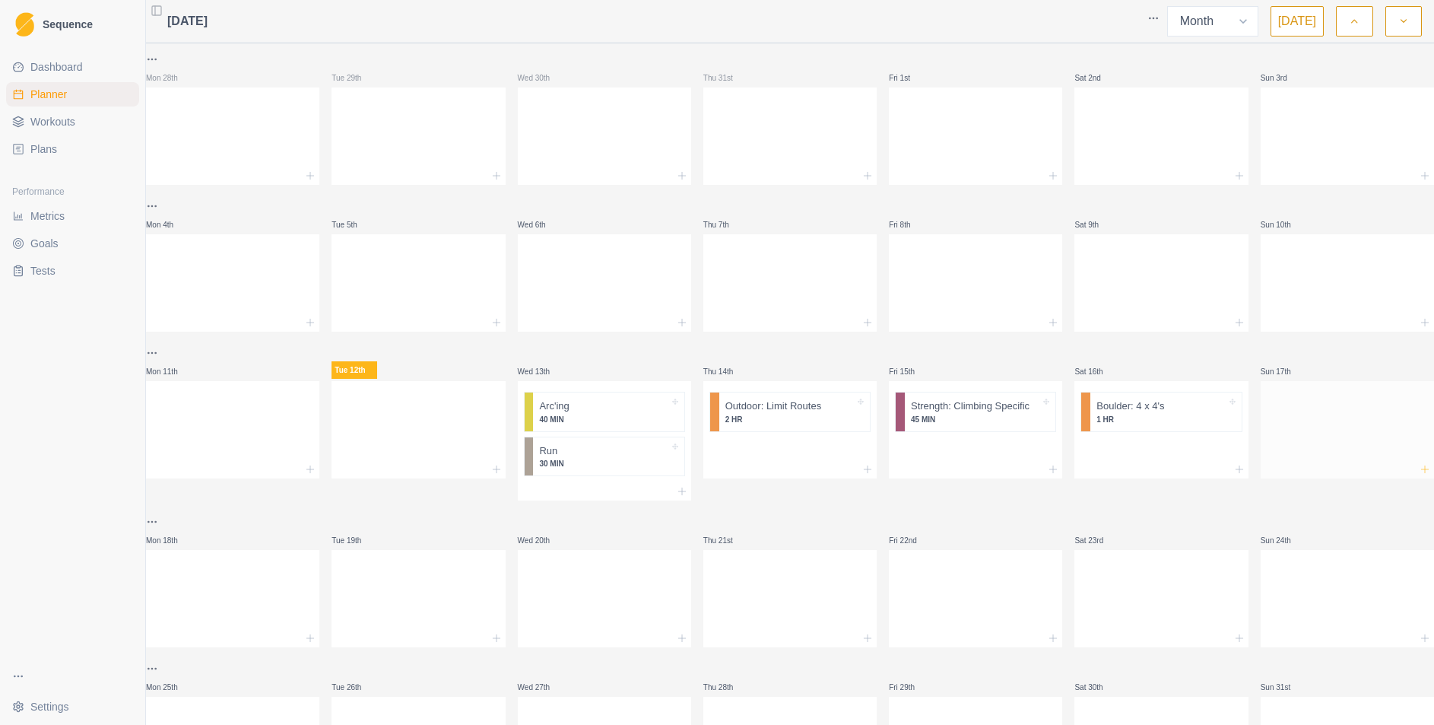
click at [1419, 470] on icon at bounding box center [1425, 469] width 12 height 12
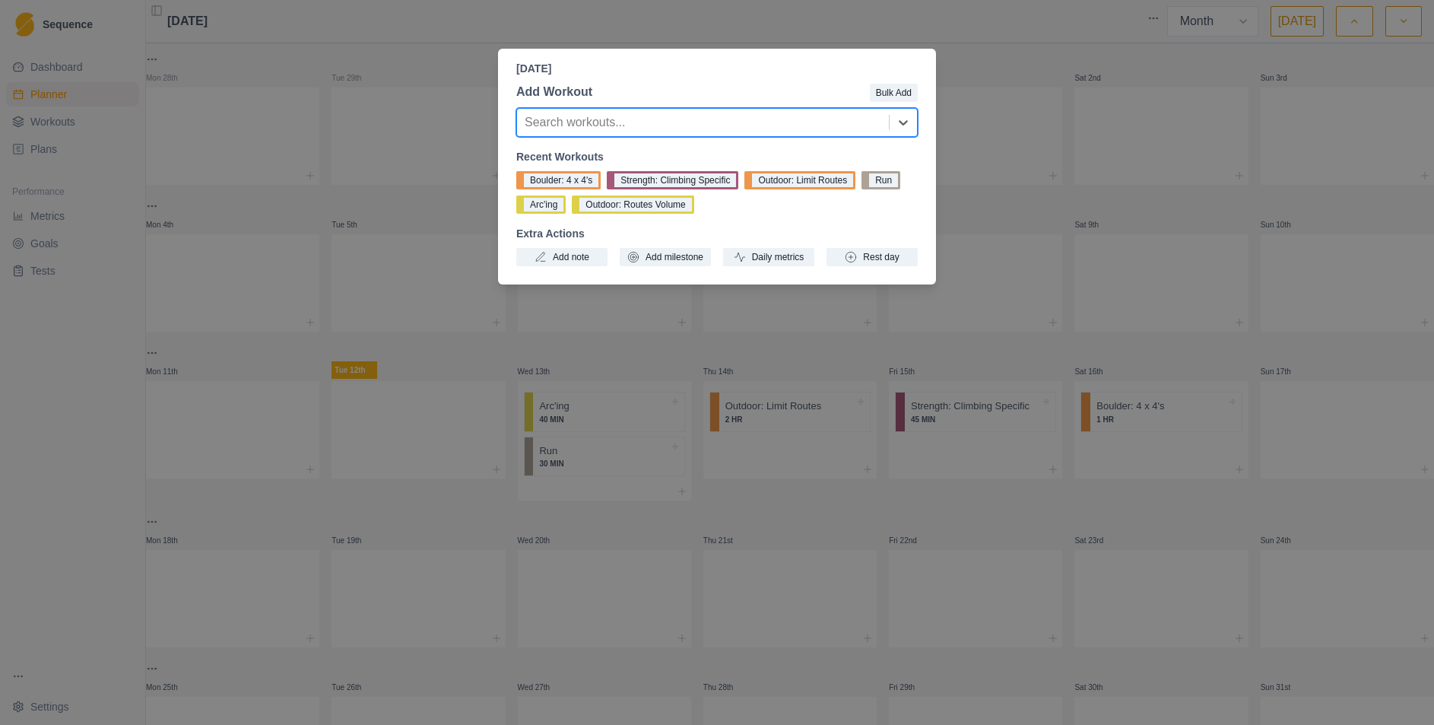
click at [697, 124] on div at bounding box center [703, 122] width 357 height 21
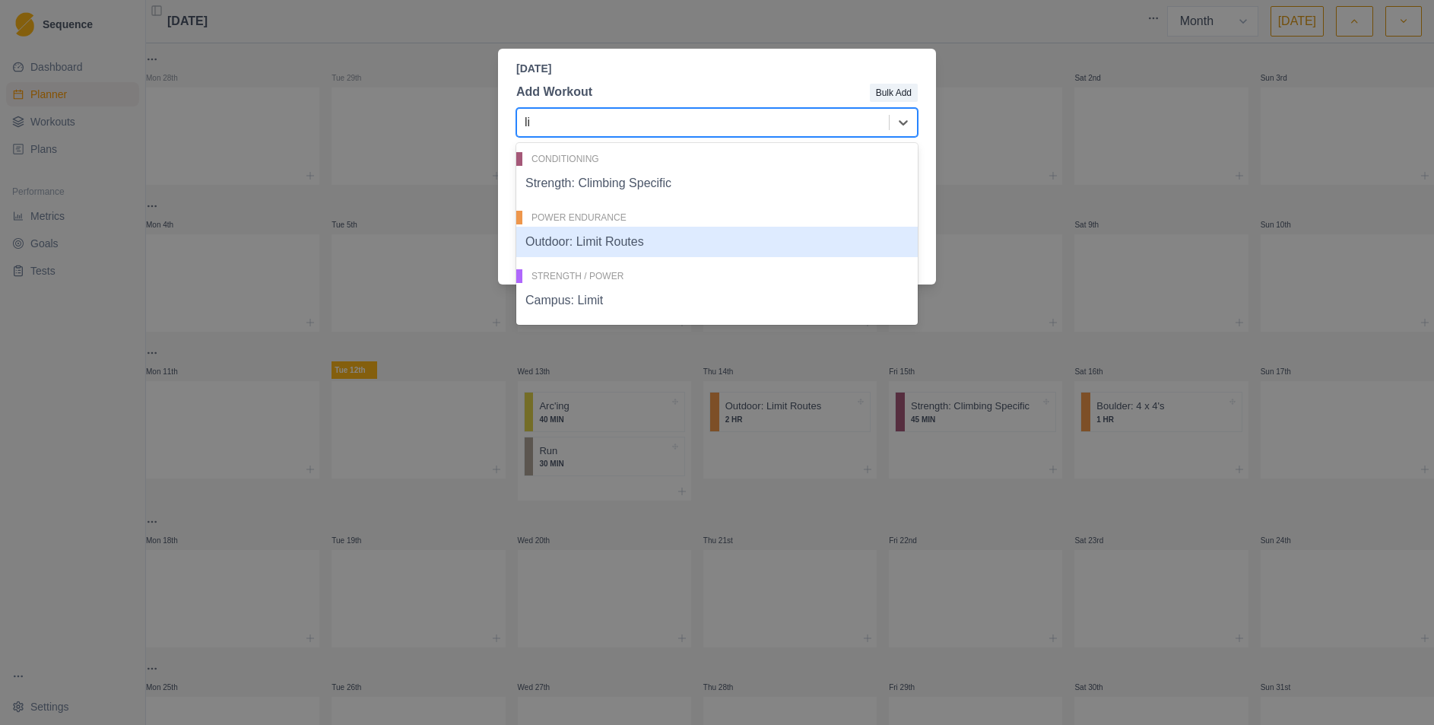
type input "l"
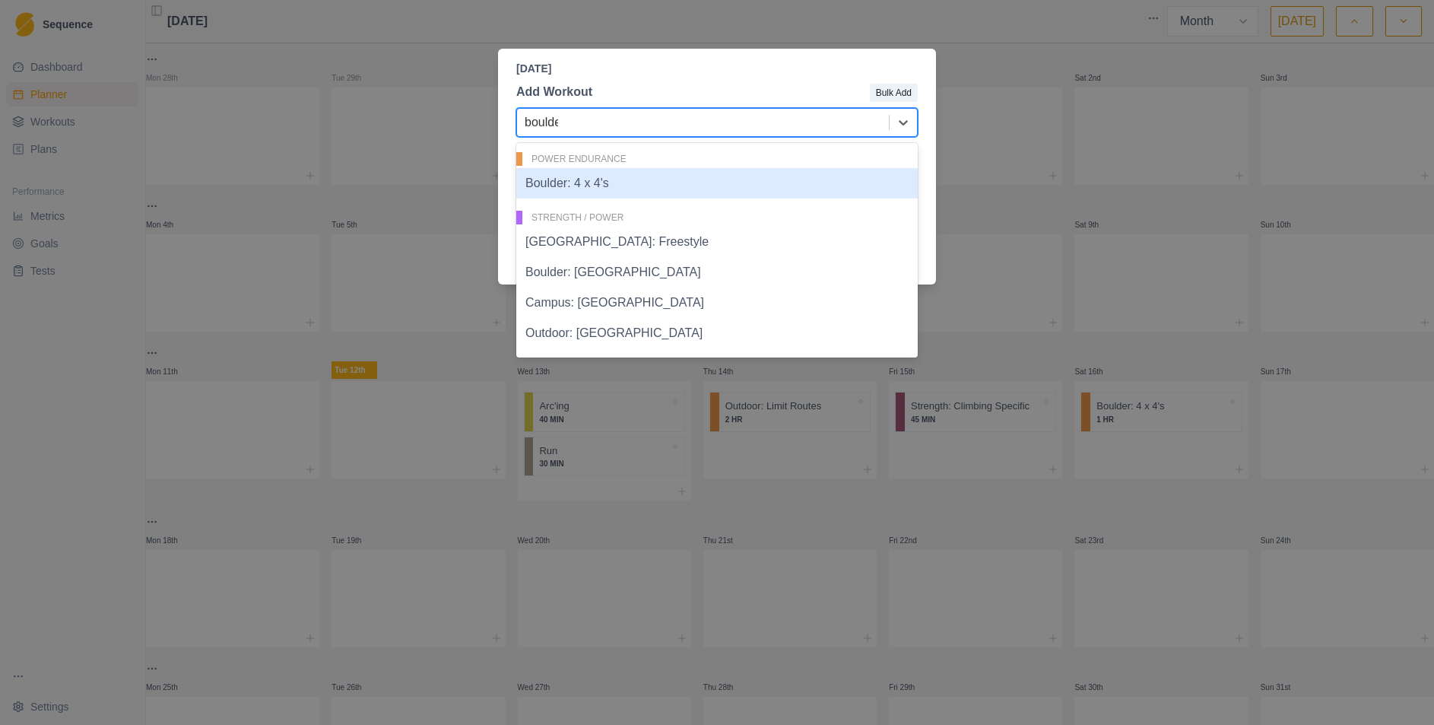
type input "boulder"
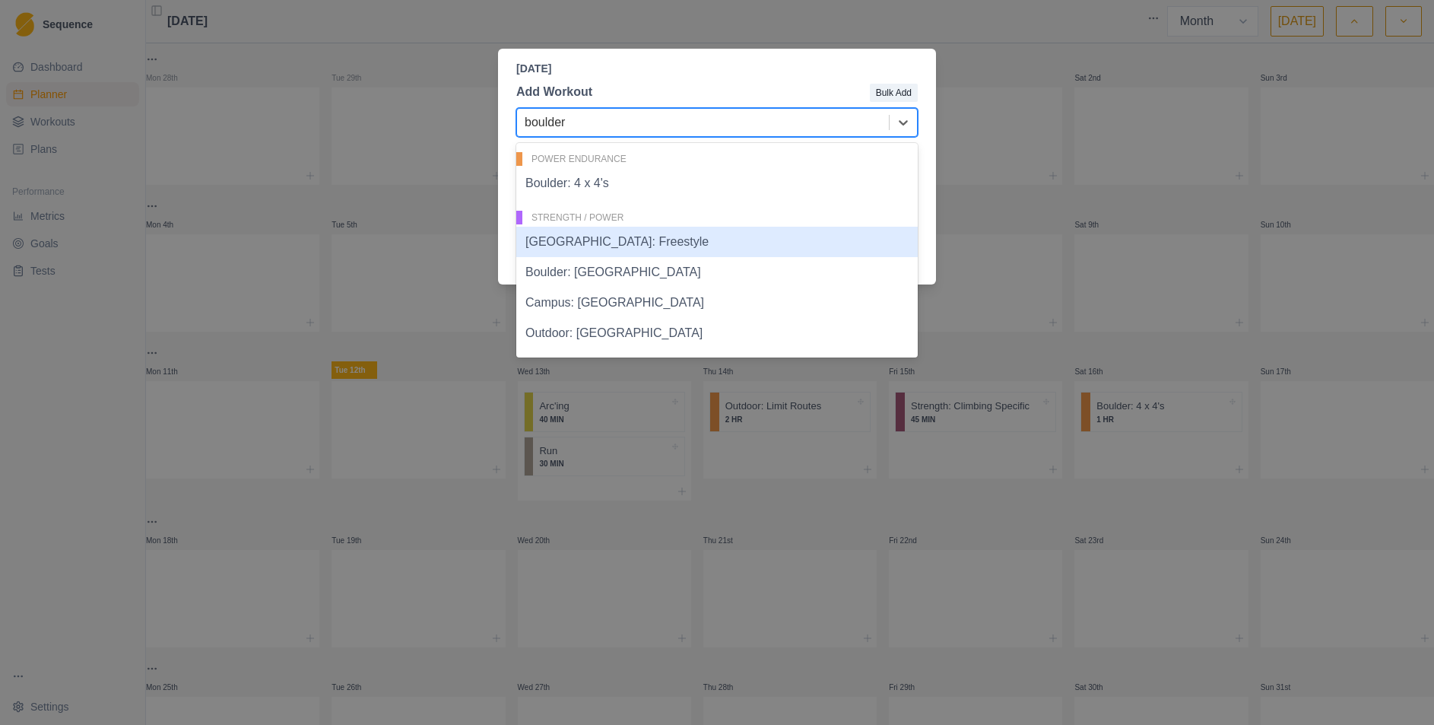
click at [631, 245] on div "[GEOGRAPHIC_DATA]: Freestyle" at bounding box center [717, 242] width 402 height 30
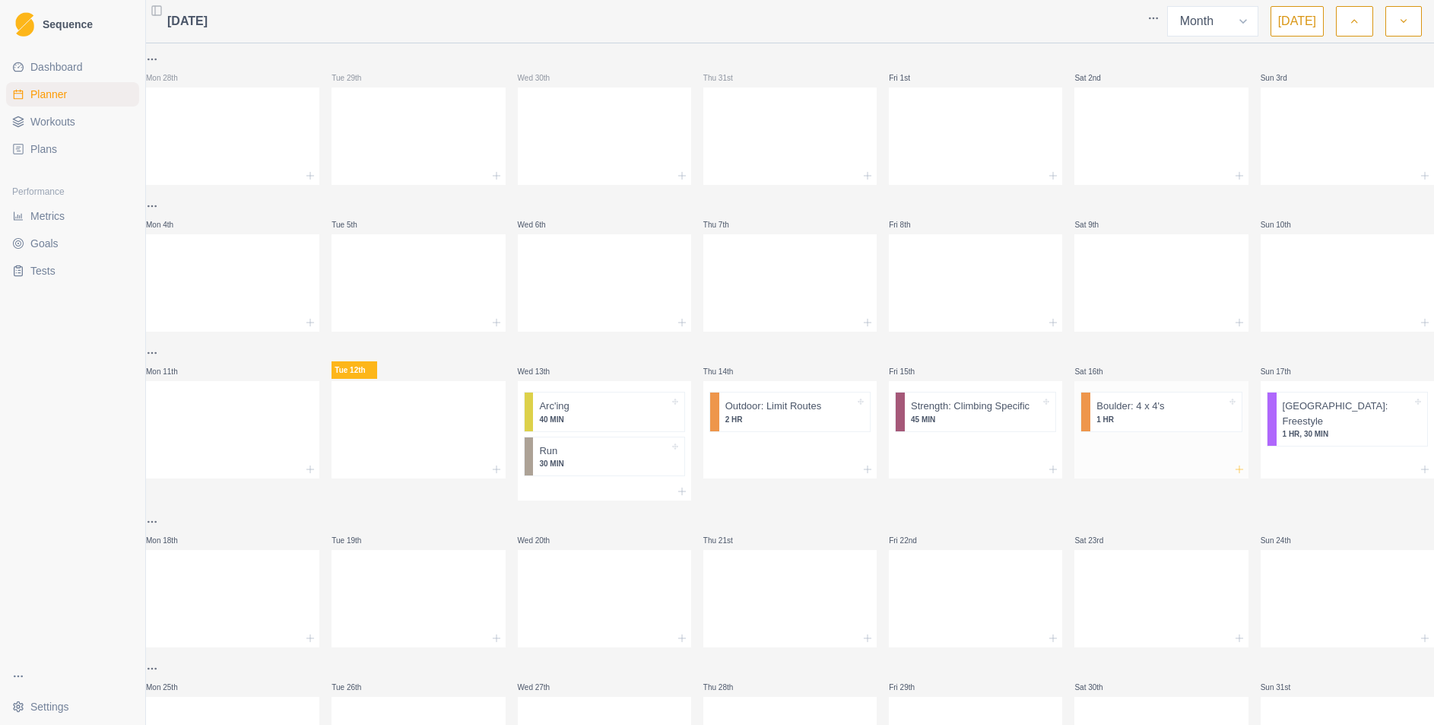
click at [1236, 469] on line at bounding box center [1239, 469] width 7 height 0
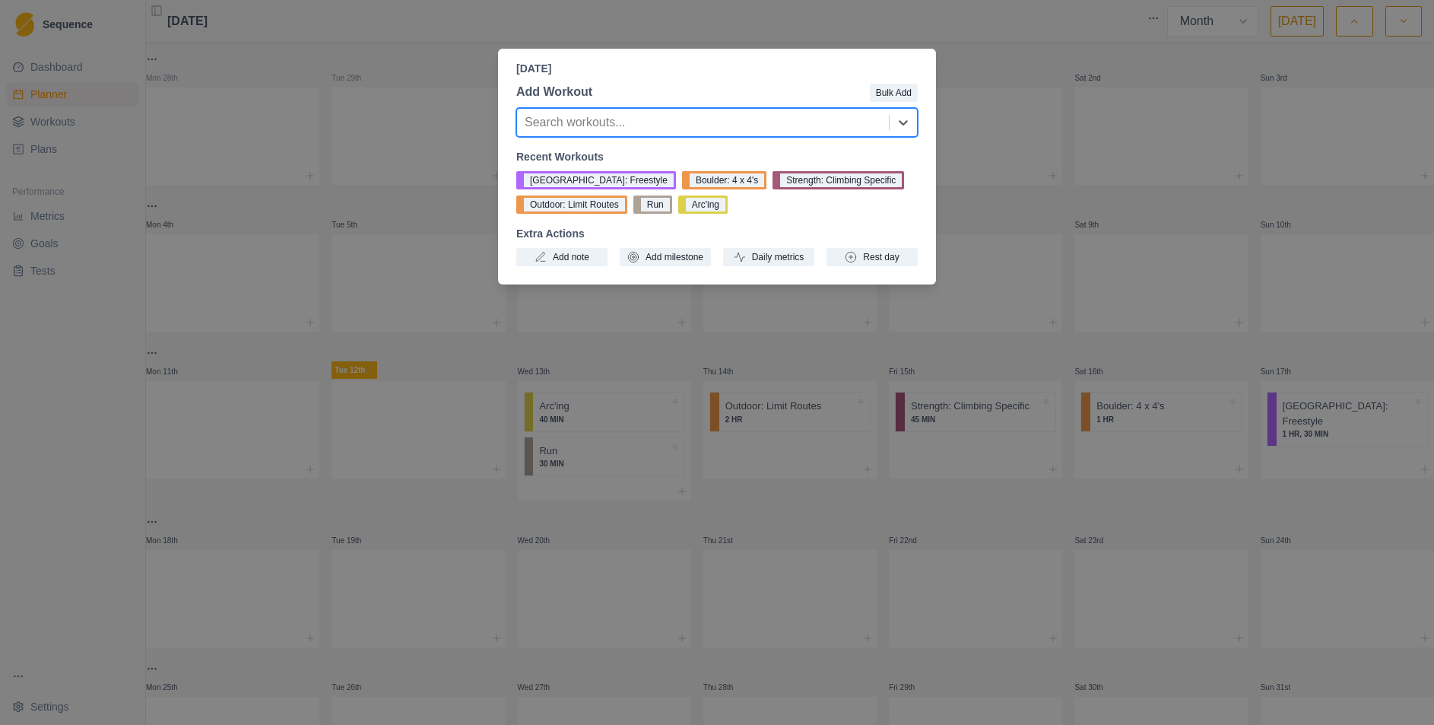
click at [660, 125] on div at bounding box center [703, 122] width 357 height 21
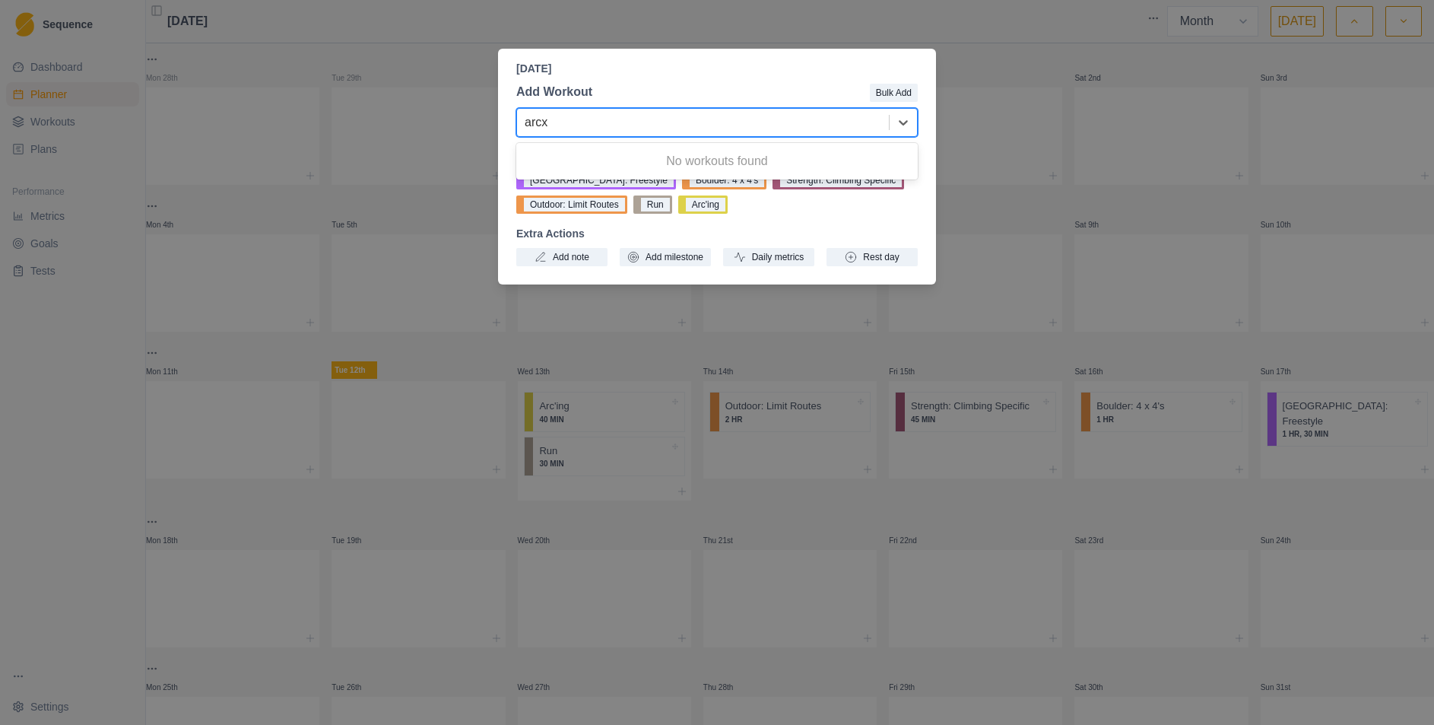
type input "arc"
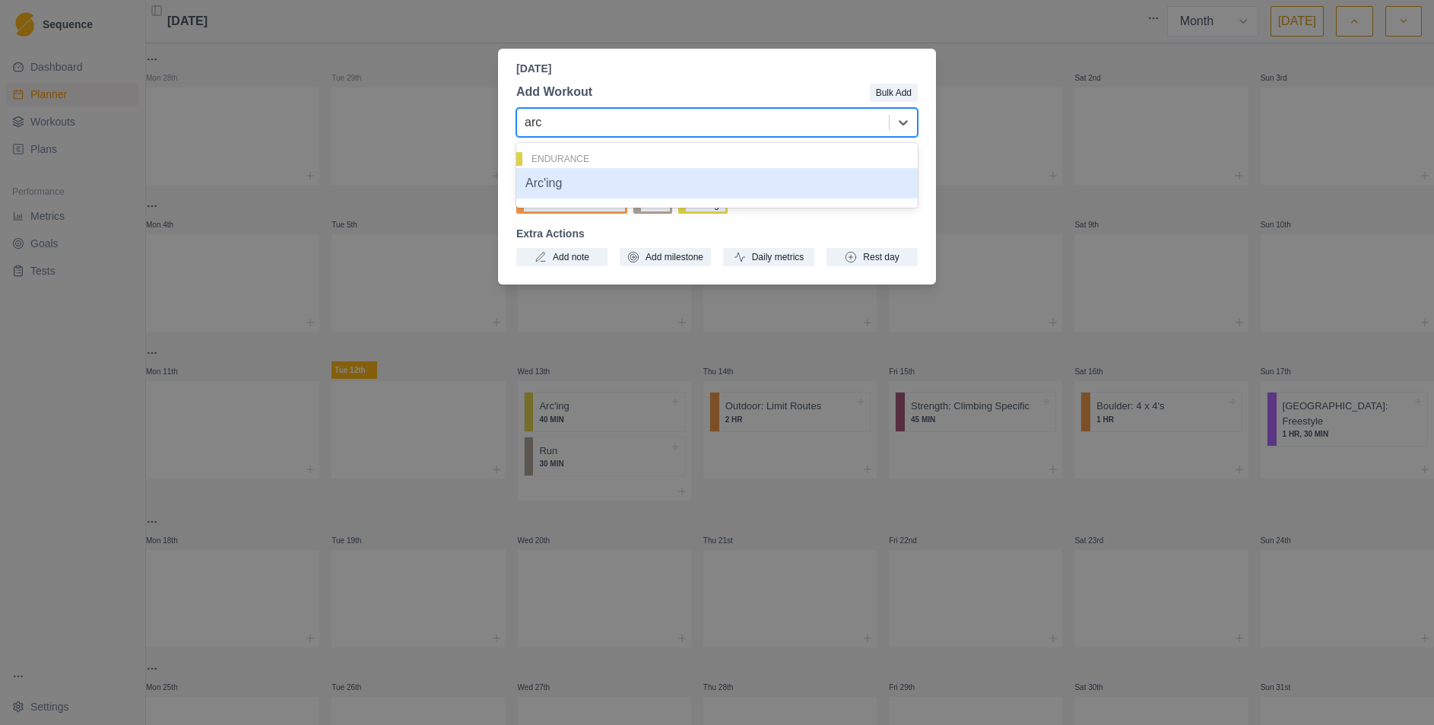
click at [639, 185] on div "Arc'ing" at bounding box center [717, 183] width 402 height 30
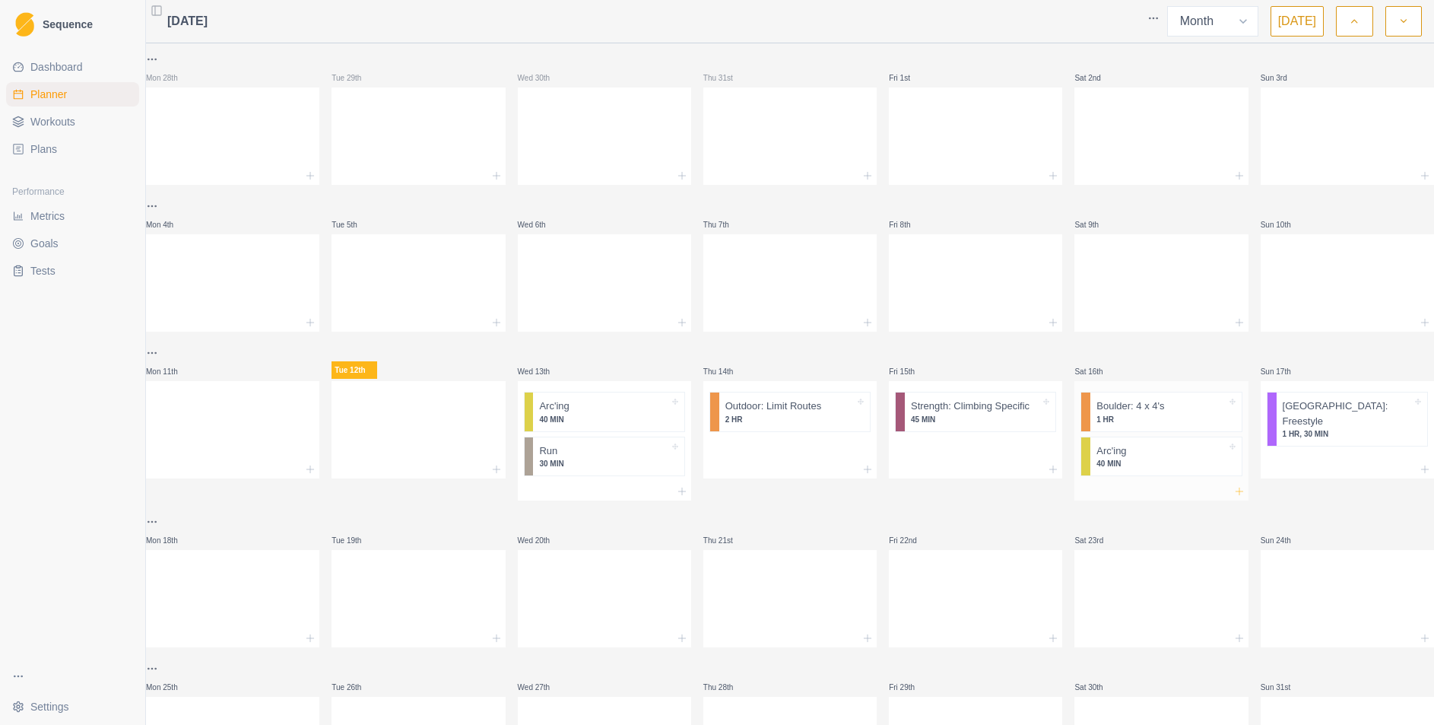
click at [1233, 490] on icon at bounding box center [1239, 491] width 12 height 12
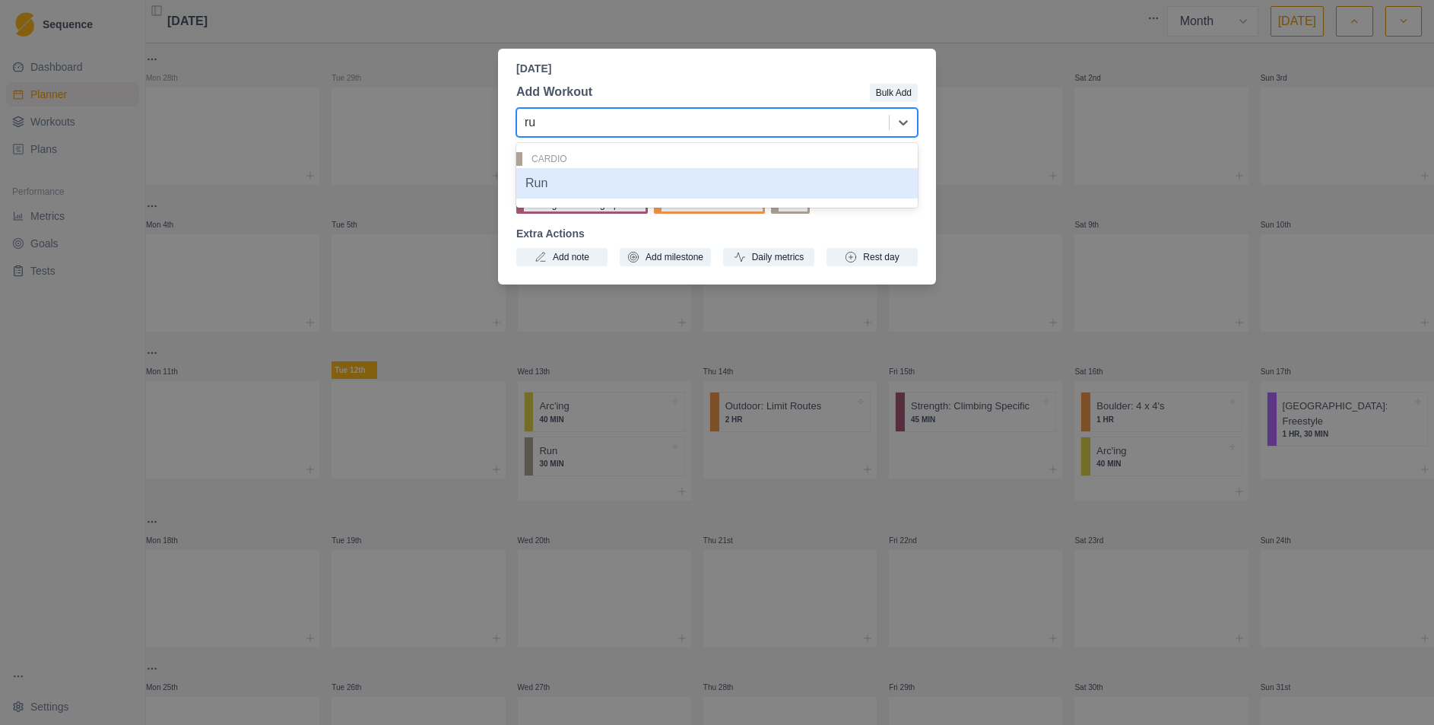
type input "run"
click at [724, 173] on div "Run" at bounding box center [717, 183] width 402 height 30
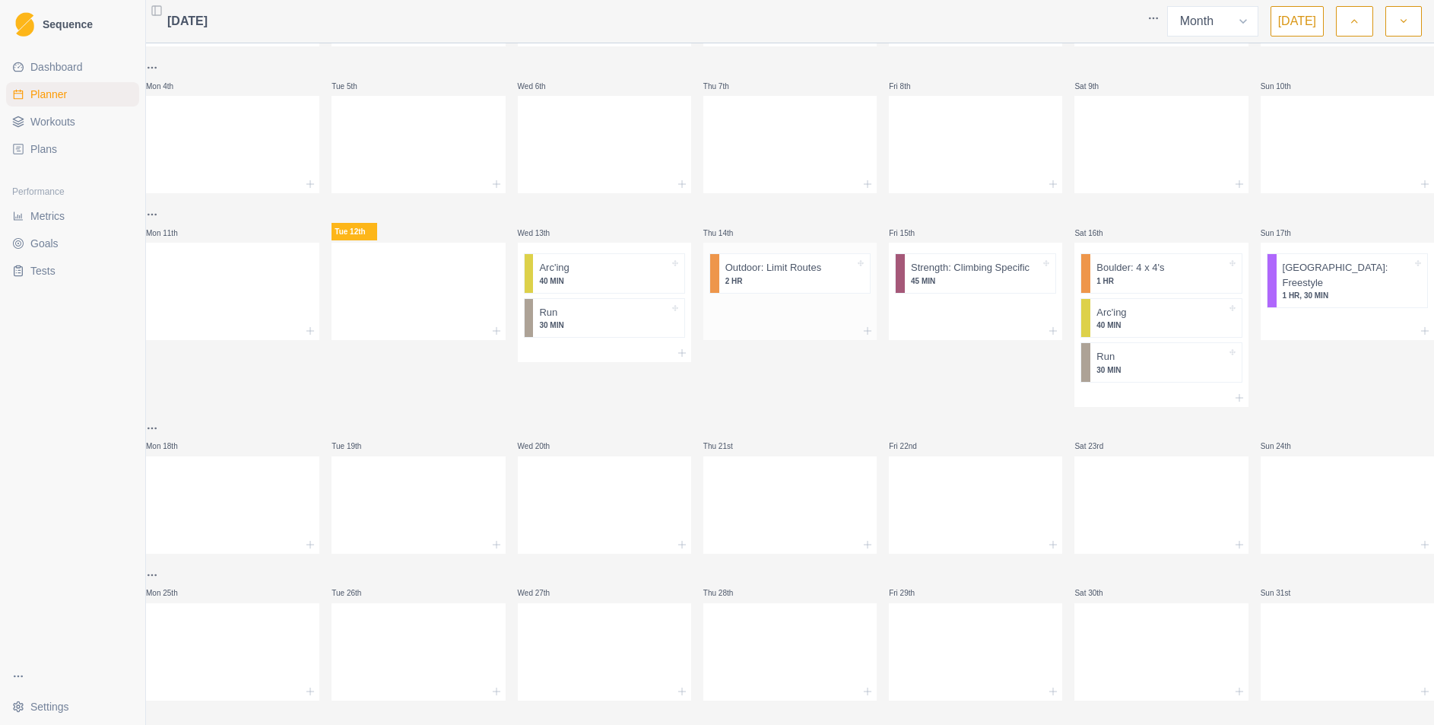
scroll to position [156, 0]
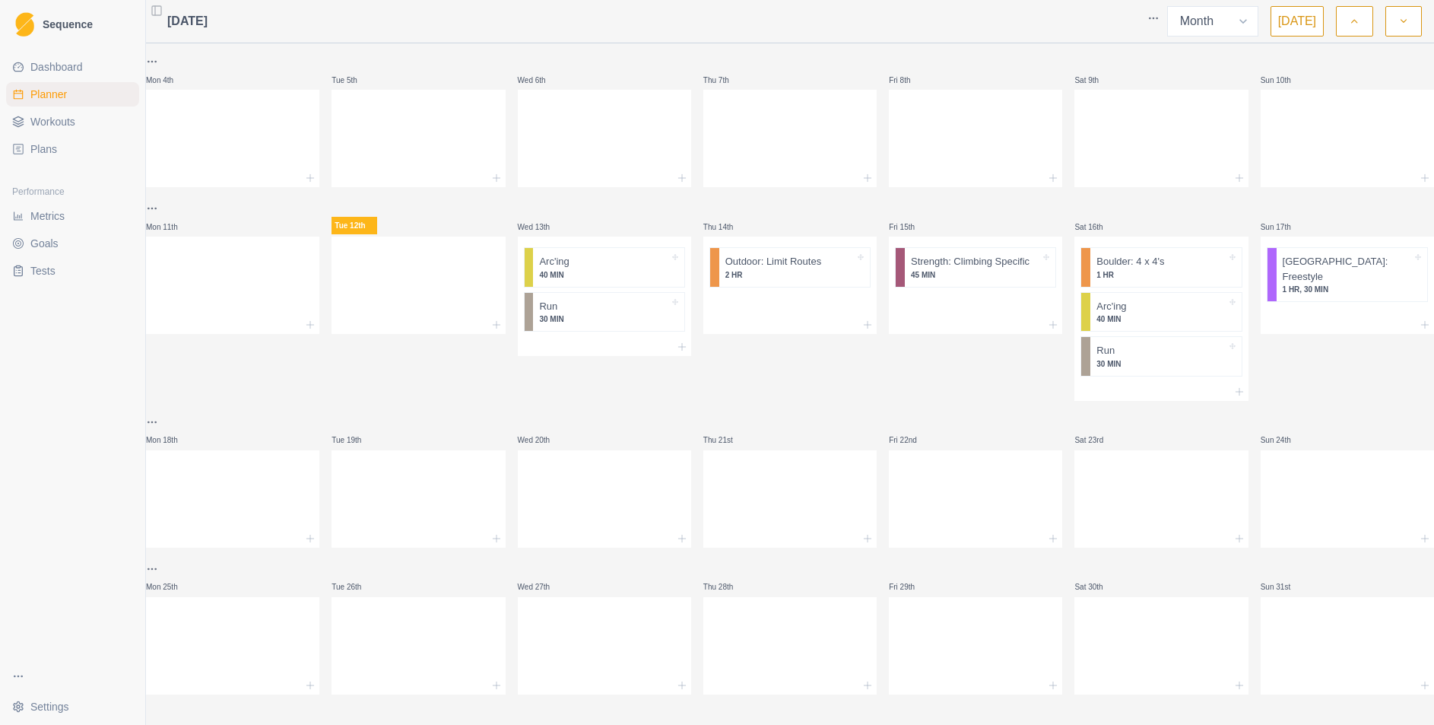
click at [164, 197] on html "Sequence Dashboard Planner Workouts Plans Performance Metrics Goals Tests Setti…" at bounding box center [717, 362] width 1434 height 725
click at [214, 281] on div "Duplicate week" at bounding box center [234, 283] width 144 height 24
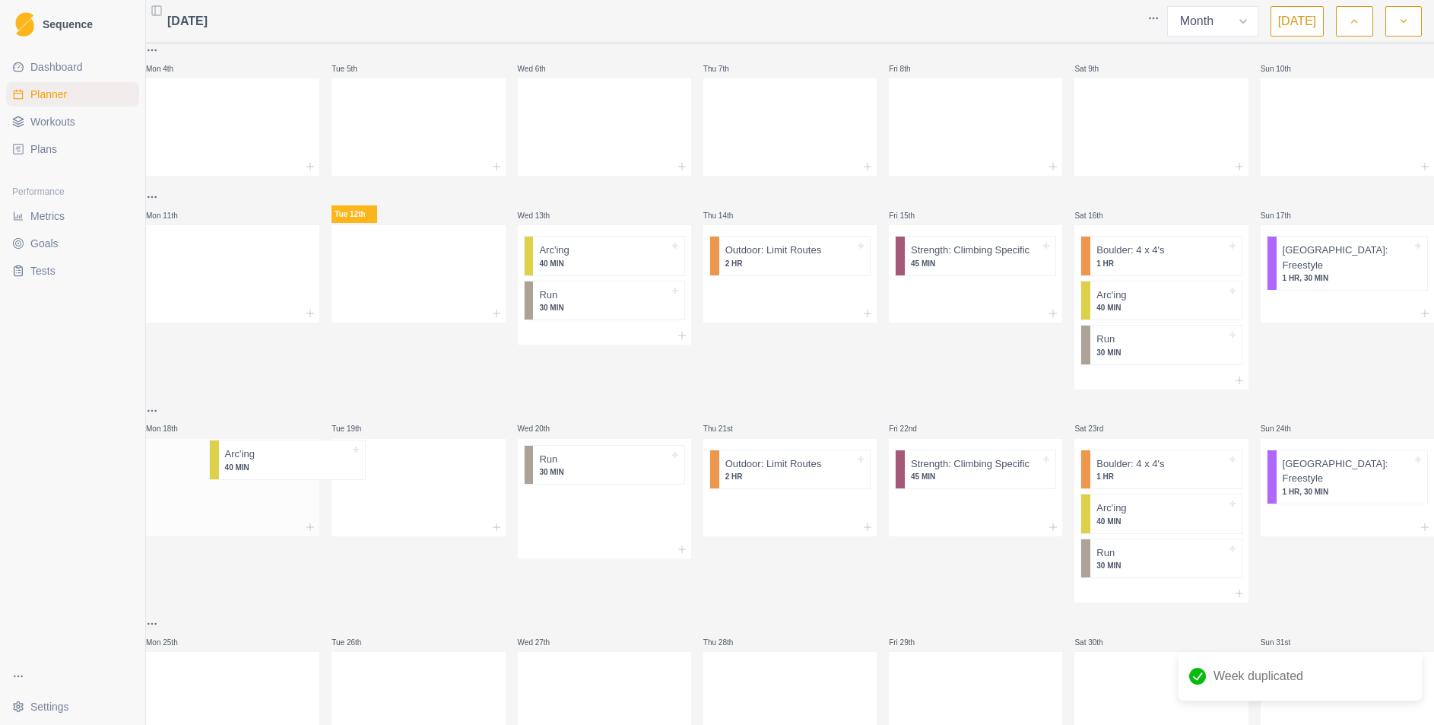
drag, startPoint x: 605, startPoint y: 473, endPoint x: 285, endPoint y: 463, distance: 320.3
click at [285, 463] on div "Mon 28th Tue 29th Wed 30th Thu 31st Fri 1st Sat 2nd Sun 3rd Mon 4th Tue 5th Wed…" at bounding box center [790, 321] width 1288 height 855
drag, startPoint x: 579, startPoint y: 475, endPoint x: 217, endPoint y: 522, distance: 364.3
click at [217, 522] on div "Mon 28th Tue 29th Wed 30th Thu 31st Fri 1st Sat 2nd Sun 3rd Mon 4th Tue 5th Wed…" at bounding box center [790, 321] width 1288 height 855
drag, startPoint x: 1116, startPoint y: 513, endPoint x: 589, endPoint y: 469, distance: 528.8
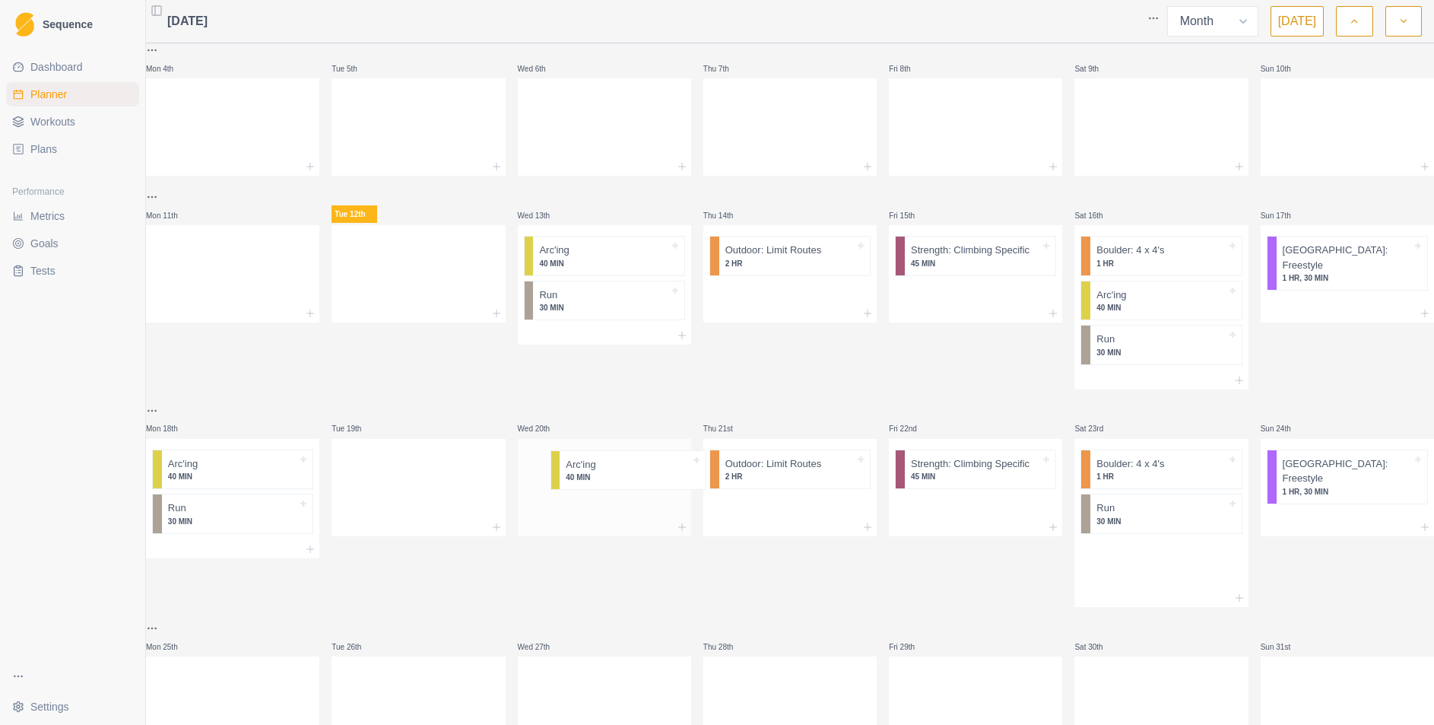
click at [589, 469] on div "Mon 28th Tue 29th Wed 30th Thu 31st Fri 1st Sat 2nd Sun 3rd Mon 4th Tue 5th Wed…" at bounding box center [790, 323] width 1288 height 859
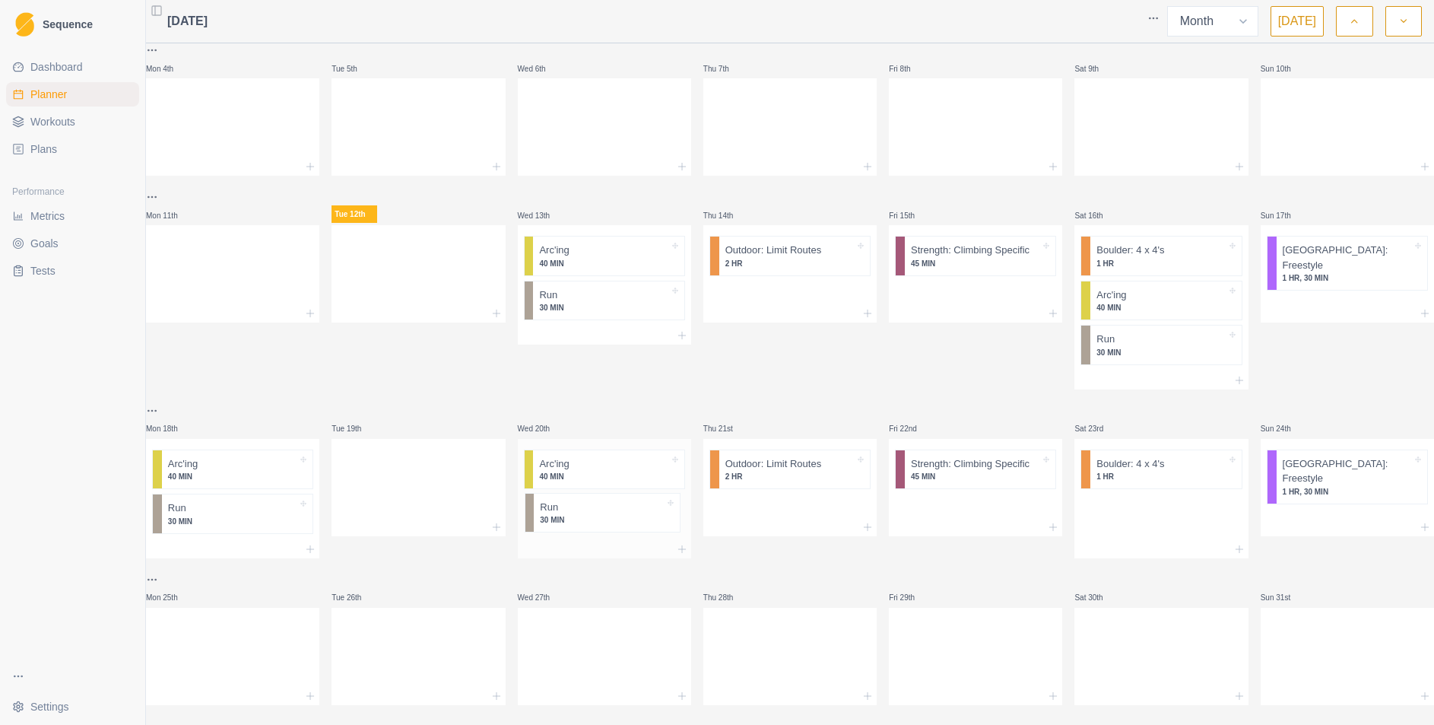
drag, startPoint x: 1132, startPoint y: 528, endPoint x: 576, endPoint y: 530, distance: 555.9
click at [576, 530] on div "Mon 28th Tue 29th Wed 30th Thu 31st Fri 1st Sat 2nd Sun 3rd Mon 4th Tue 5th Wed…" at bounding box center [790, 299] width 1288 height 811
drag, startPoint x: 595, startPoint y: 464, endPoint x: 609, endPoint y: 455, distance: 16.7
click at [609, 456] on div at bounding box center [620, 463] width 100 height 15
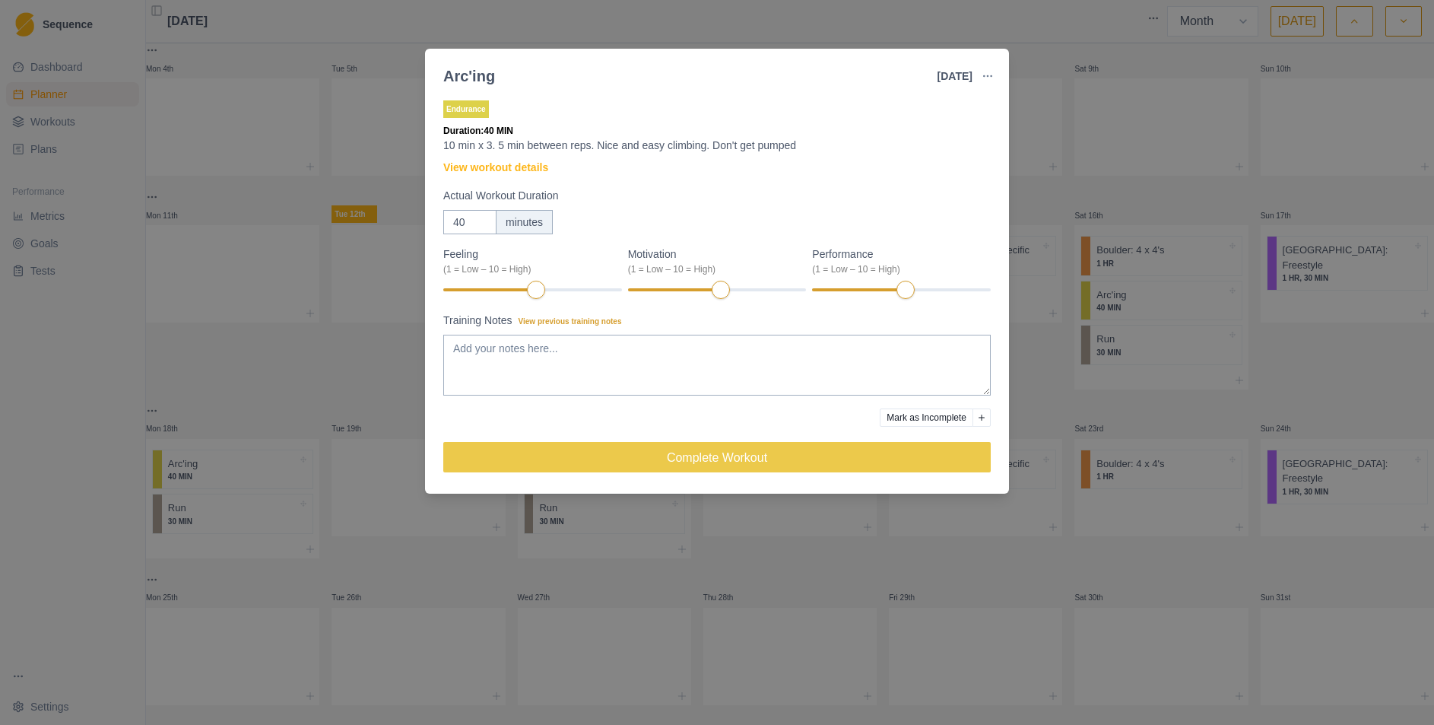
click at [360, 396] on div "Arc'ing [DATE] Link To Goal View Workout Metrics Edit Original Workout Reschedu…" at bounding box center [717, 362] width 1434 height 725
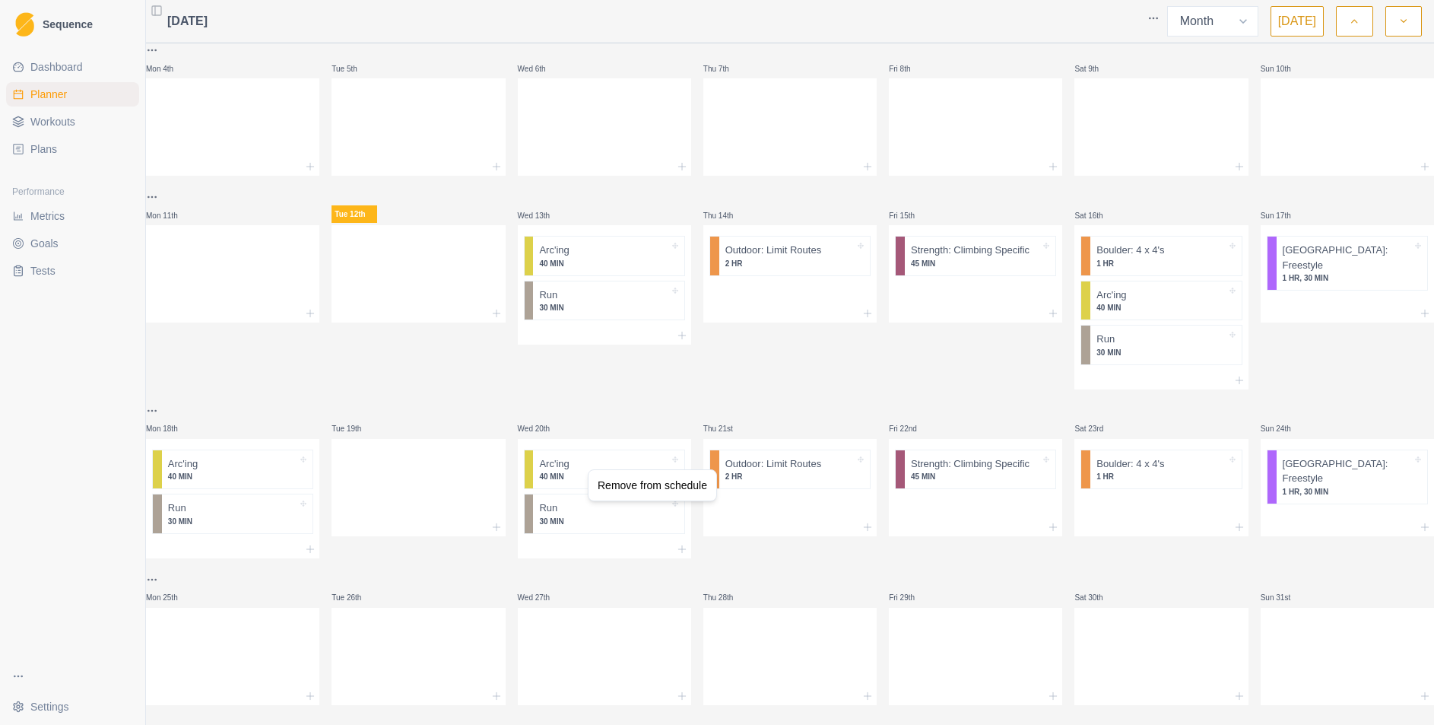
drag, startPoint x: 586, startPoint y: 469, endPoint x: 492, endPoint y: 455, distance: 95.3
click at [531, 398] on html "Sequence Dashboard Planner Workouts Plans Performance Metrics Goals Tests Setti…" at bounding box center [717, 362] width 1434 height 725
click at [496, 527] on line at bounding box center [496, 527] width 7 height 0
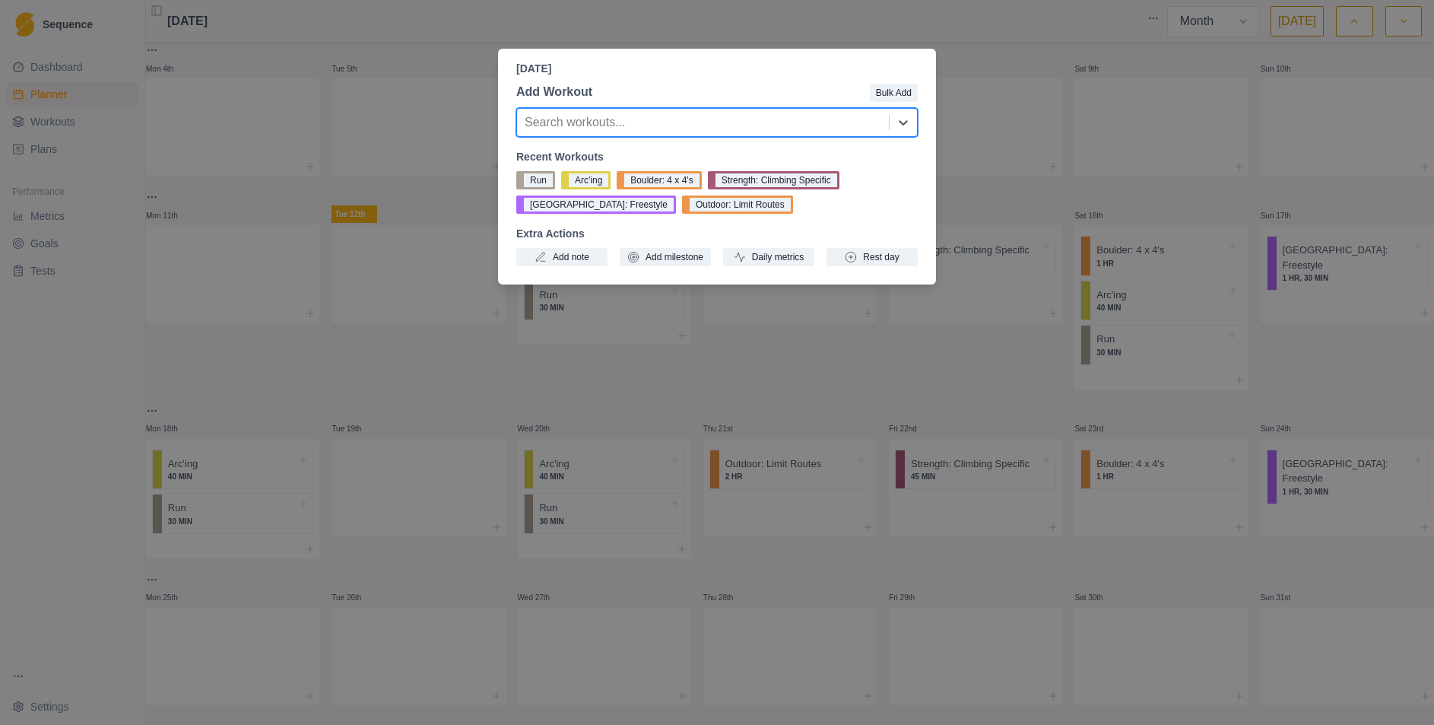
click at [842, 367] on div "[DATE] Add Workout Bulk Add Search workouts... Recent Workouts Run Arc'ing [GEO…" at bounding box center [717, 362] width 1434 height 725
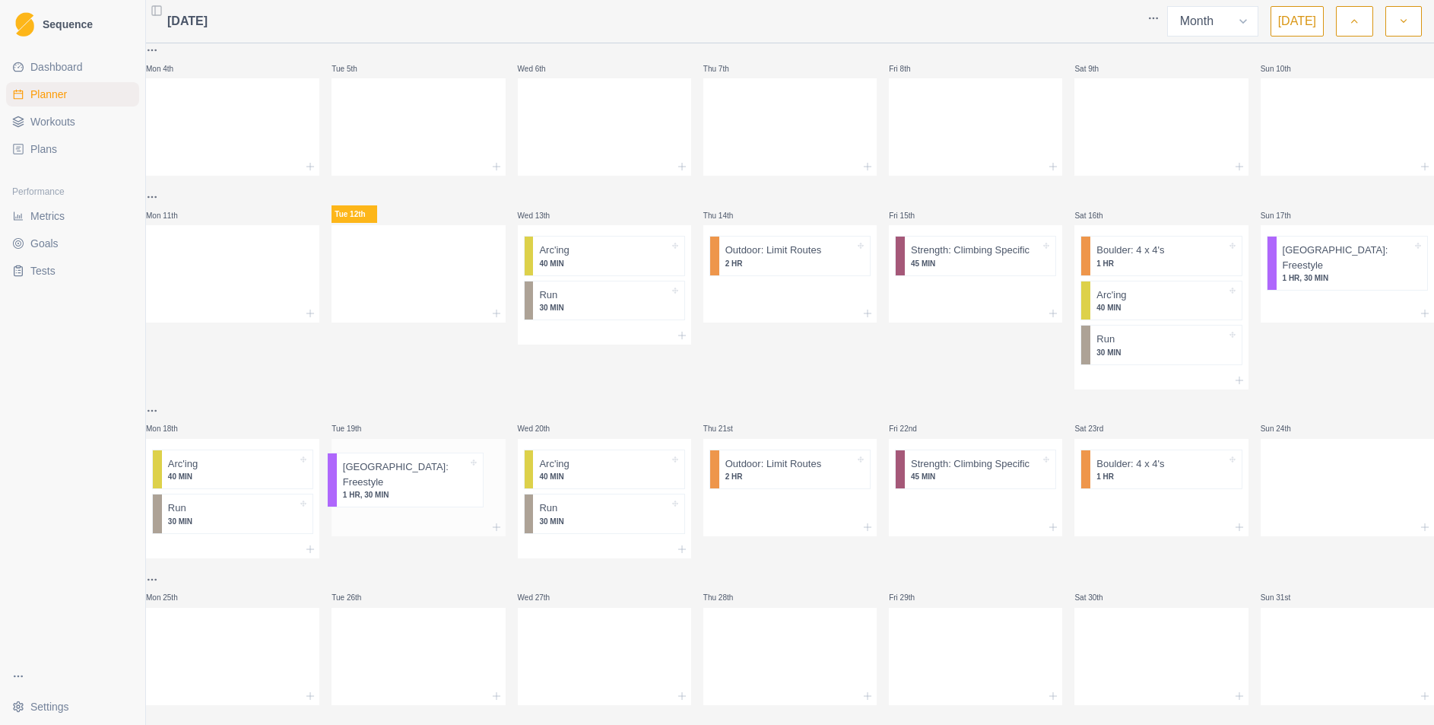
drag, startPoint x: 1304, startPoint y: 471, endPoint x: 408, endPoint y: 475, distance: 896.5
click at [408, 475] on div "Mon 28th Tue 29th Wed 30th Thu 31st Fri 1st Sat 2nd Sun 3rd Mon 4th Tue 5th Wed…" at bounding box center [790, 299] width 1288 height 811
click at [1154, 514] on div at bounding box center [1160, 506] width 173 height 23
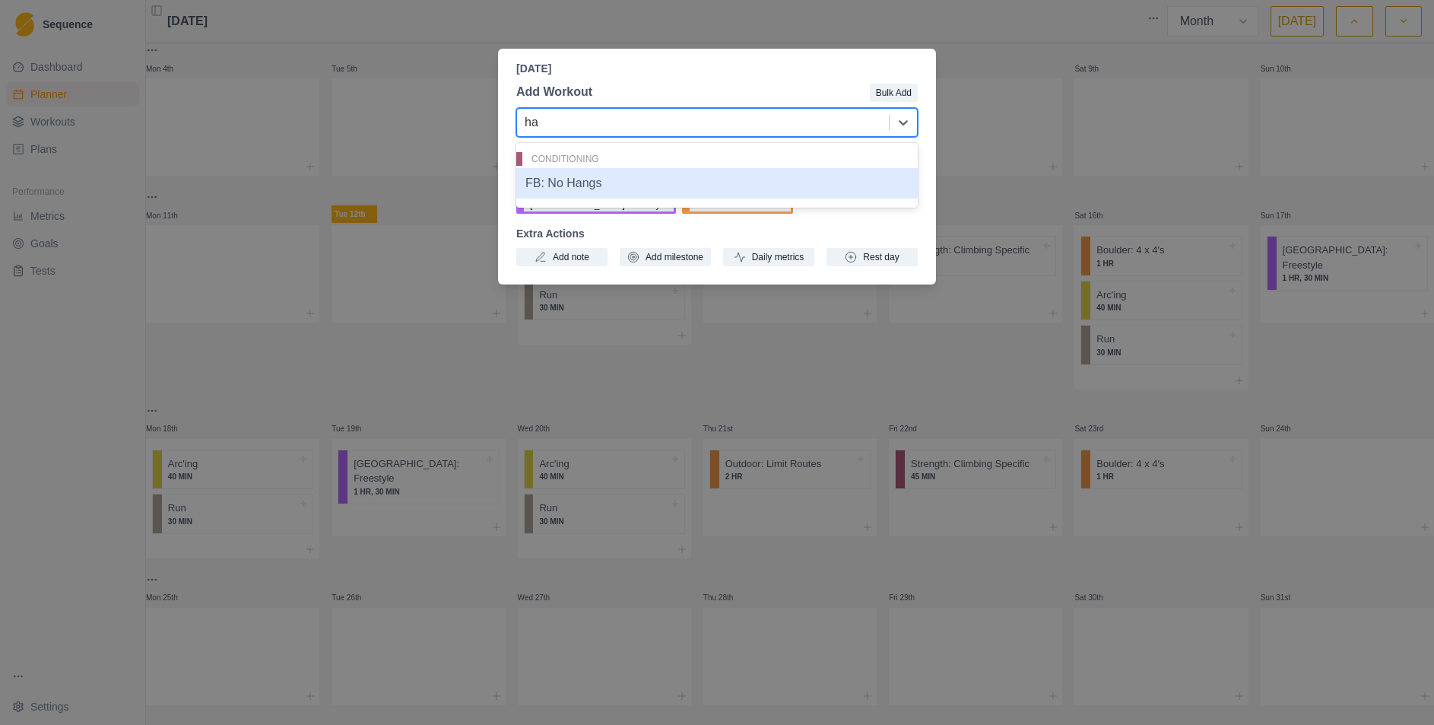
type input "h"
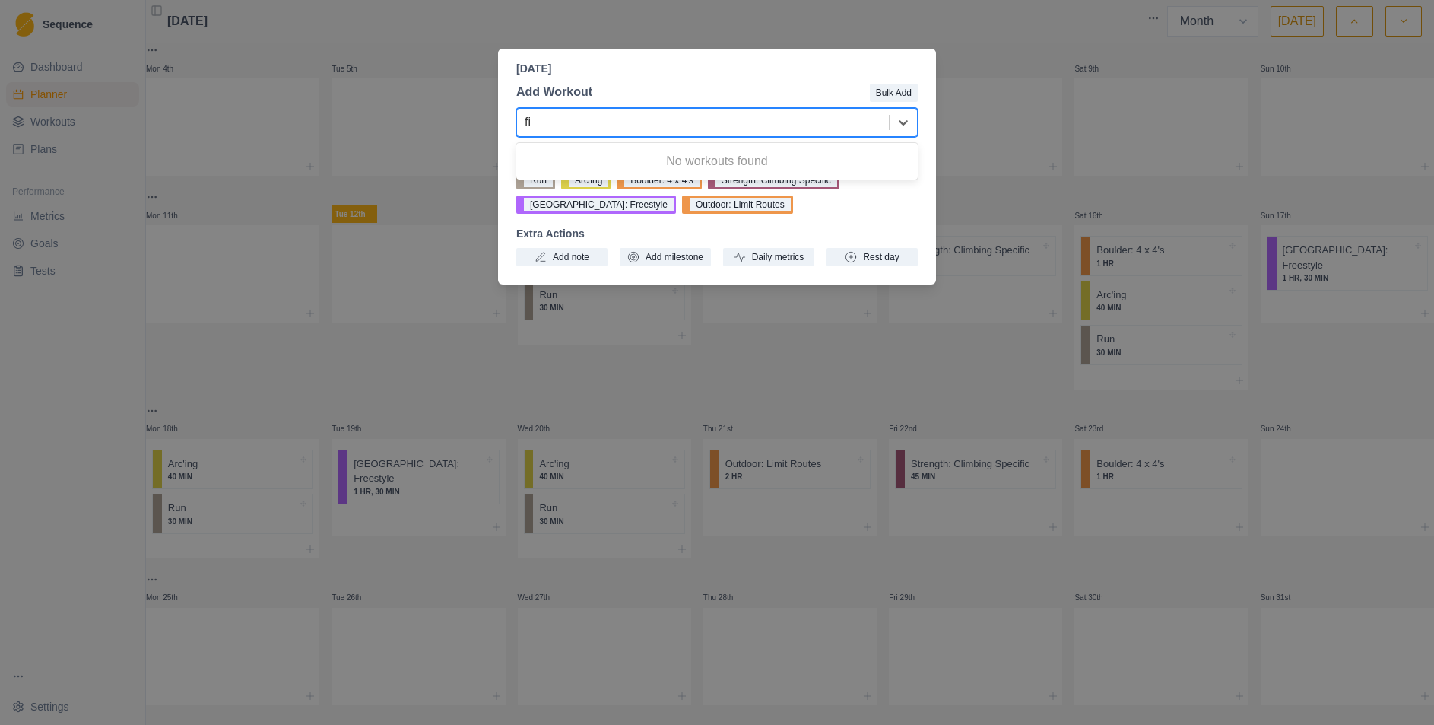
type input "f"
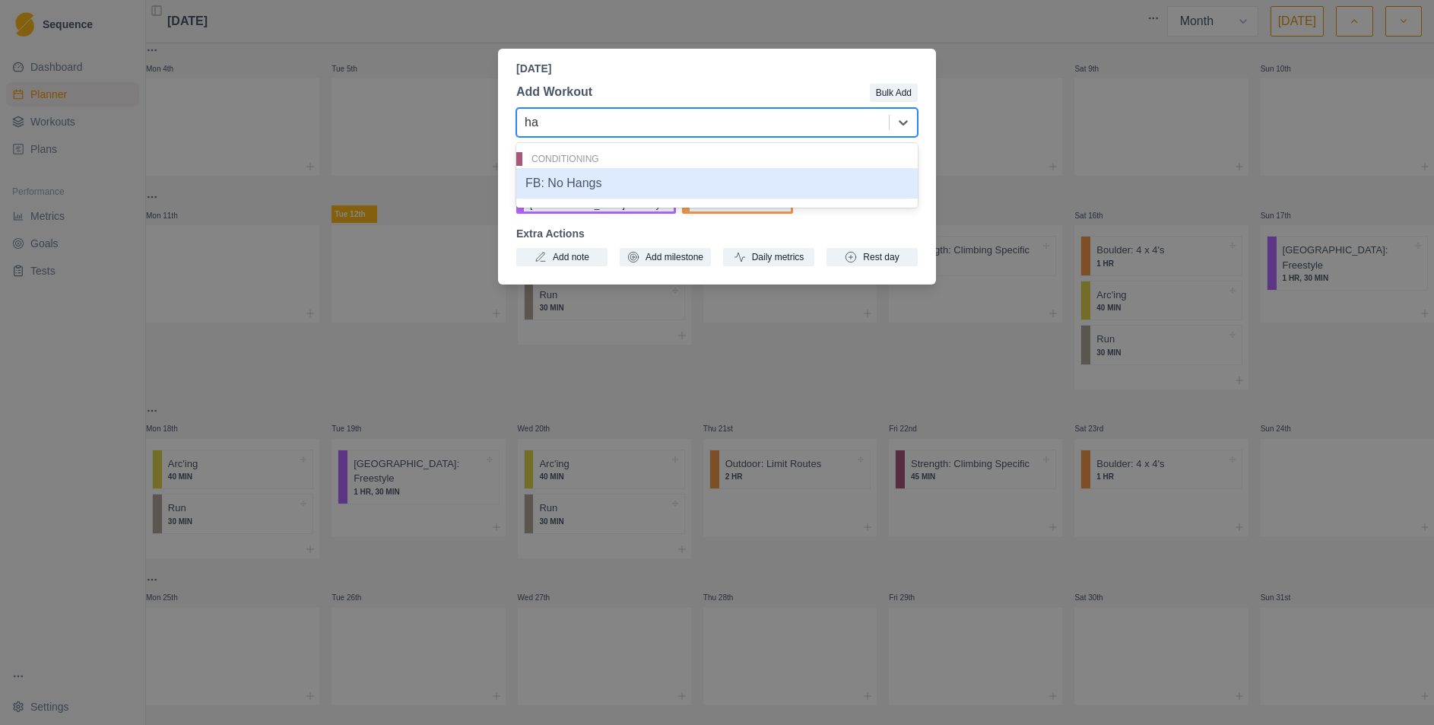
type input "h"
type input "r"
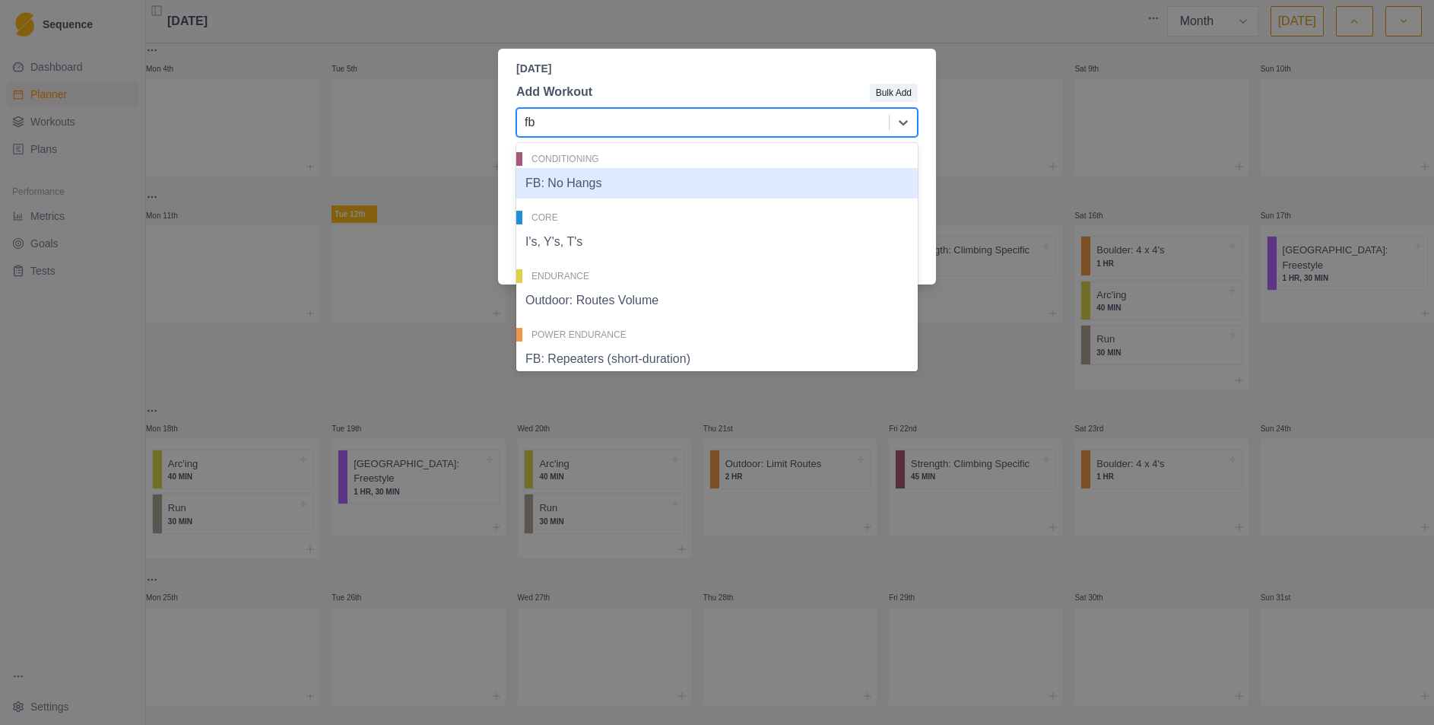
type input "f"
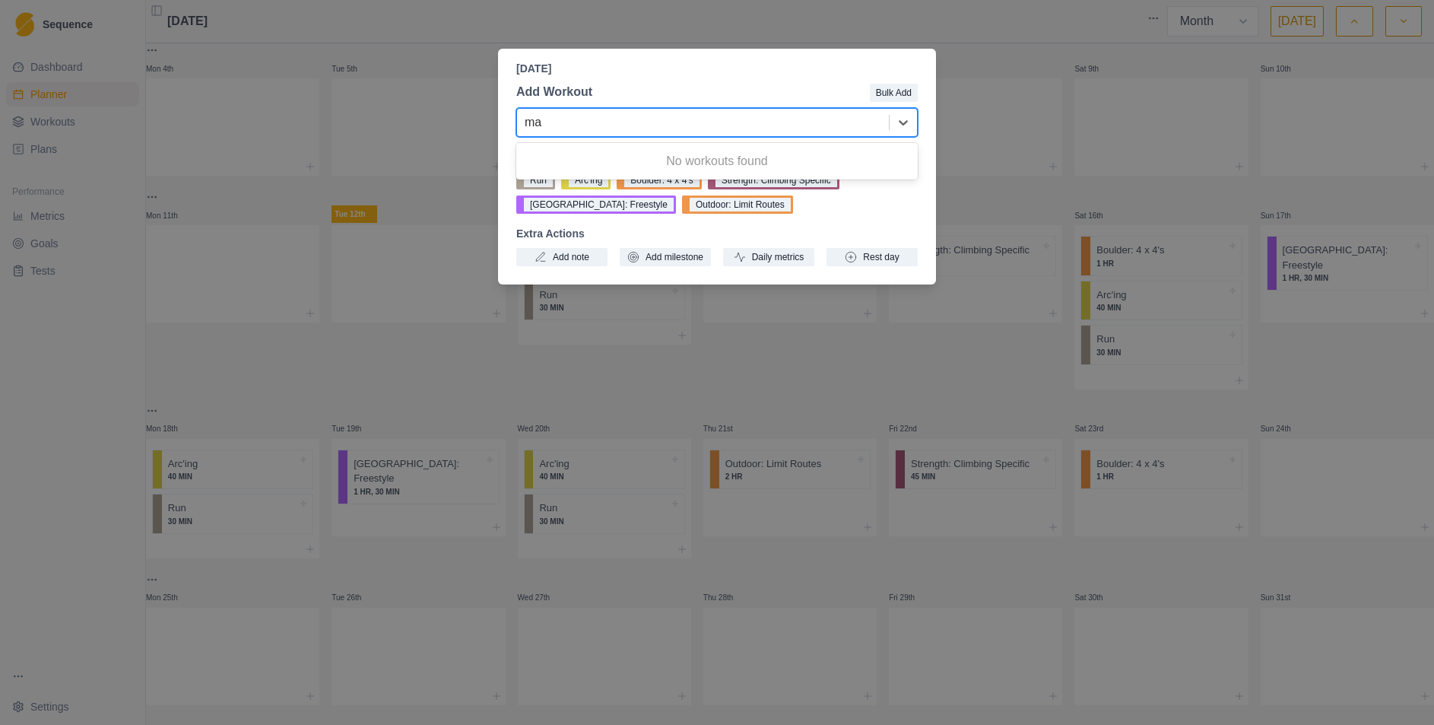
type input "m"
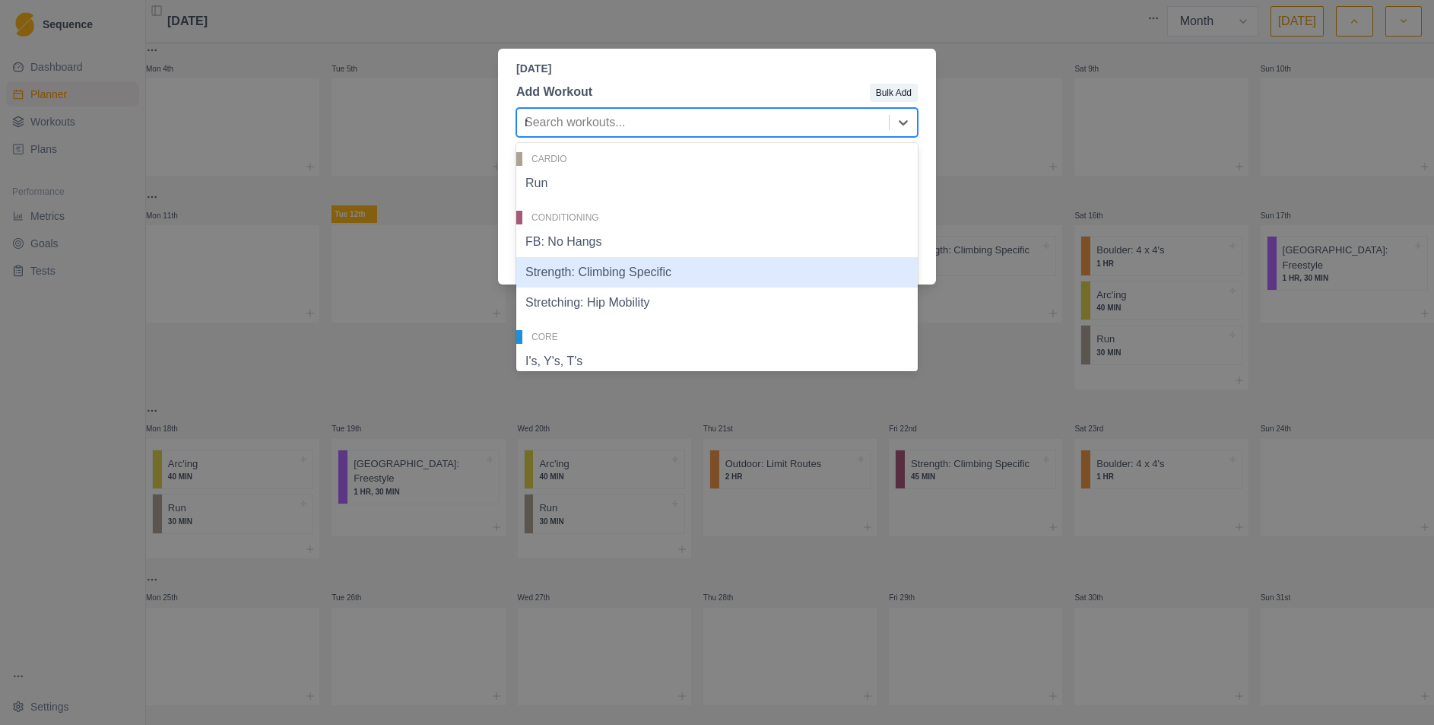
type input "no"
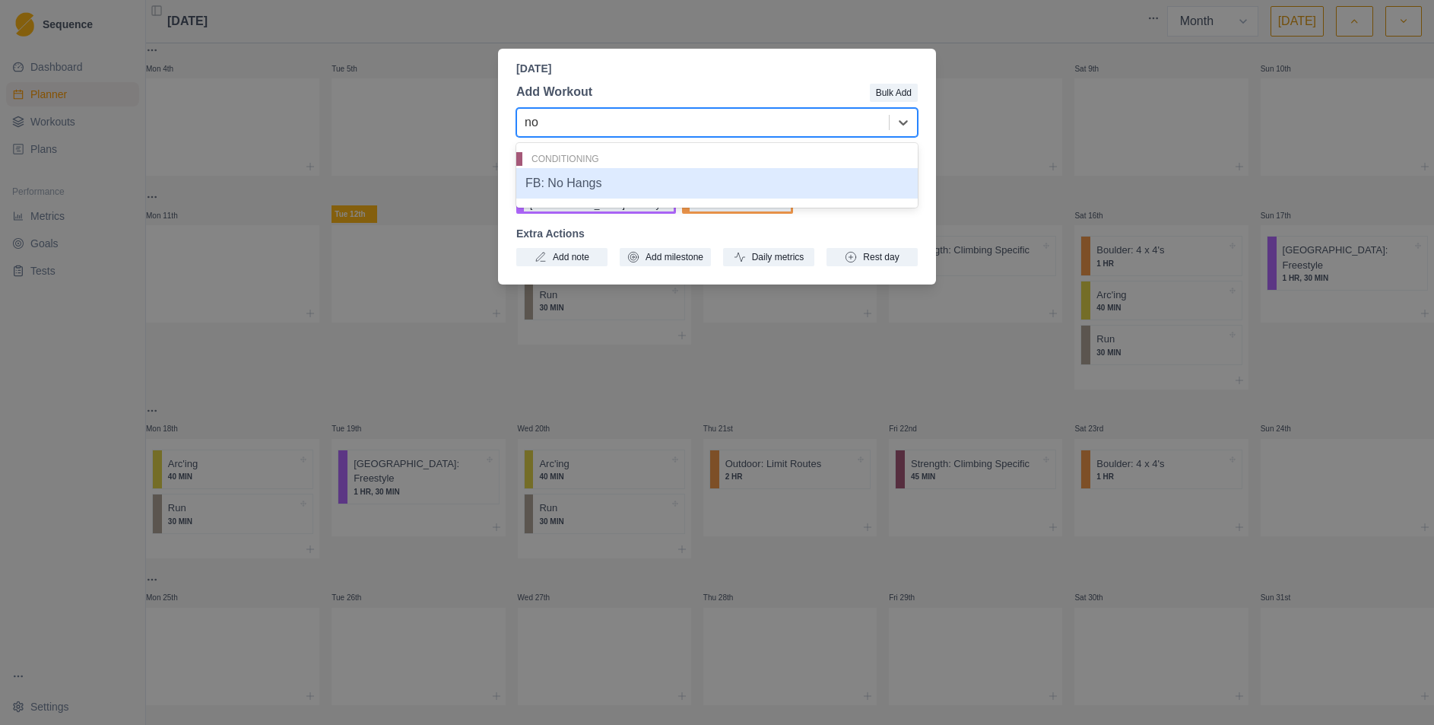
click at [661, 186] on div "FB: No Hangs" at bounding box center [717, 183] width 402 height 30
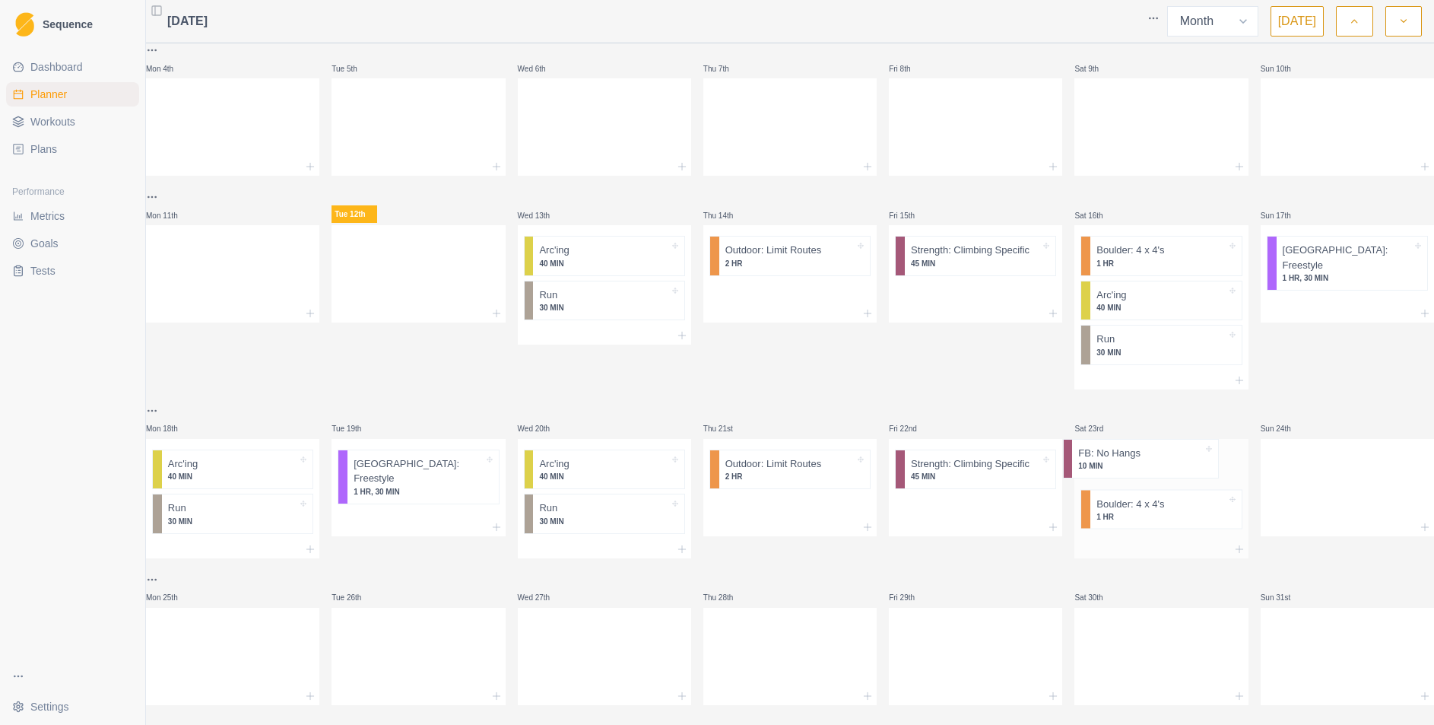
drag, startPoint x: 1137, startPoint y: 521, endPoint x: 1132, endPoint y: 458, distance: 63.3
click at [1132, 458] on div "Boulder: 4 x 4's 1 HR FB: No Hangs 10 MIN" at bounding box center [1160, 489] width 173 height 101
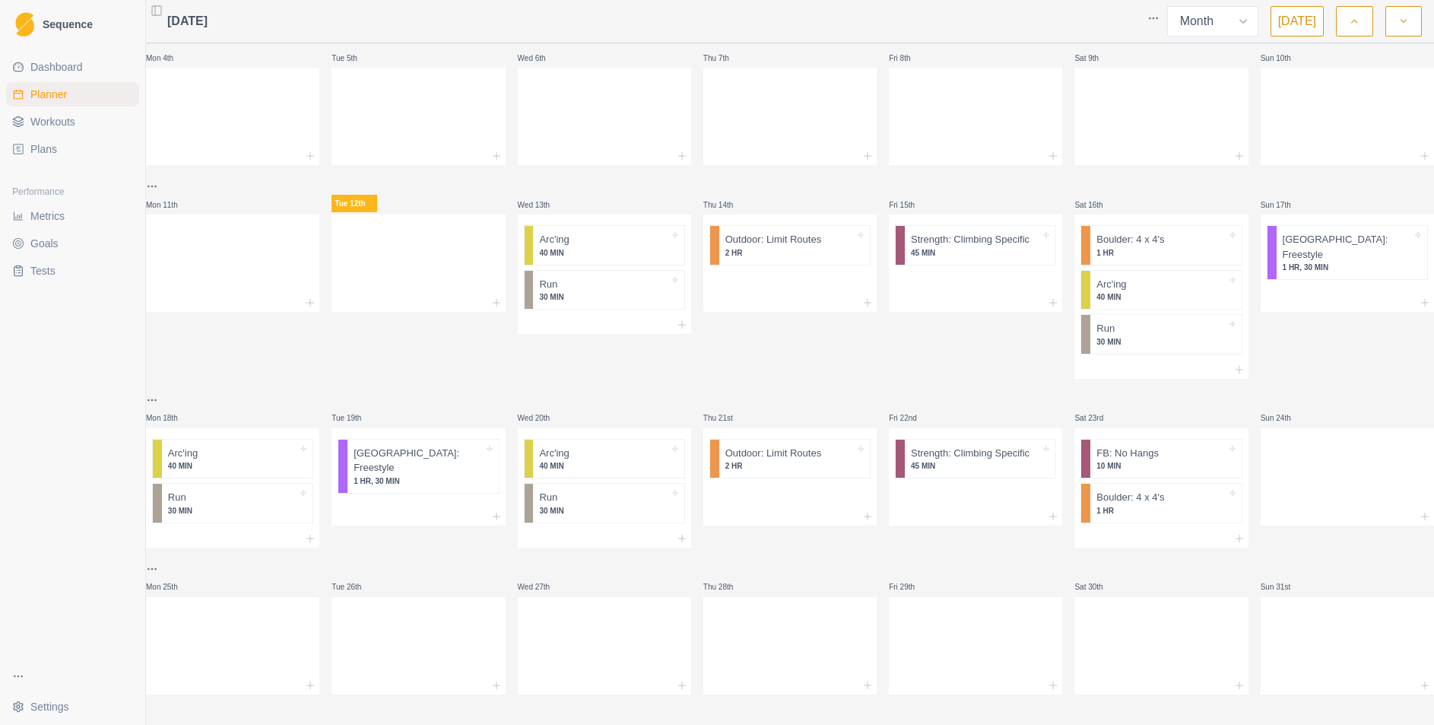
scroll to position [178, 0]
click at [167, 389] on html "Sequence Dashboard Planner Workouts Plans Performance Metrics Goals Tests Setti…" at bounding box center [717, 362] width 1434 height 725
click at [224, 472] on div "Duplicate week" at bounding box center [234, 474] width 144 height 24
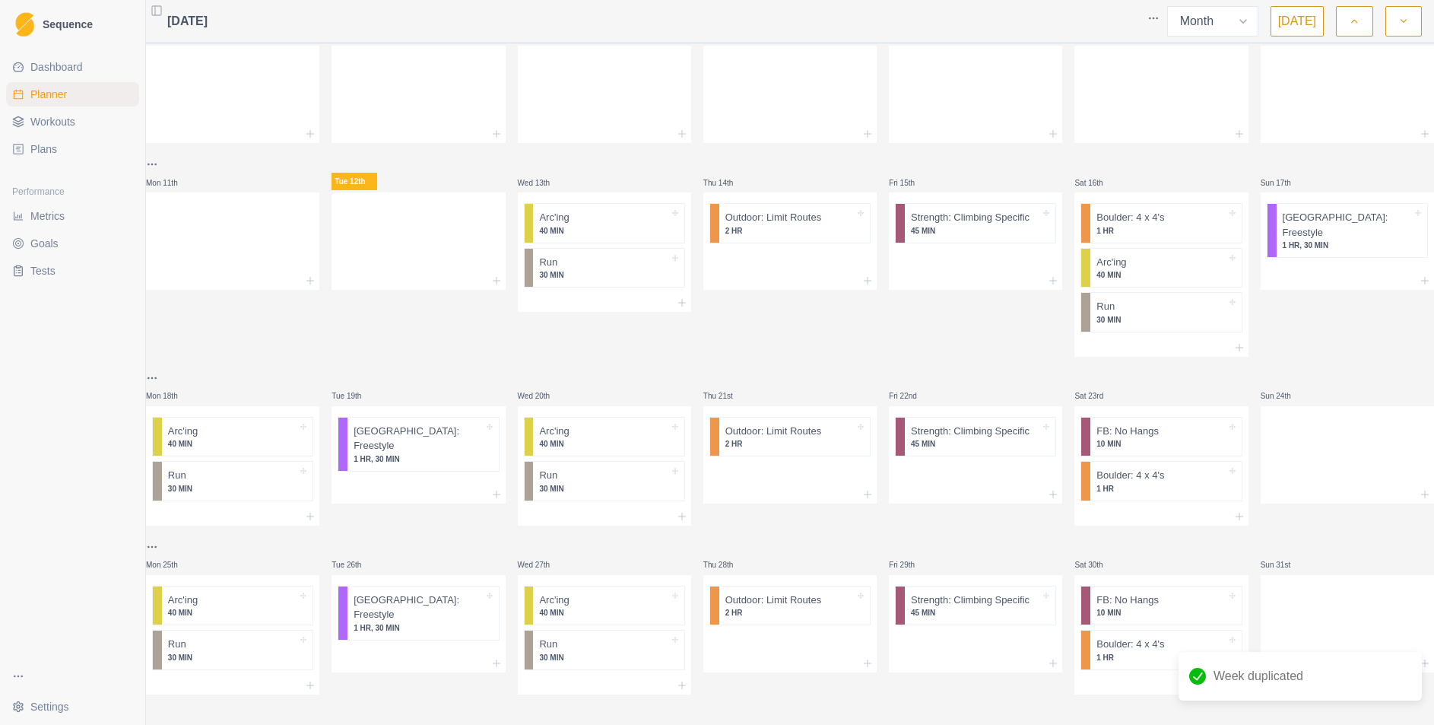
scroll to position [200, 0]
click at [163, 535] on html "Sequence Dashboard Planner Workouts Plans Performance Metrics Goals Tests Setti…" at bounding box center [717, 362] width 1434 height 725
click at [208, 621] on div "Duplicate week" at bounding box center [234, 621] width 144 height 24
drag, startPoint x: 956, startPoint y: 211, endPoint x: 762, endPoint y: 211, distance: 193.9
click at [762, 211] on div "Mon 28th Tue 29th Wed 30th Thu 31st Fri 1st Sat 2nd Sun 3rd Mon 4th Tue 5th Wed…" at bounding box center [790, 278] width 1288 height 833
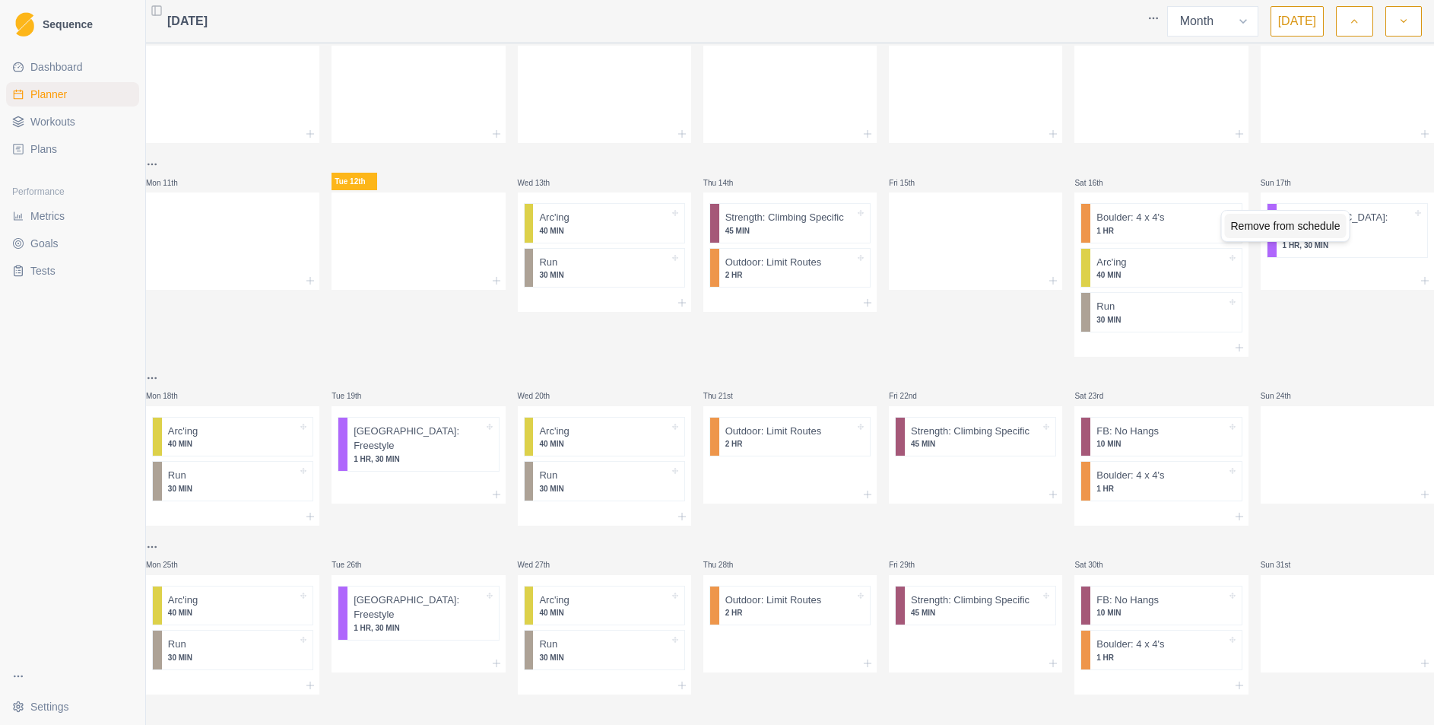
click at [1328, 222] on div "Remove from schedule" at bounding box center [1286, 226] width 122 height 24
click at [1233, 341] on icon at bounding box center [1239, 347] width 12 height 12
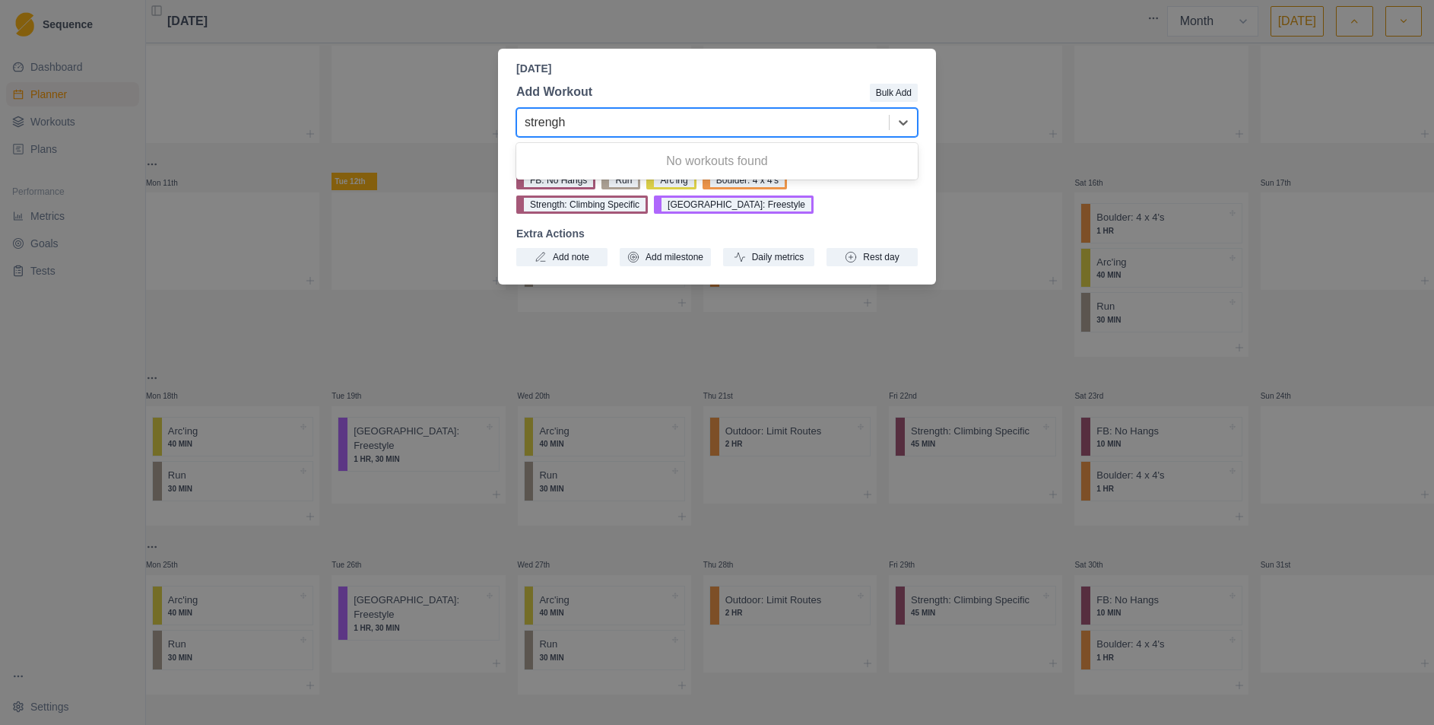
type input "[PERSON_NAME]"
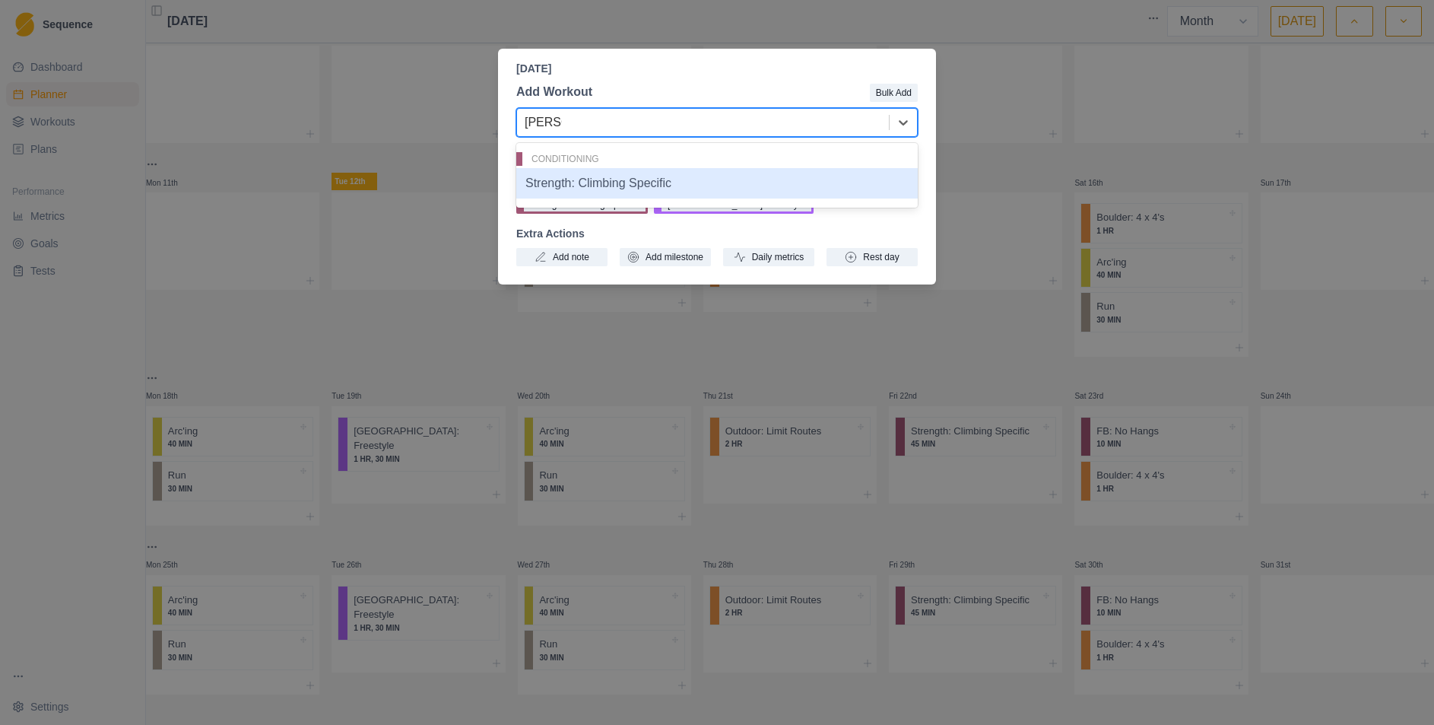
click at [791, 184] on div "Strength: Climbing Specific" at bounding box center [717, 183] width 402 height 30
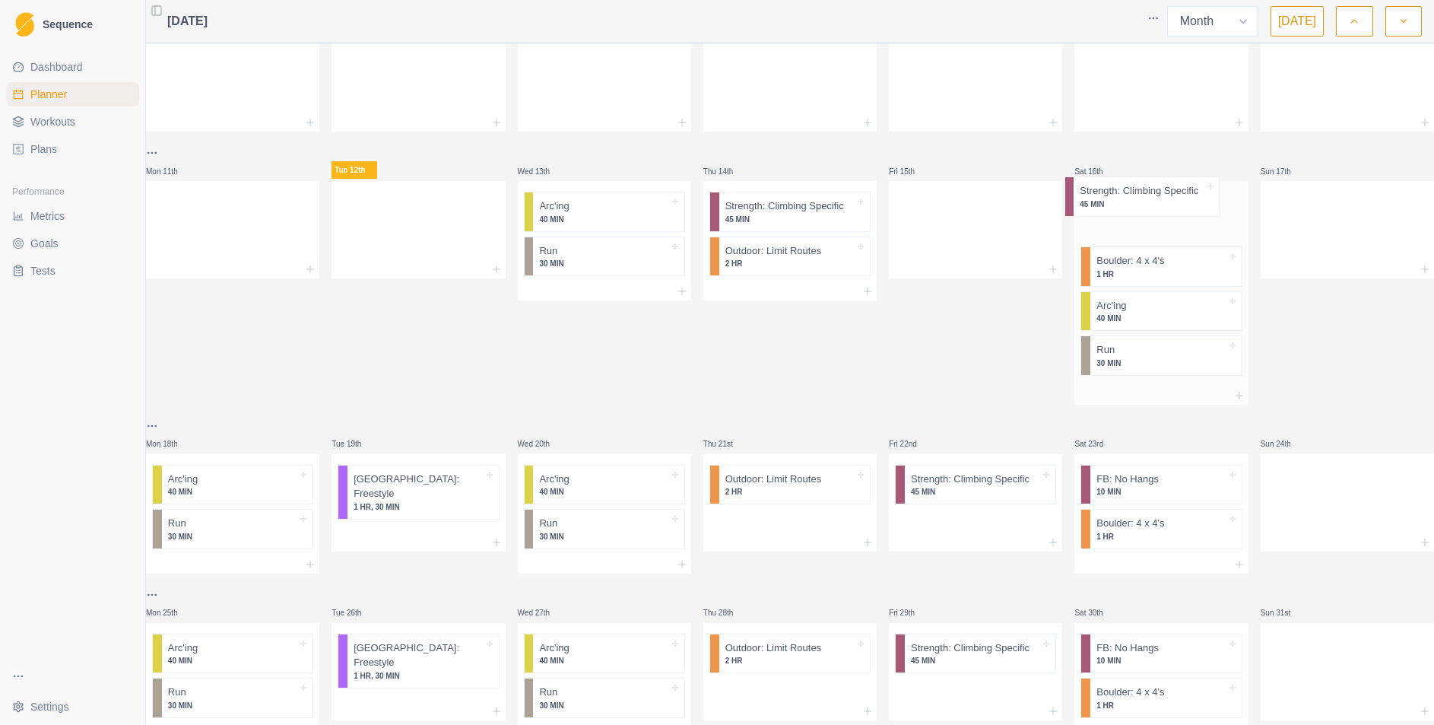
drag, startPoint x: 1154, startPoint y: 355, endPoint x: 1151, endPoint y: 202, distance: 152.9
click at [1151, 202] on div "Boulder: 4 x 4's 1 HR Arc'ing 40 MIN Run 30 MIN Strength: Climbing Specific 45 …" at bounding box center [1160, 283] width 173 height 205
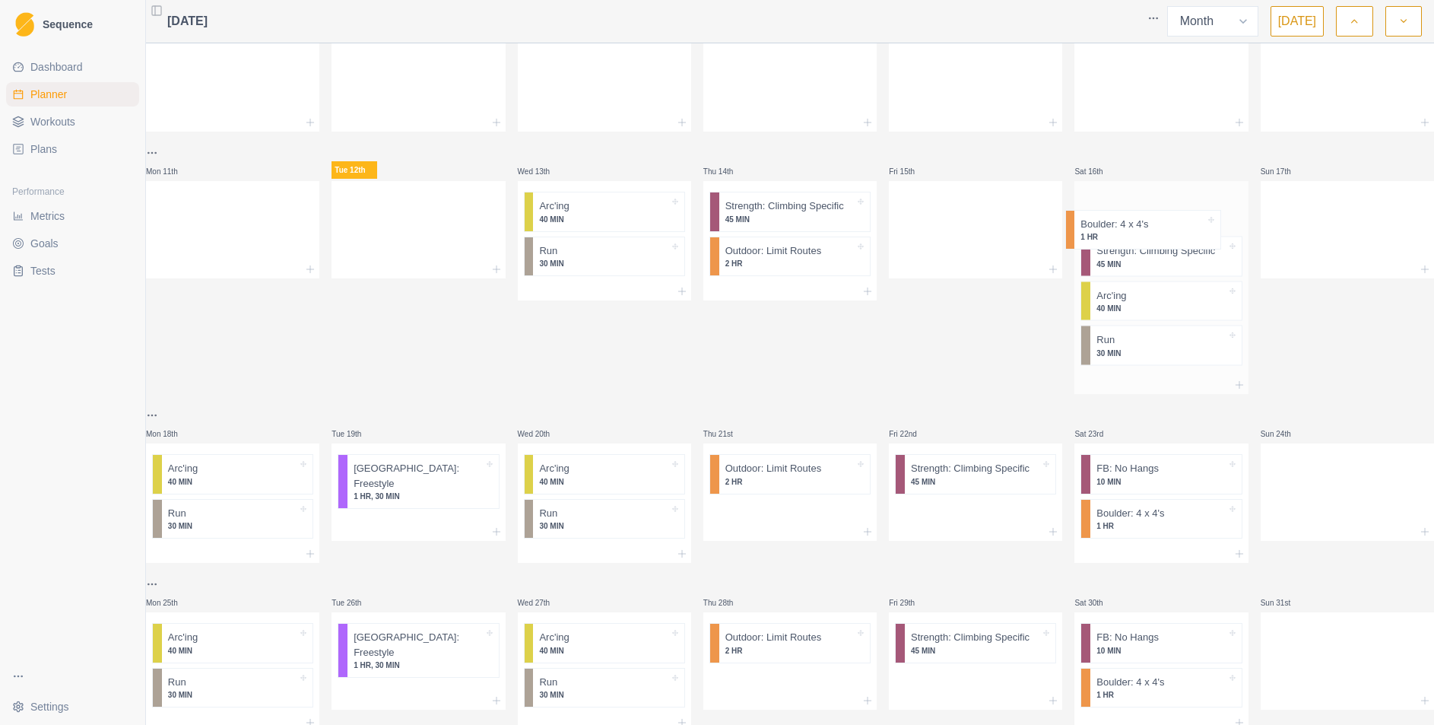
drag, startPoint x: 1164, startPoint y: 274, endPoint x: 1162, endPoint y: 229, distance: 44.9
click at [1162, 229] on div "Strength: Climbing Specific 45 MIN [GEOGRAPHIC_DATA]: 4 x 4's 1 HR Arc'ing 40 M…" at bounding box center [1160, 278] width 173 height 195
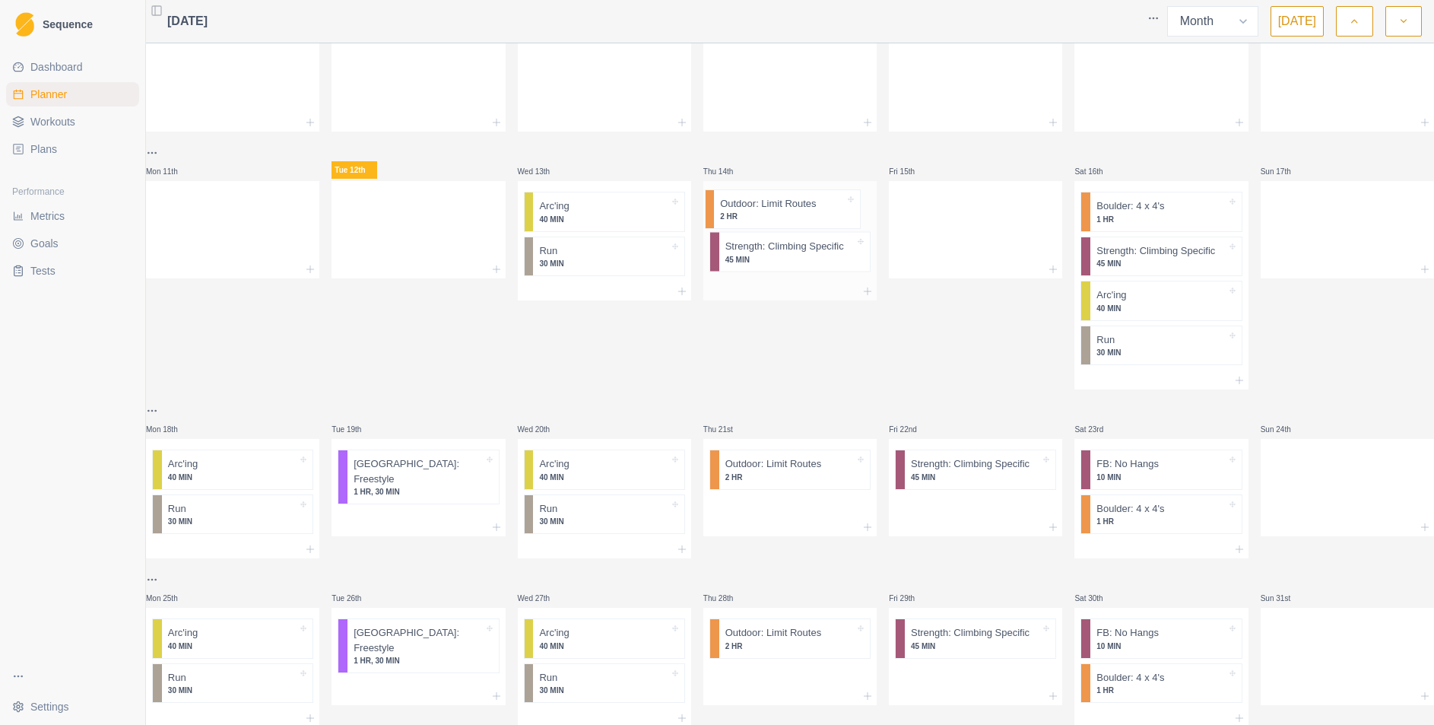
drag, startPoint x: 800, startPoint y: 282, endPoint x: 798, endPoint y: 211, distance: 71.5
click at [798, 211] on div "Strength: Climbing Specific 45 MIN Outdoor: Limit Routes 2 HR" at bounding box center [789, 231] width 173 height 101
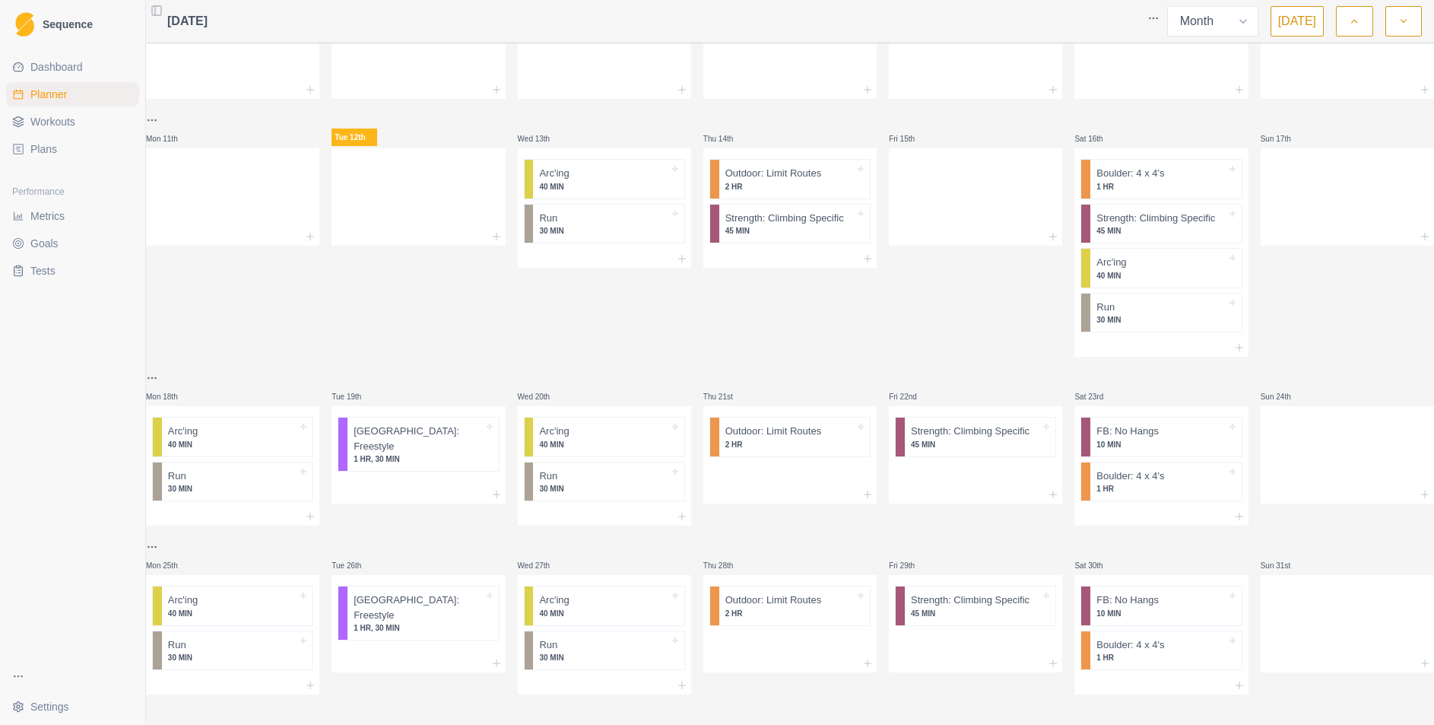
scroll to position [259, 0]
click at [555, 318] on div "Wed 13th Arc'ing 40 MIN Run 30 MIN" at bounding box center [604, 234] width 173 height 246
click at [497, 488] on icon at bounding box center [496, 494] width 12 height 12
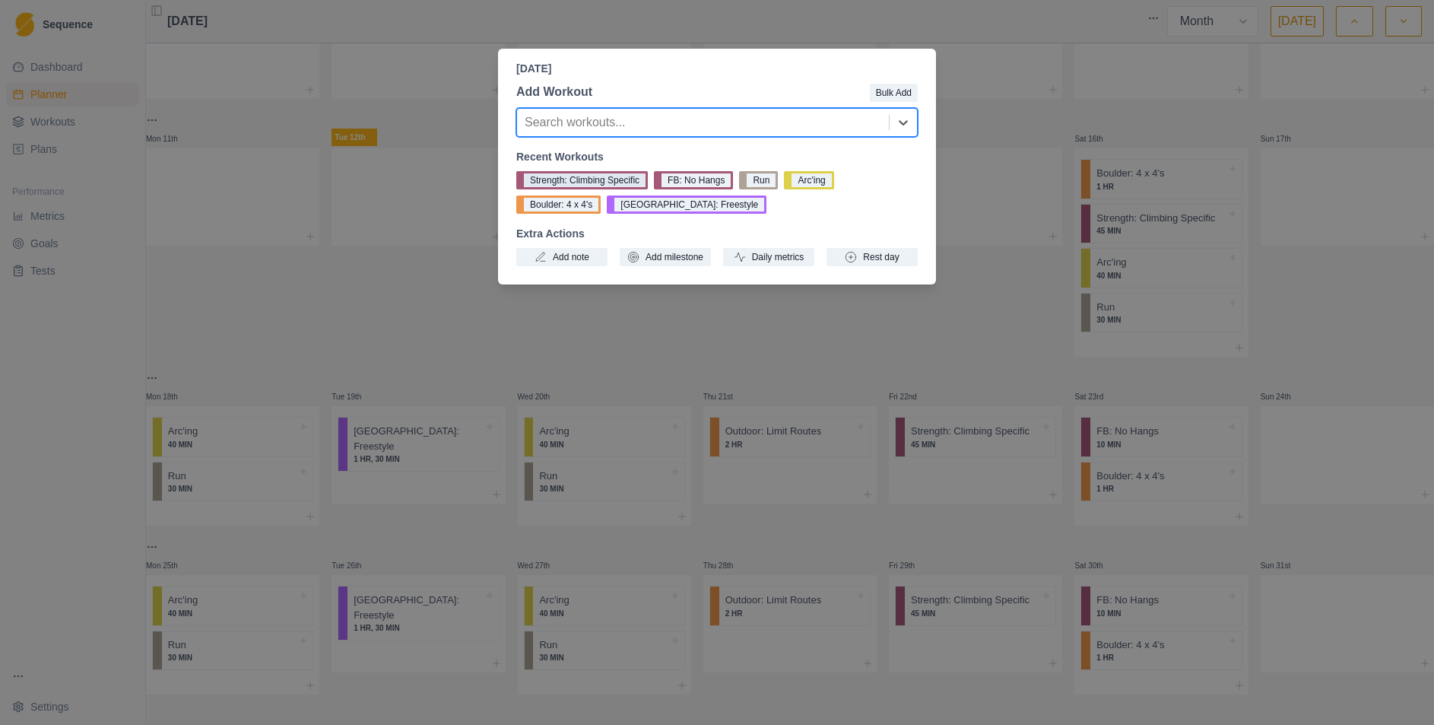
click at [627, 181] on button "Strength: Climbing Specific" at bounding box center [582, 180] width 132 height 18
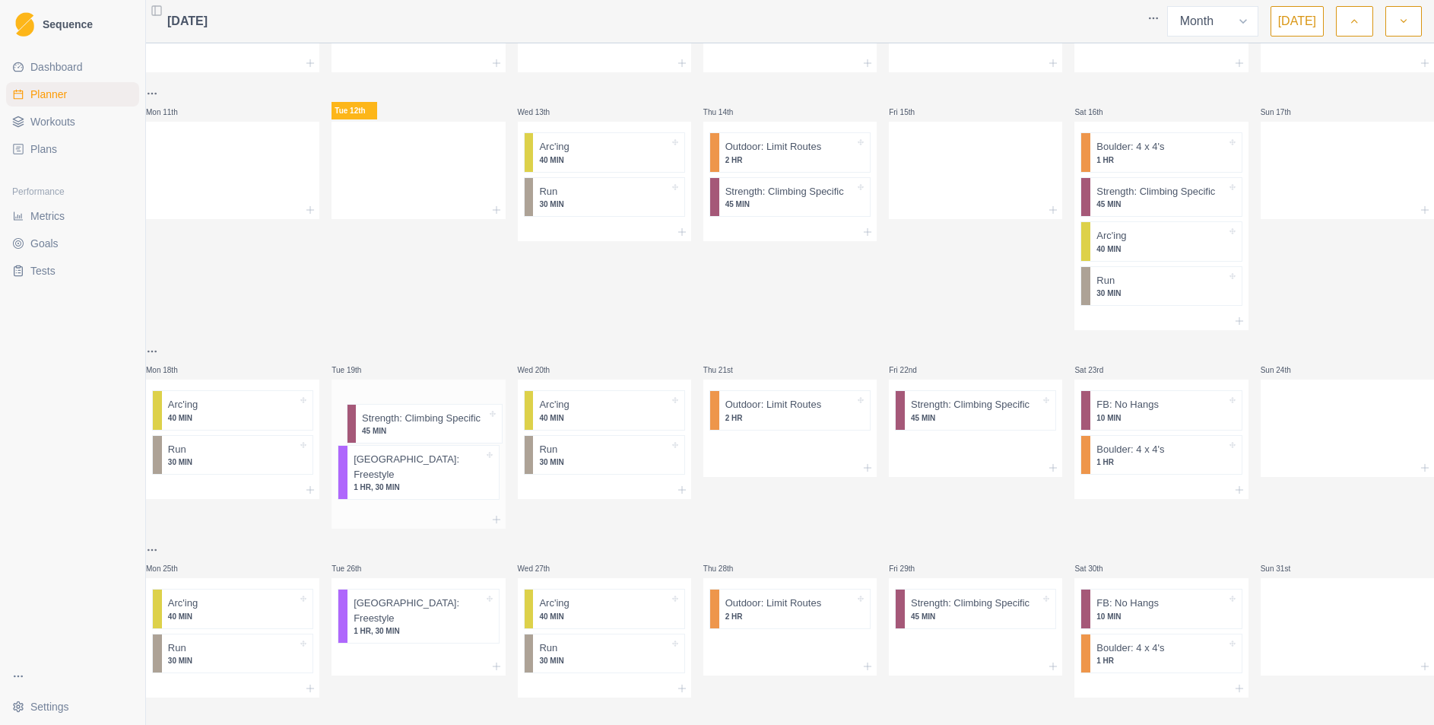
drag, startPoint x: 438, startPoint y: 470, endPoint x: 440, endPoint y: 417, distance: 53.3
click at [440, 417] on div "Boulder: Freestyle 1 HR, 30 MIN Strength: Climbing Specific 45 MIN" at bounding box center [418, 444] width 173 height 131
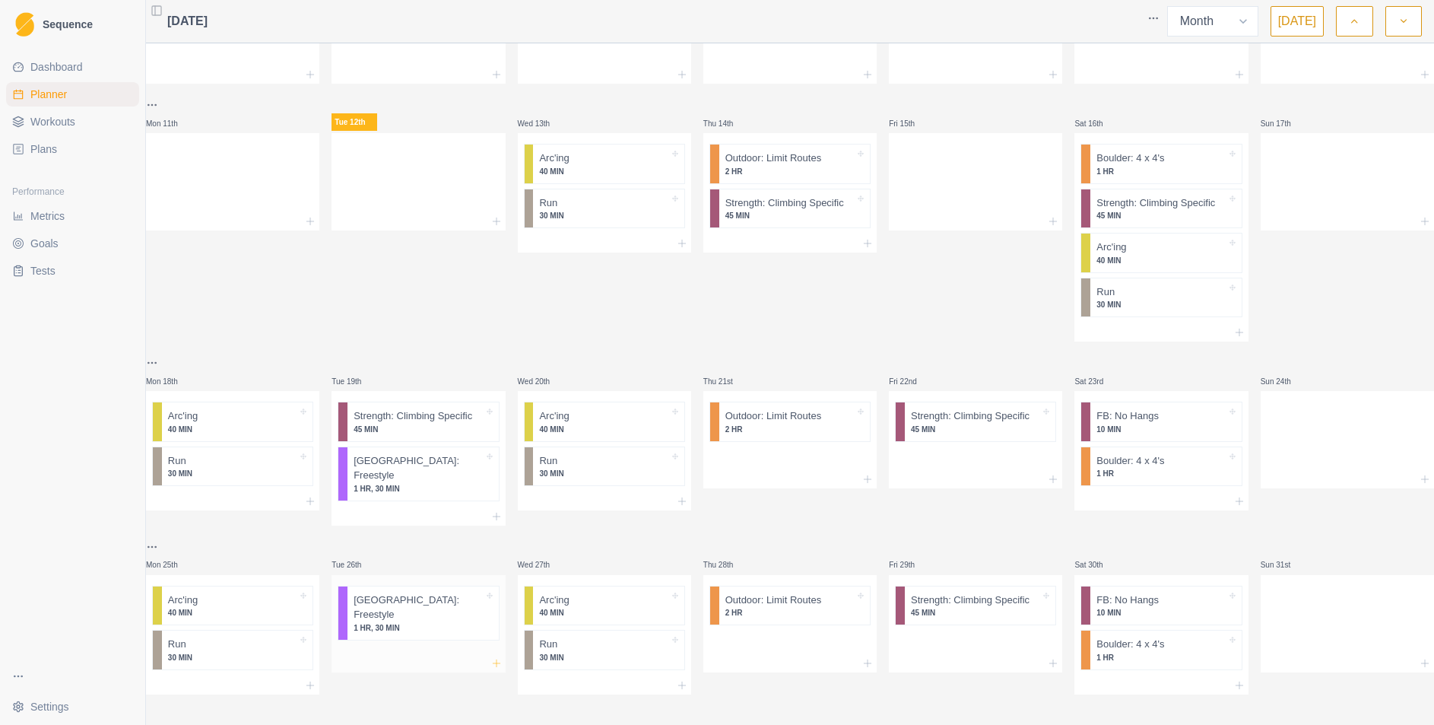
click at [496, 669] on icon at bounding box center [496, 663] width 12 height 12
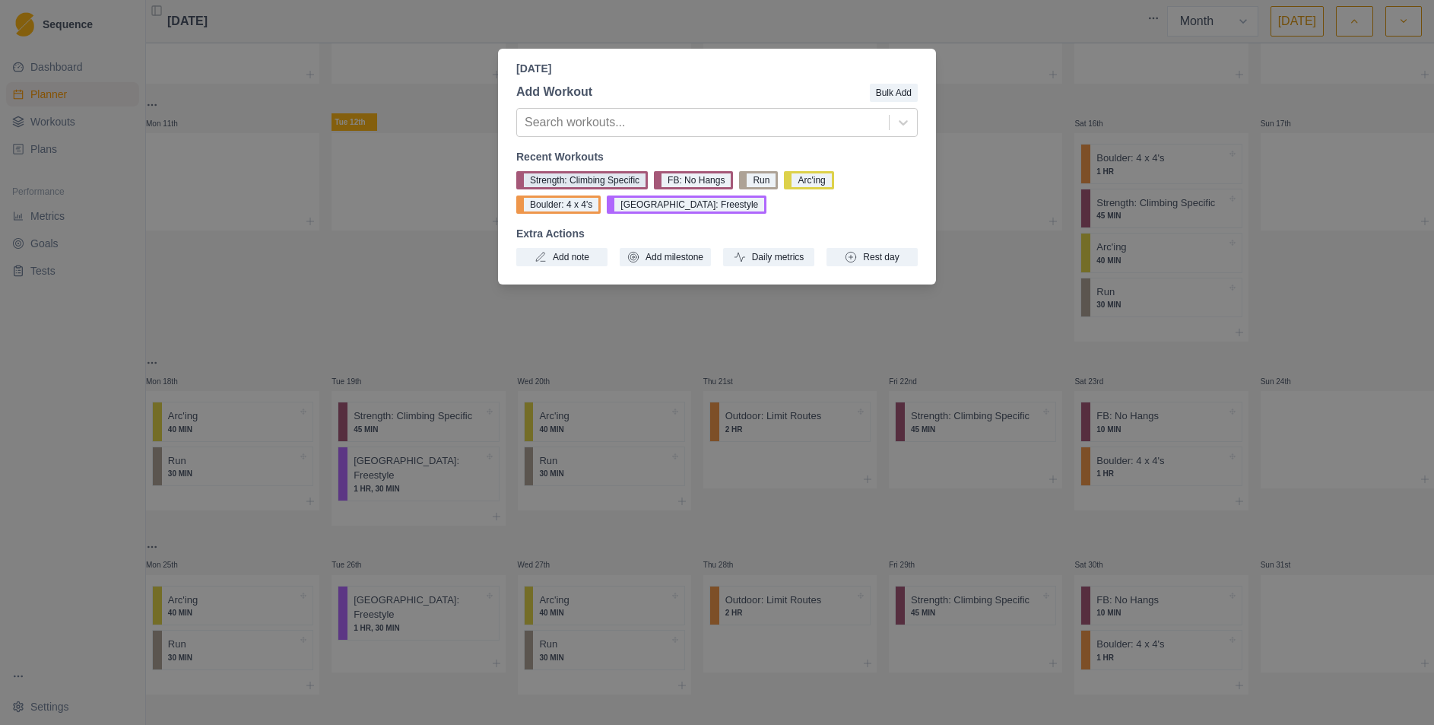
click at [563, 176] on button "Strength: Climbing Specific" at bounding box center [582, 180] width 132 height 18
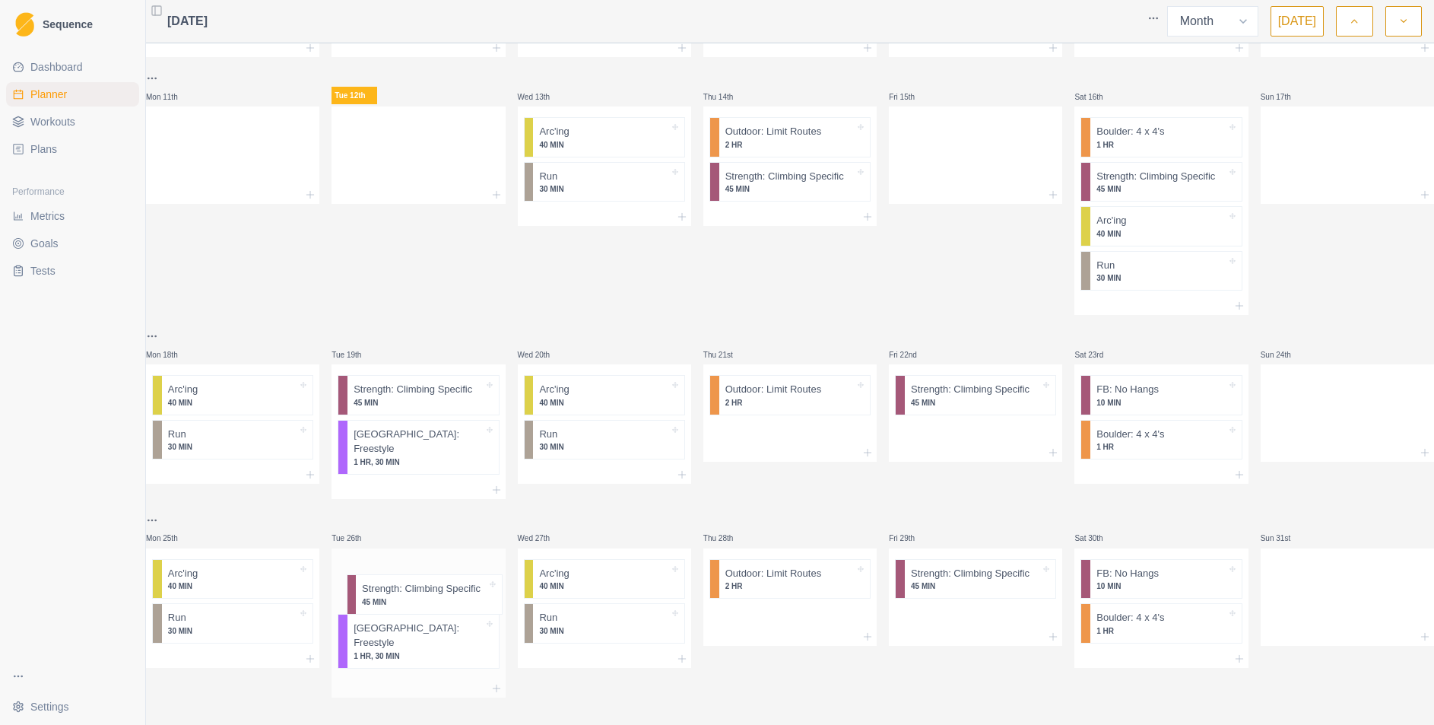
drag, startPoint x: 432, startPoint y: 677, endPoint x: 435, endPoint y: 608, distance: 69.3
click at [435, 608] on div "Boulder: Freestyle 1 HR, 30 MIN Strength: Climbing Specific 45 MIN" at bounding box center [418, 613] width 173 height 131
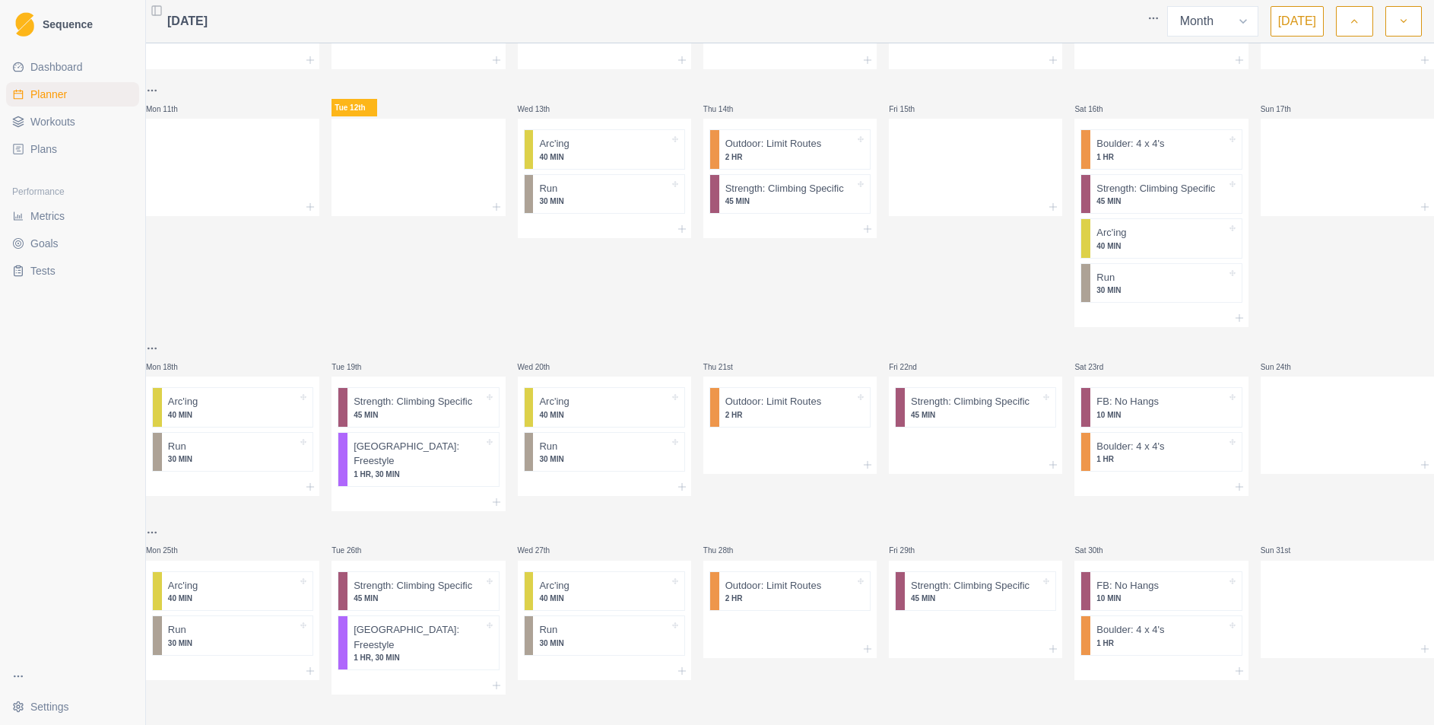
scroll to position [289, 0]
click at [1407, 17] on icon "button" at bounding box center [1403, 21] width 11 height 15
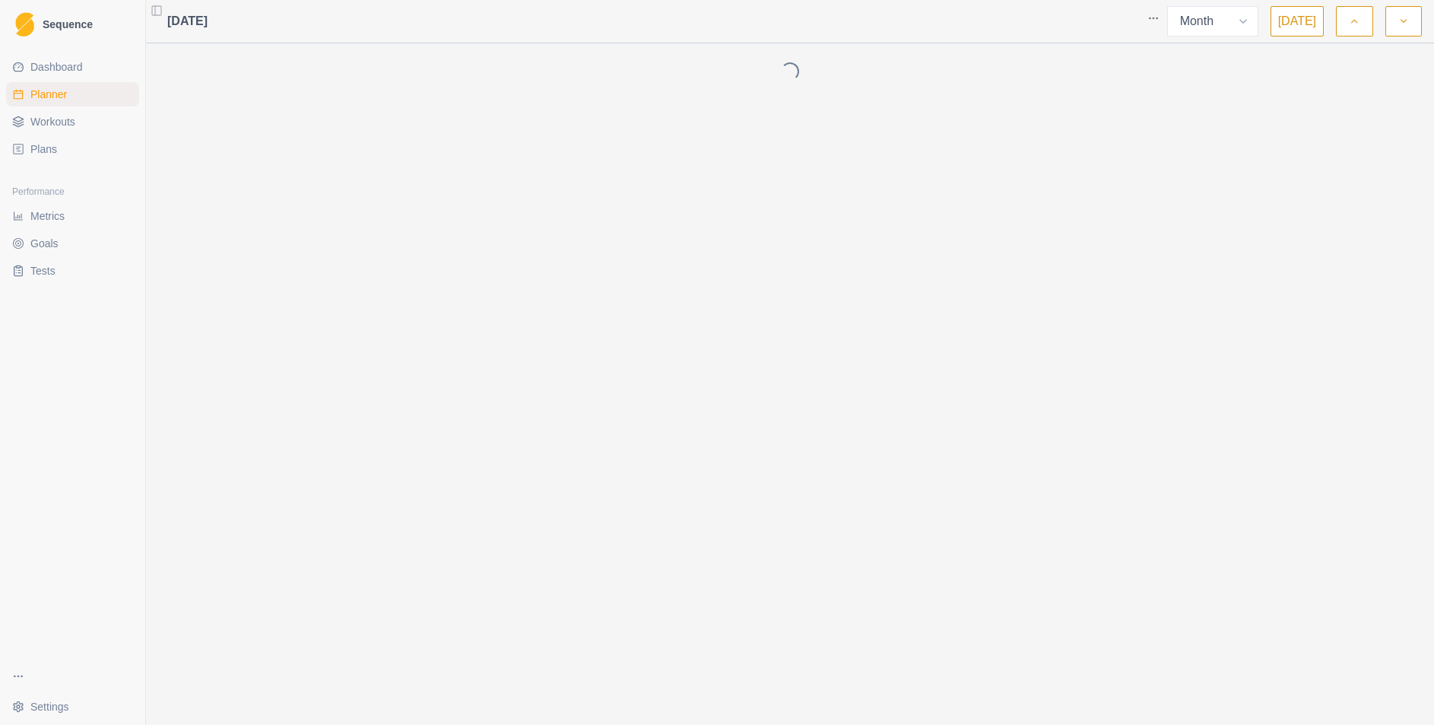
scroll to position [0, 0]
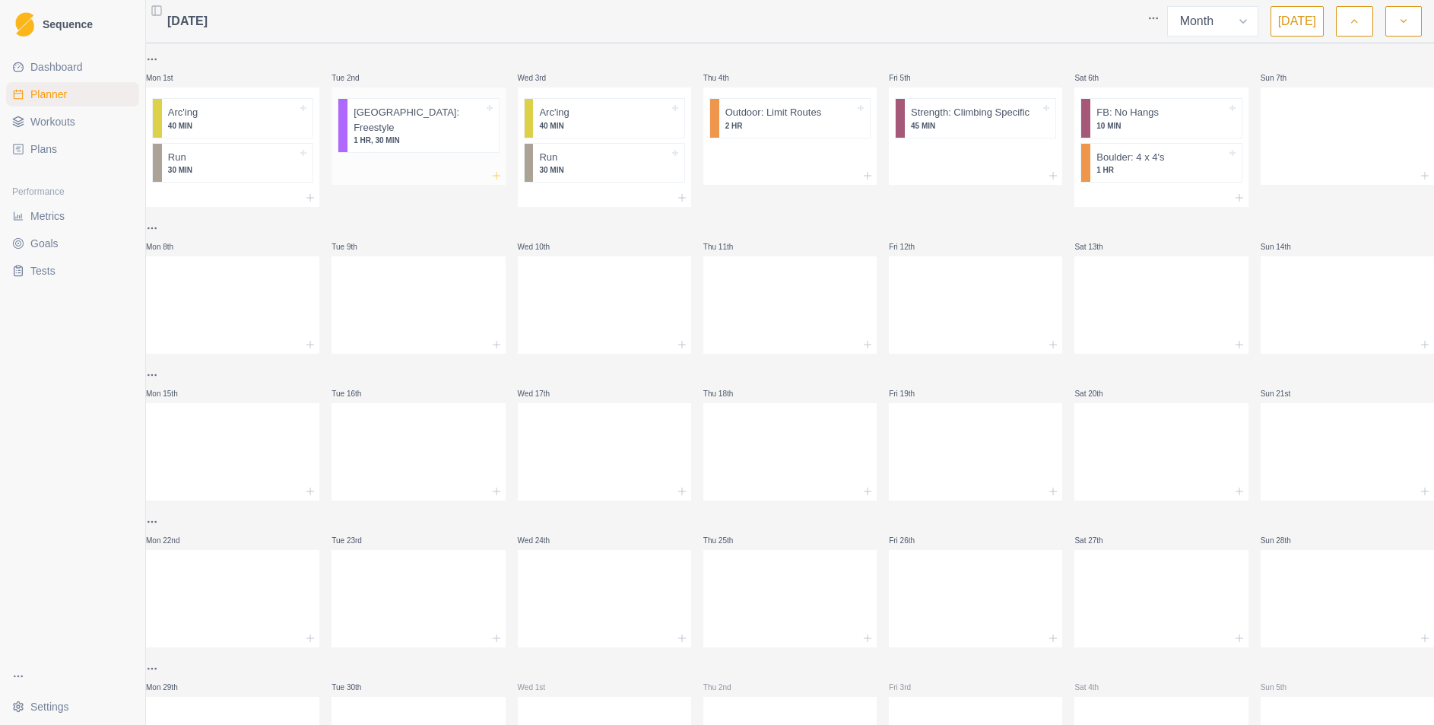
click at [498, 176] on icon at bounding box center [496, 176] width 12 height 12
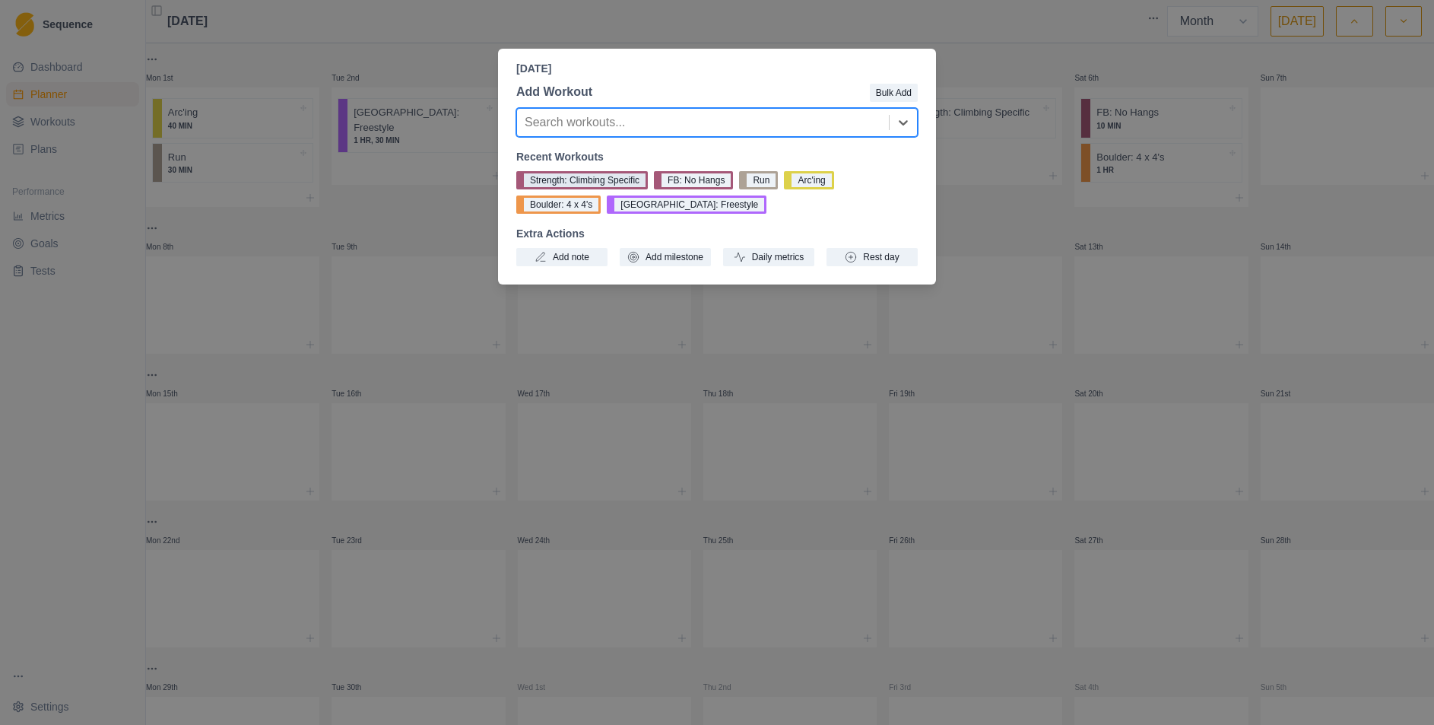
click at [582, 178] on button "Strength: Climbing Specific" at bounding box center [582, 180] width 132 height 18
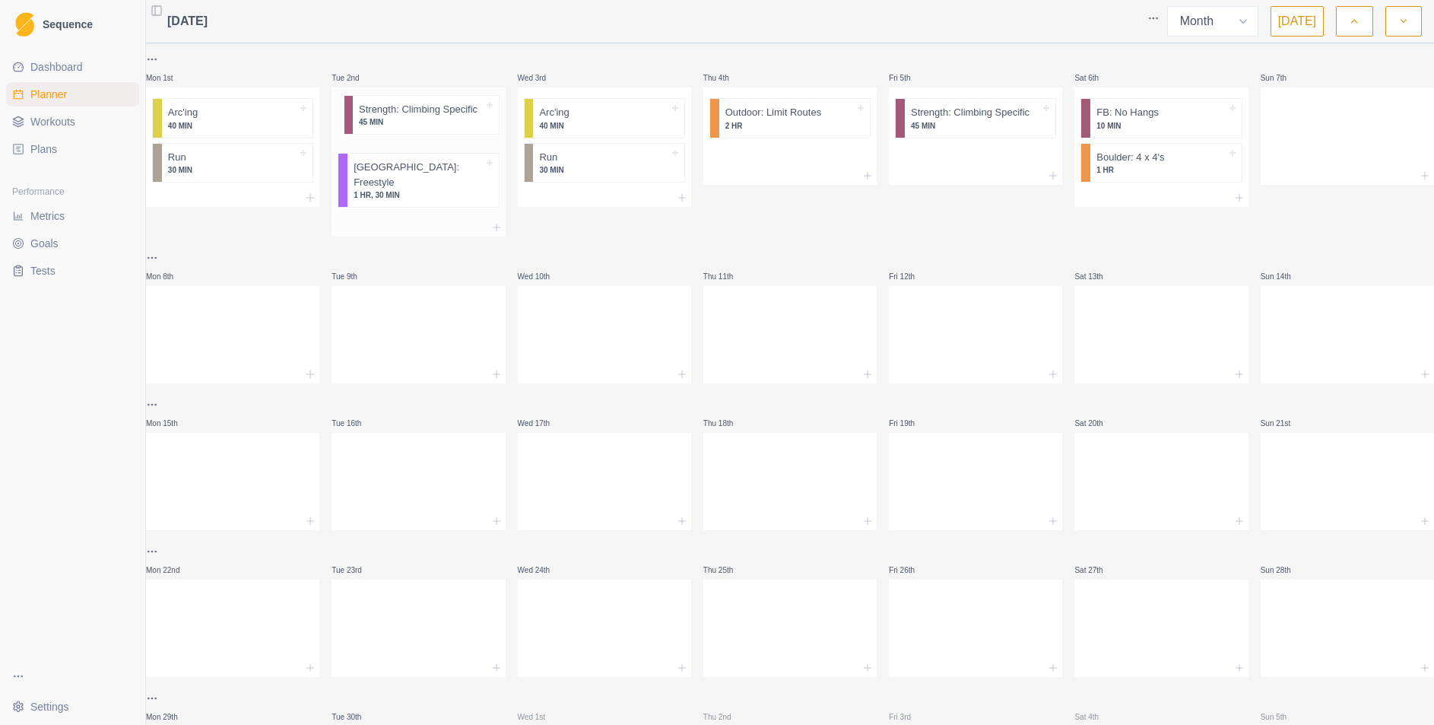
drag, startPoint x: 449, startPoint y: 175, endPoint x: 447, endPoint y: 123, distance: 51.8
click at [447, 123] on div "Boulder: Freestyle 1 HR, 30 MIN Strength: Climbing Specific 45 MIN" at bounding box center [418, 152] width 173 height 131
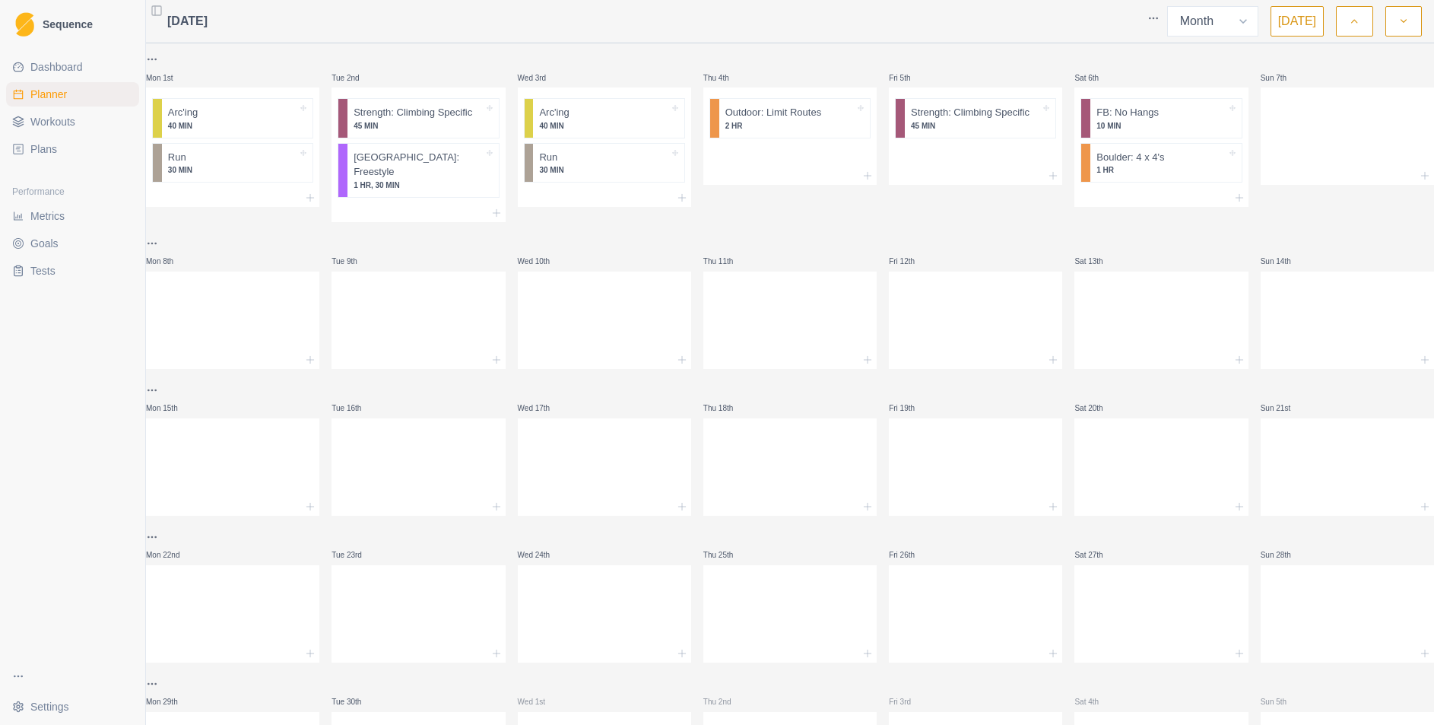
click at [1363, 19] on button "button" at bounding box center [1354, 21] width 37 height 30
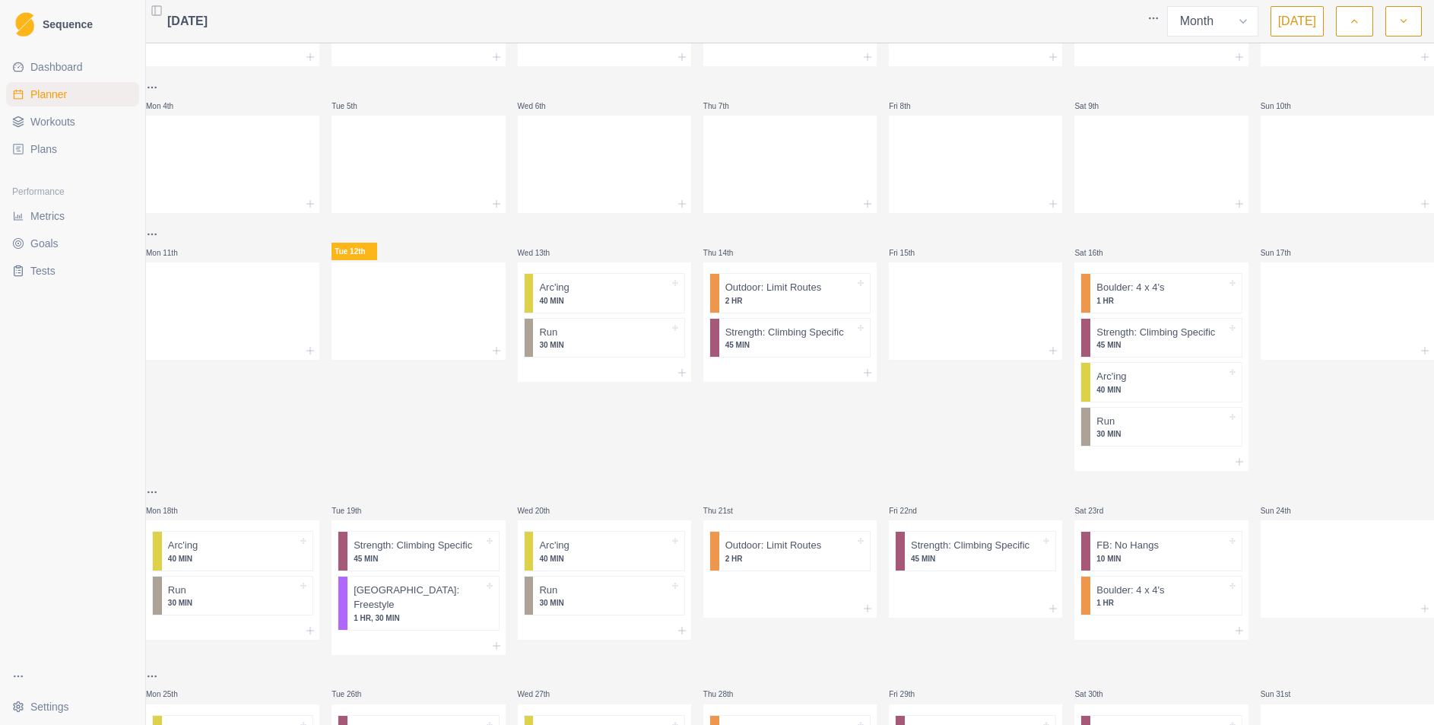
scroll to position [119, 0]
